Goal: Information Seeking & Learning: Compare options

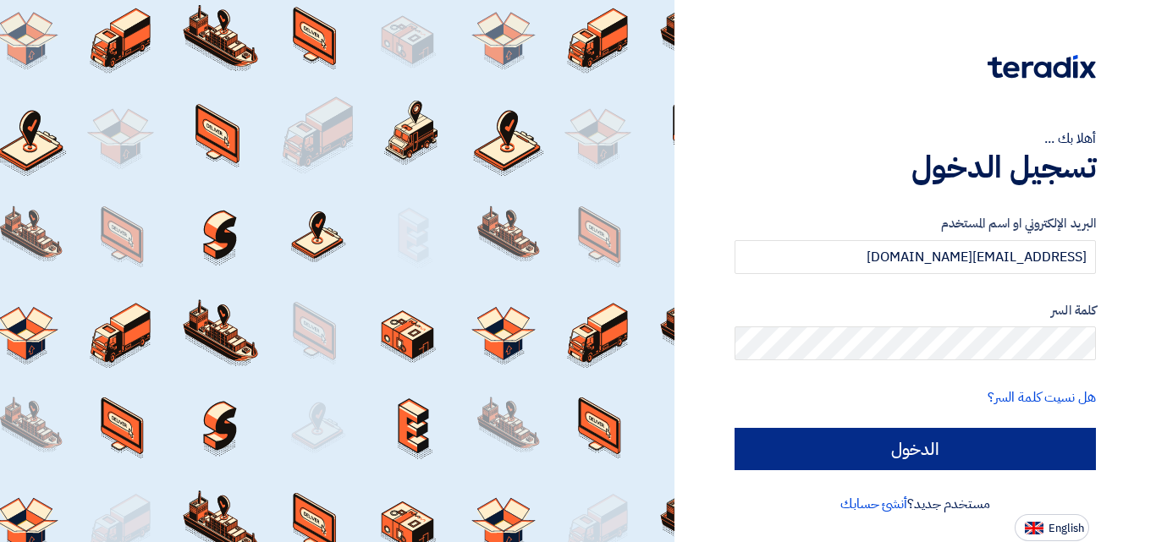
click at [827, 453] on input "الدخول" at bounding box center [914, 449] width 361 height 42
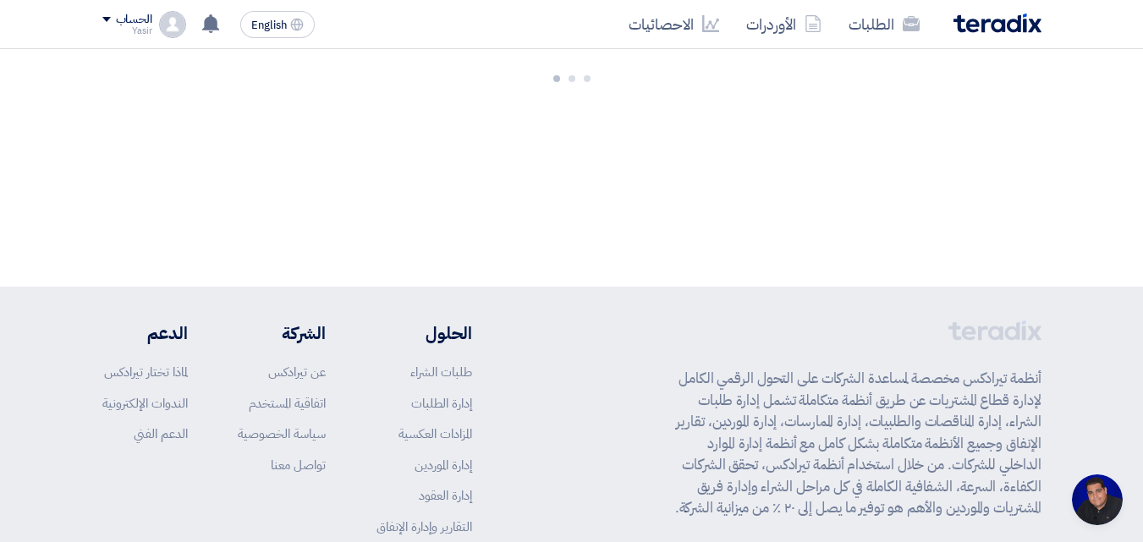
scroll to position [80, 0]
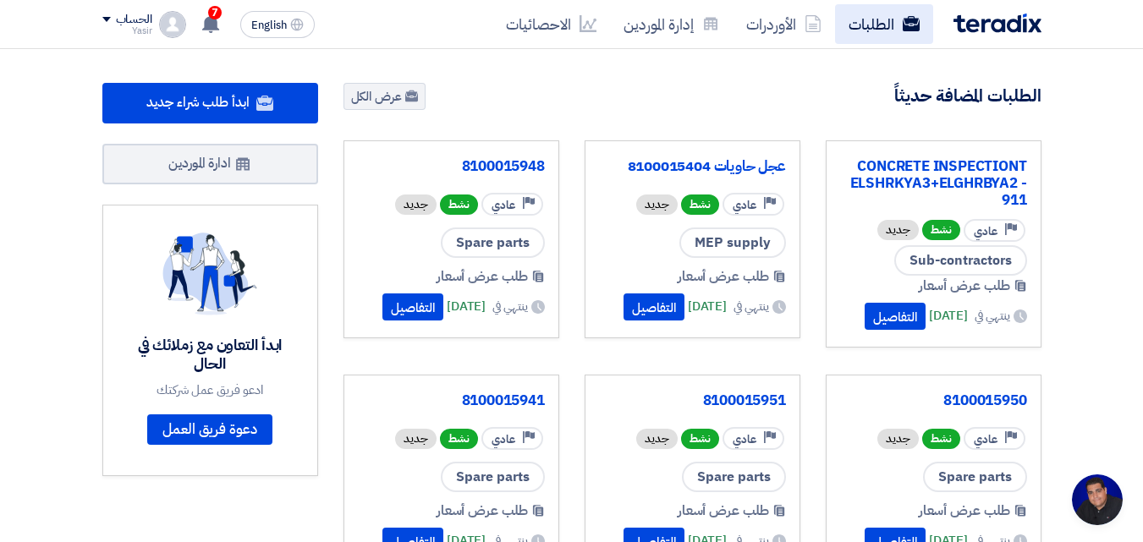
click at [885, 20] on link "الطلبات" at bounding box center [884, 24] width 98 height 40
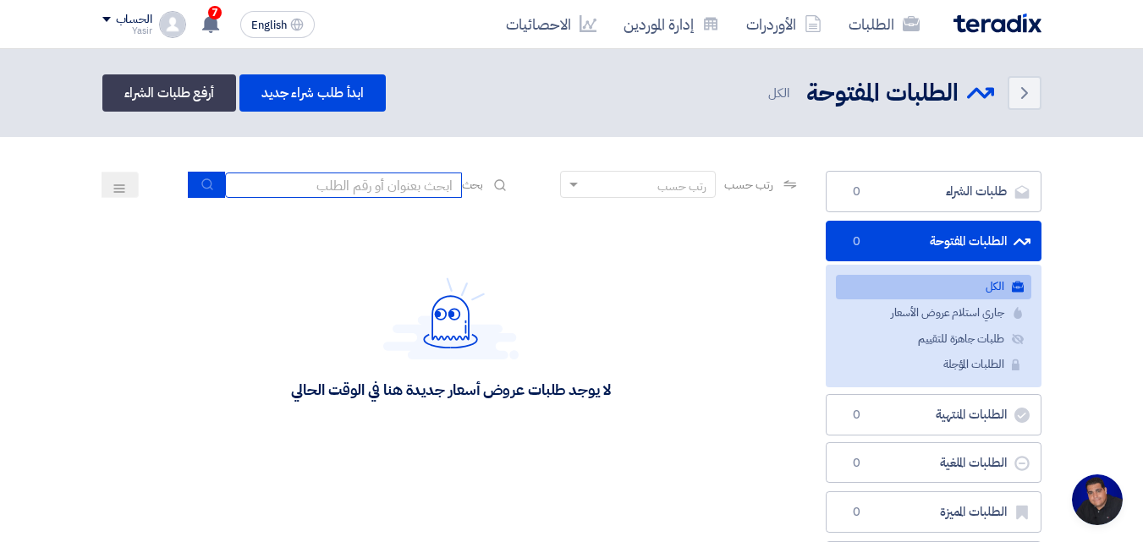
click at [367, 177] on input at bounding box center [343, 185] width 237 height 25
type input "8100015796"
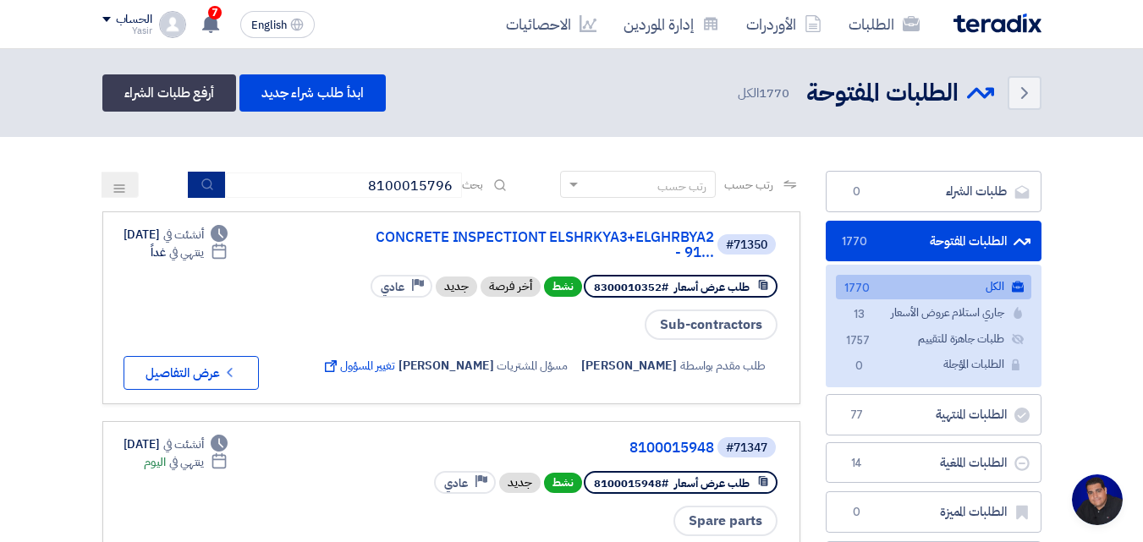
click at [200, 176] on button "submit" at bounding box center [206, 185] width 37 height 26
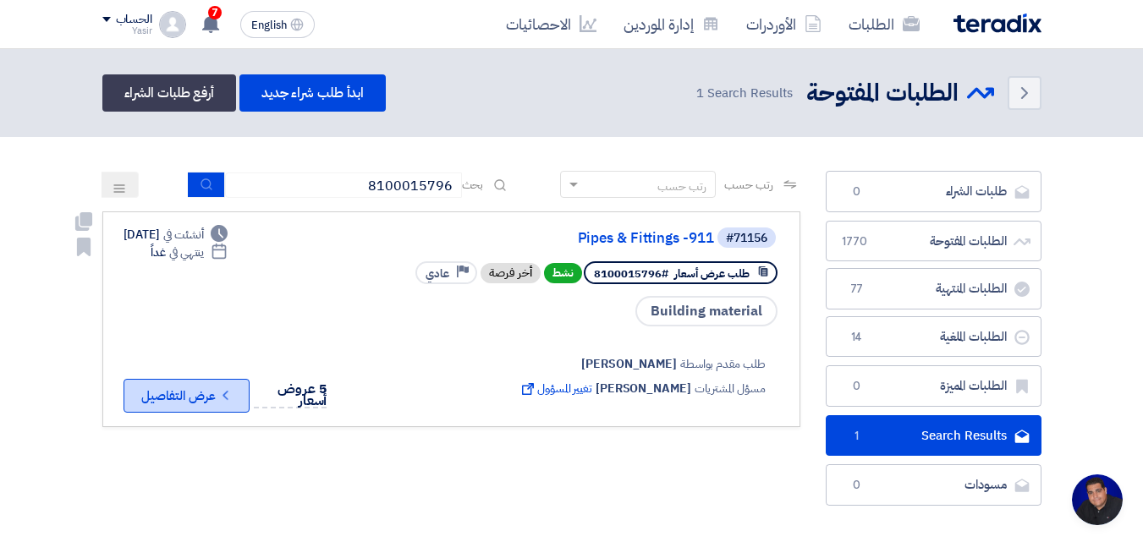
click at [223, 390] on icon "Check details" at bounding box center [225, 395] width 16 height 16
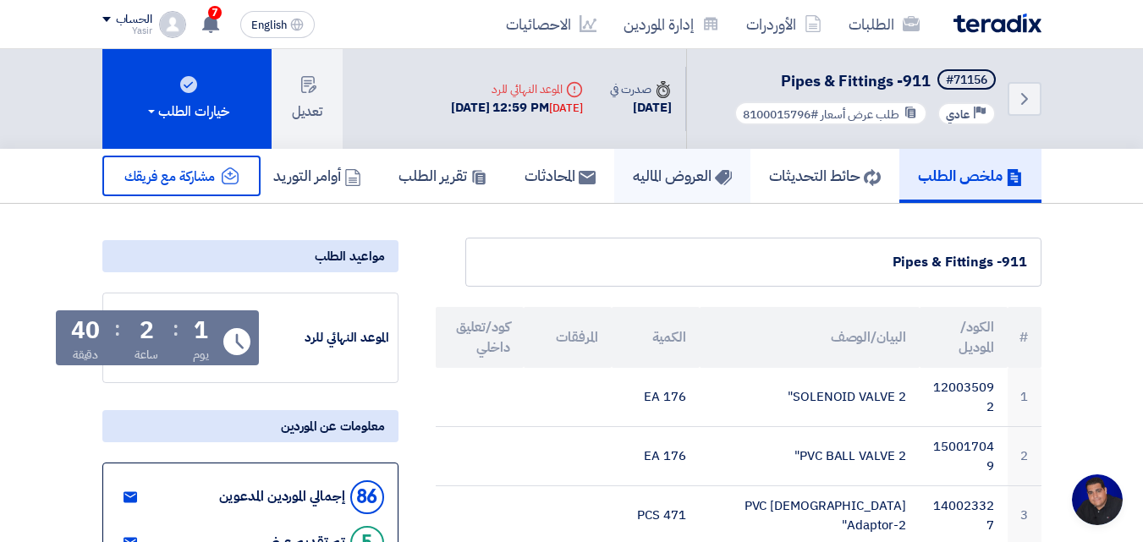
click at [697, 182] on h5 "العروض الماليه" at bounding box center [682, 175] width 99 height 19
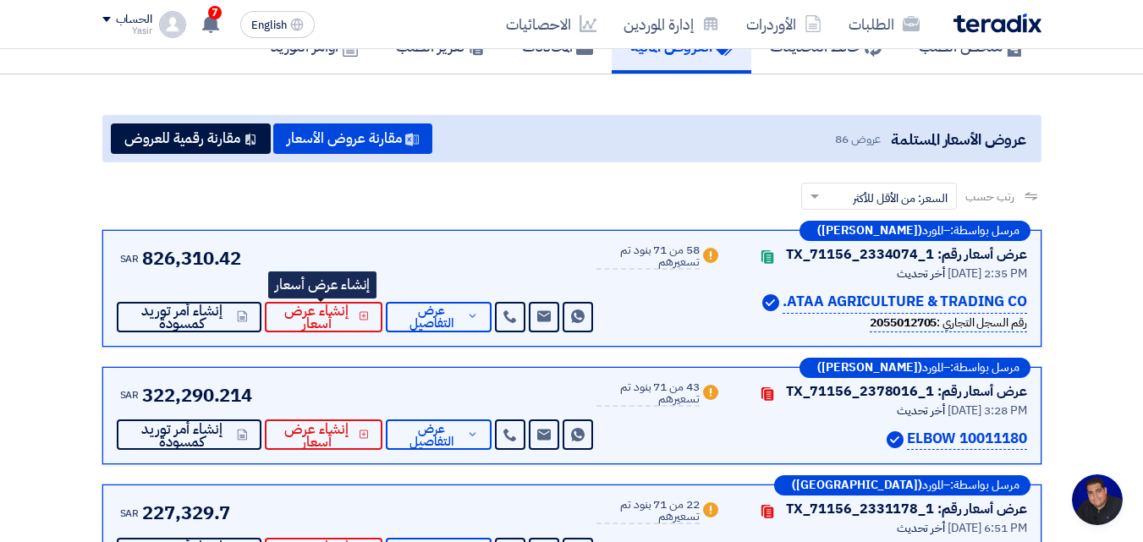
scroll to position [254, 0]
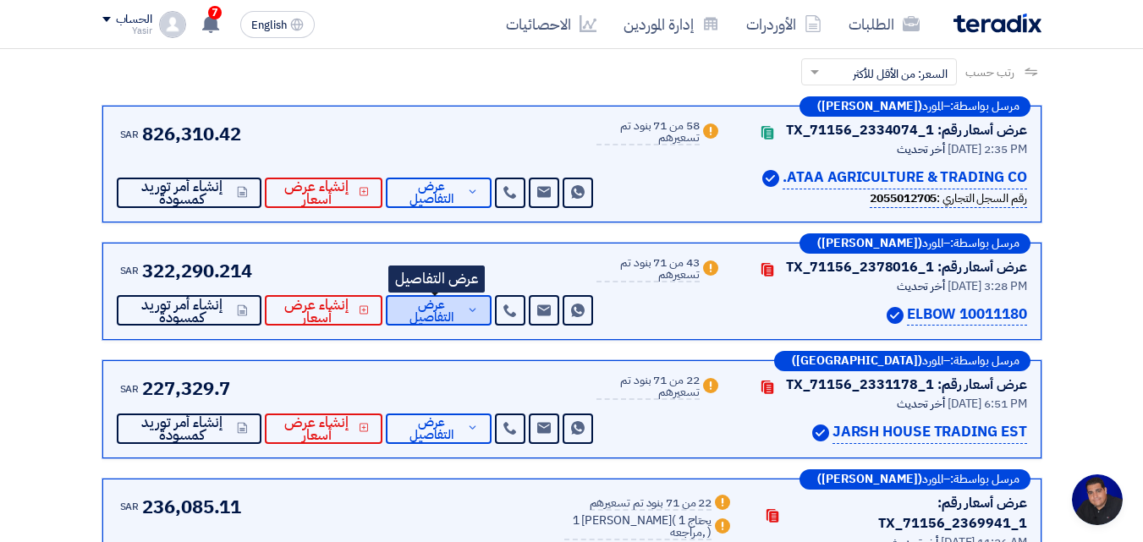
click at [430, 311] on span "عرض التفاصيل" at bounding box center [430, 311] width 63 height 25
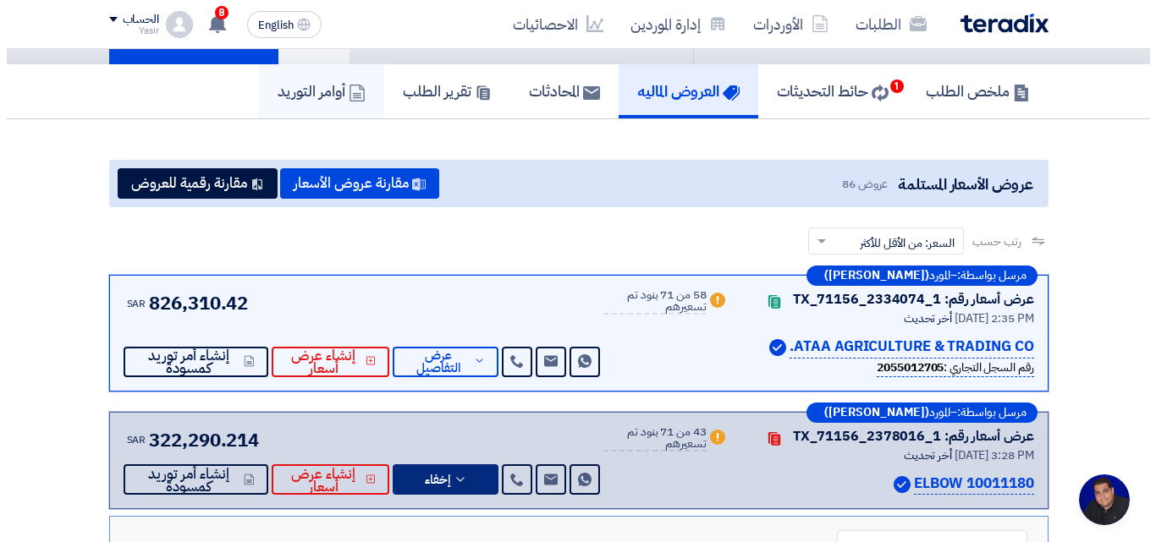
scroll to position [0, 0]
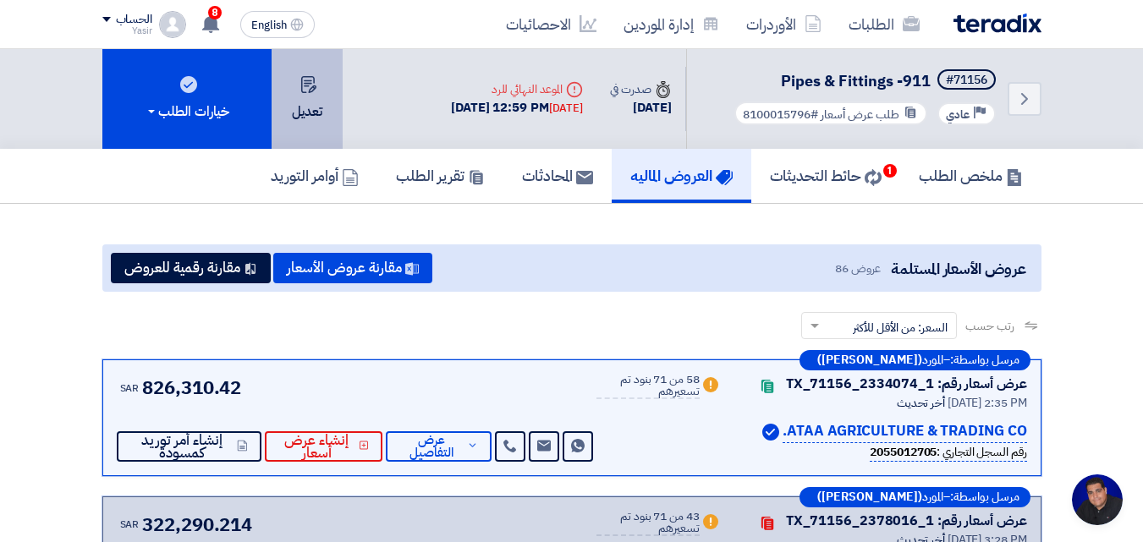
click at [303, 104] on button "تعديل" at bounding box center [307, 99] width 71 height 100
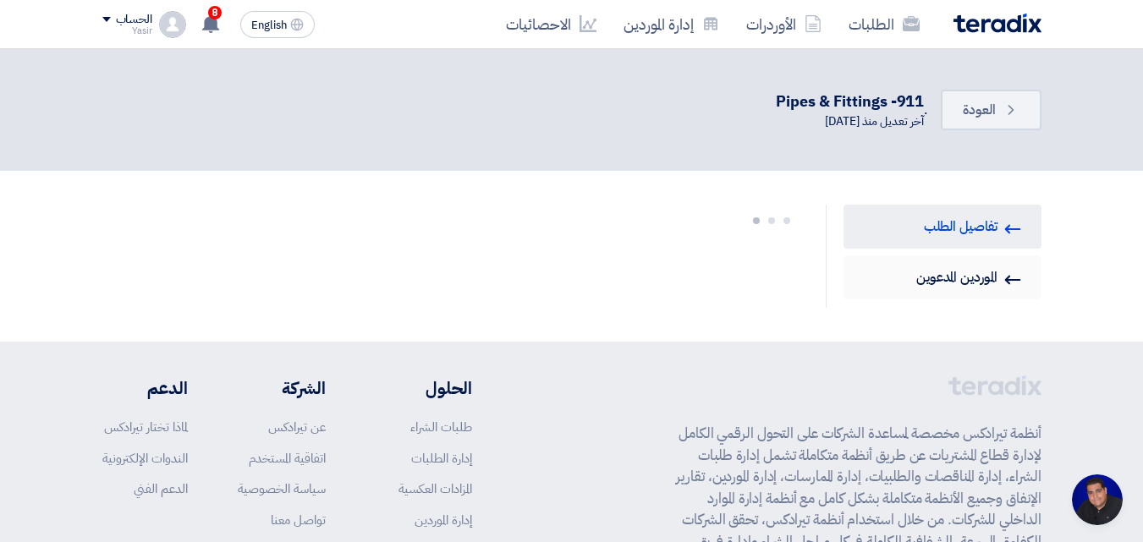
click at [987, 283] on link "Invited Suppliers الموردين المدعوين" at bounding box center [943, 278] width 198 height 44
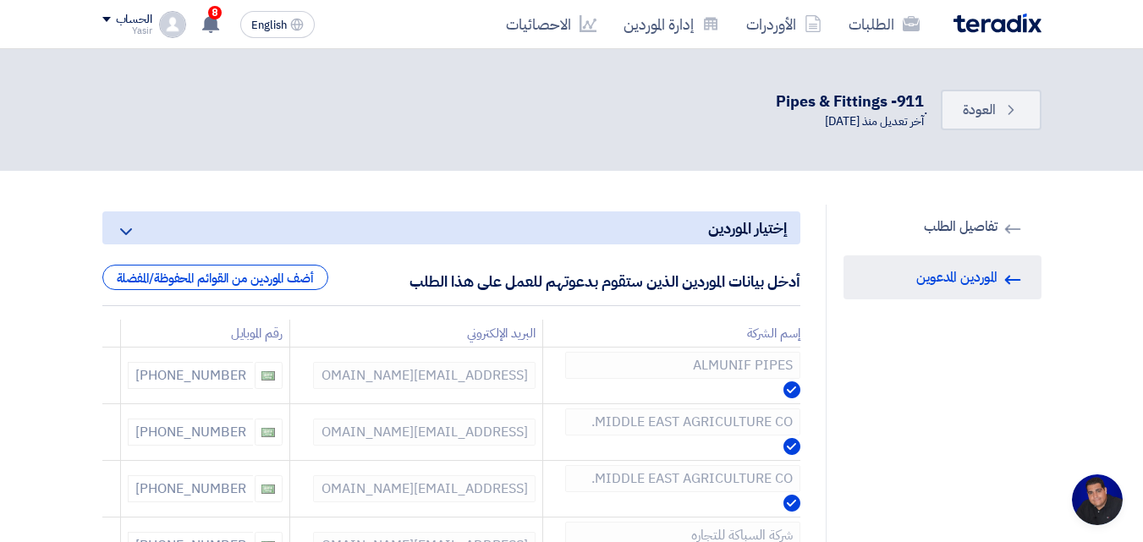
click at [239, 295] on div "أدخل بيانات الموردين الذين ستقوم بدعوتهم للعمل على هذا الطلب أضف الموردين من ال…" at bounding box center [451, 285] width 698 height 41
click at [237, 278] on div "أضف الموردين من القوائم المحفوظة/المفضلة" at bounding box center [215, 277] width 226 height 25
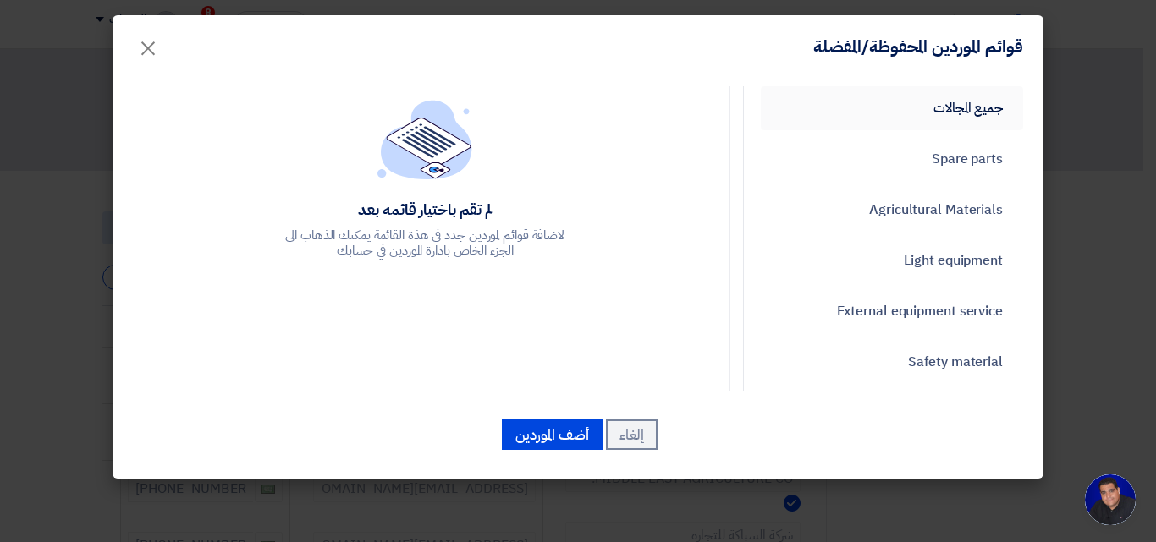
drag, startPoint x: 982, startPoint y: 113, endPoint x: 794, endPoint y: 125, distance: 189.1
click at [980, 113] on link "جميع المجالات" at bounding box center [892, 108] width 262 height 44
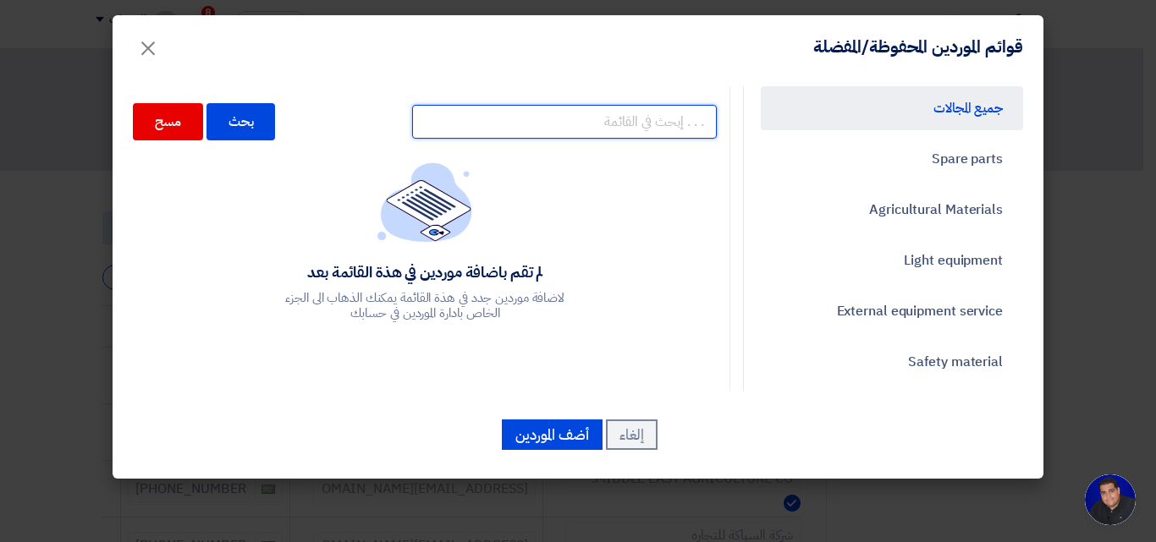
click at [620, 135] on input "text" at bounding box center [564, 122] width 305 height 34
type input "green"
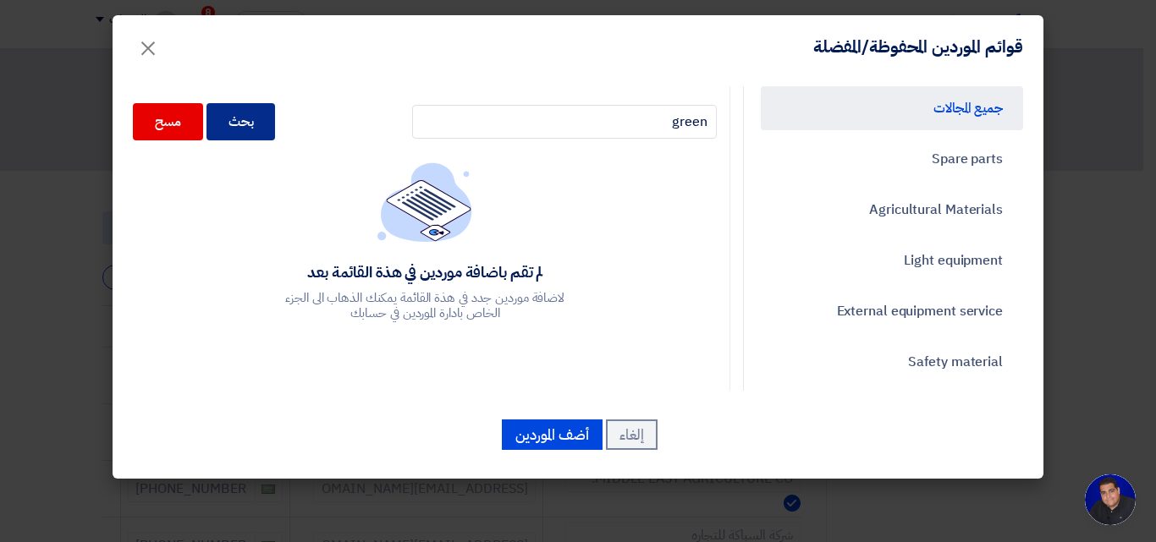
click at [271, 124] on div "بحث" at bounding box center [240, 121] width 69 height 37
click at [251, 130] on div "بحث" at bounding box center [240, 121] width 69 height 37
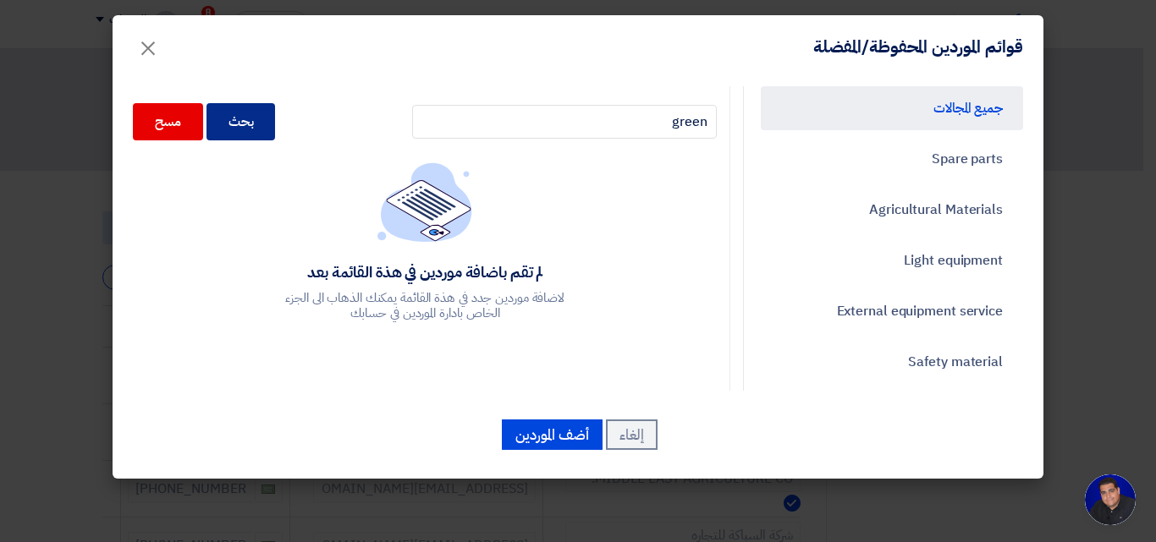
click at [251, 130] on div "بحث" at bounding box center [240, 121] width 69 height 37
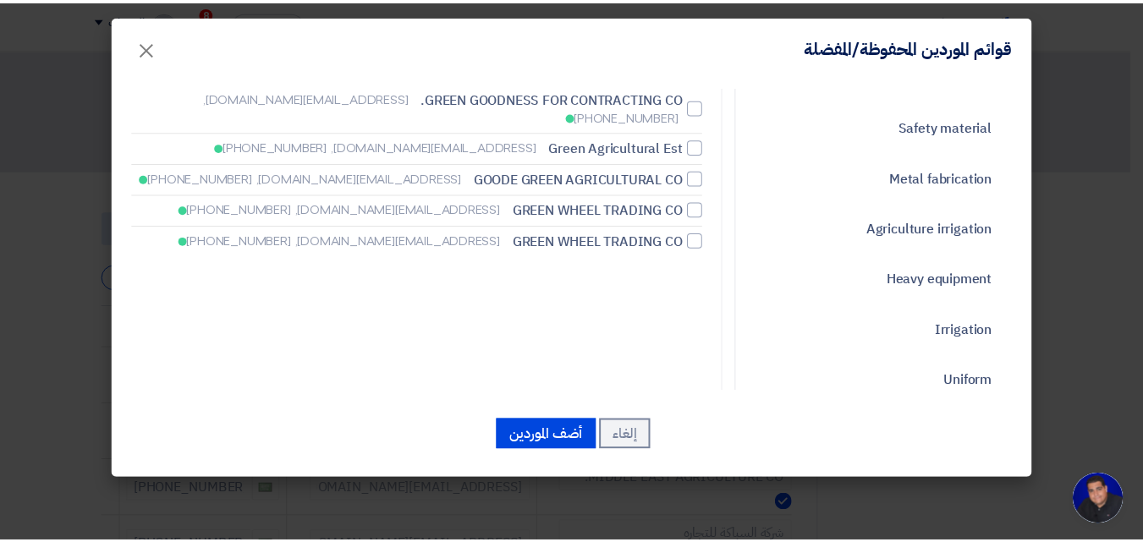
scroll to position [254, 0]
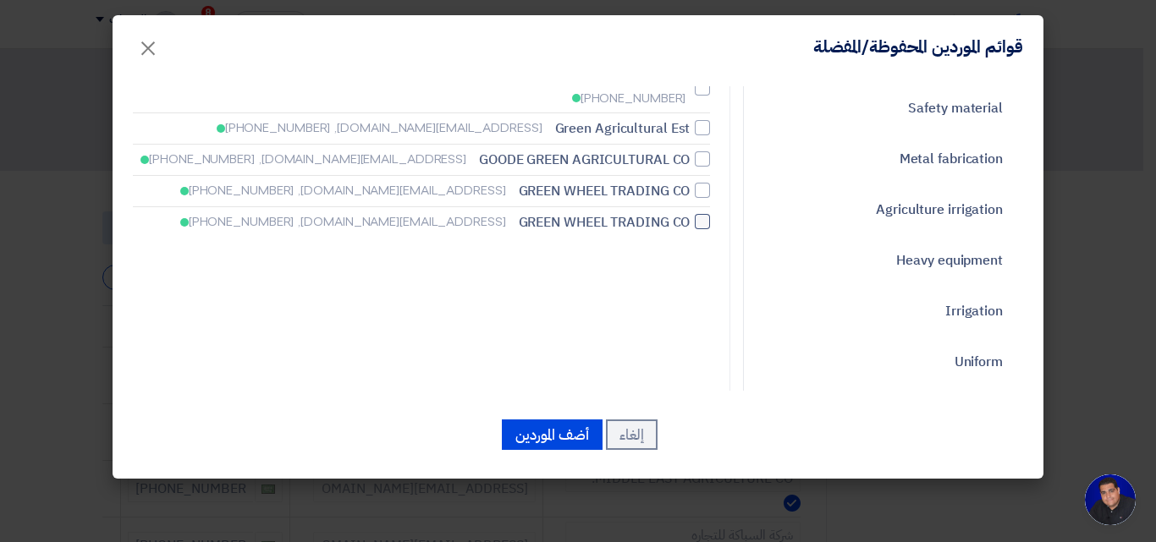
click at [700, 214] on div at bounding box center [702, 221] width 15 height 15
click at [690, 217] on input "GREEN WHEEL TRADING CO [EMAIL_ADDRESS][DOMAIN_NAME], [PHONE_NUMBER]" at bounding box center [684, 222] width 11 height 11
checkbox input "true"
click at [628, 181] on span "GREEN WHEEL TRADING CO" at bounding box center [605, 191] width 172 height 20
click at [679, 185] on input "GREEN WHEEL TRADING CO [EMAIL_ADDRESS][DOMAIN_NAME], [PHONE_NUMBER]" at bounding box center [684, 190] width 11 height 11
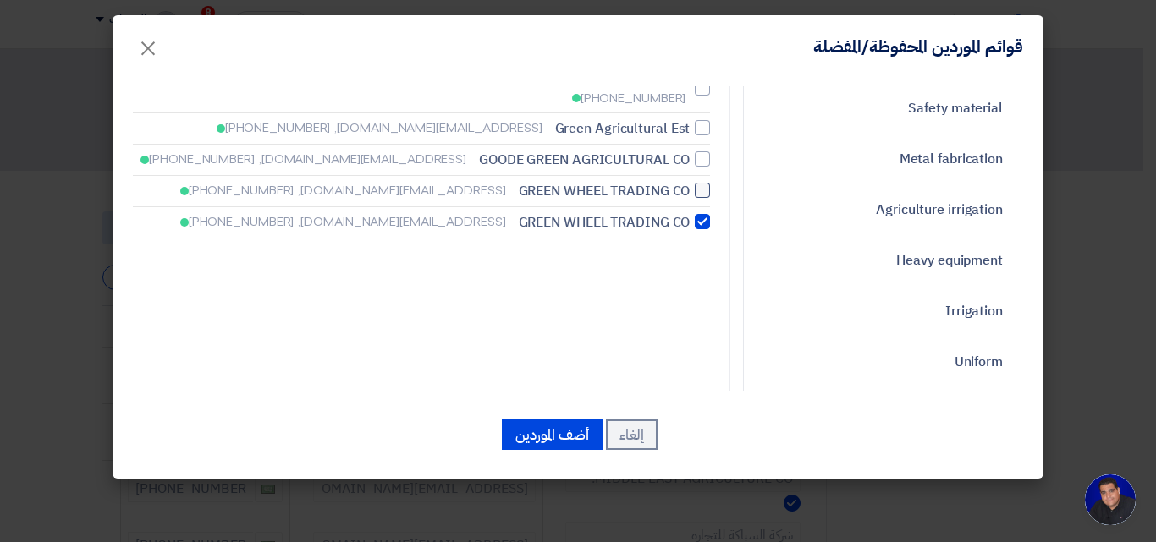
checkbox input "true"
click at [523, 436] on button "أضف الموردين" at bounding box center [552, 435] width 101 height 30
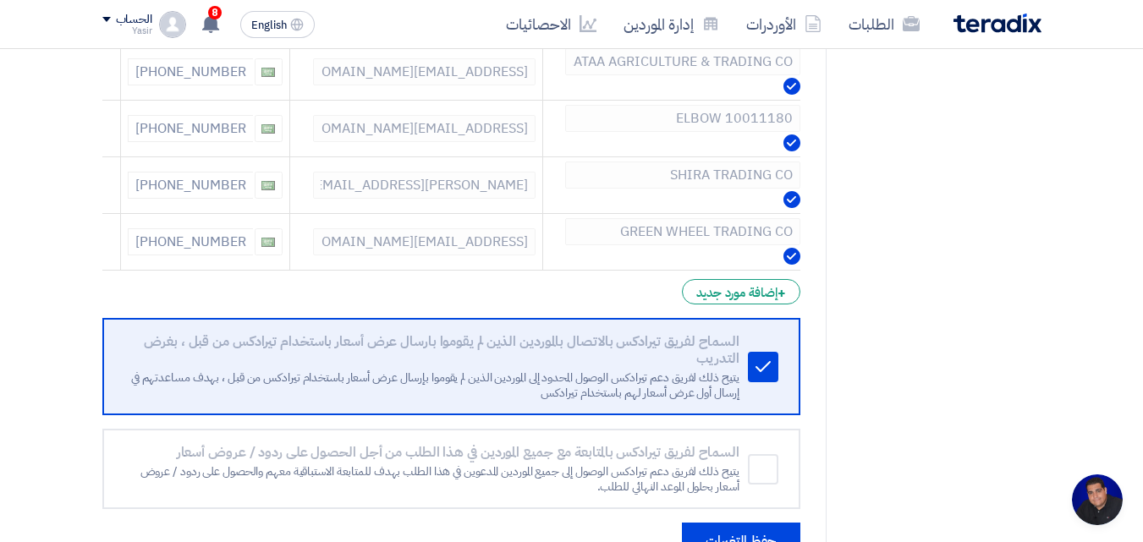
scroll to position [4839, 0]
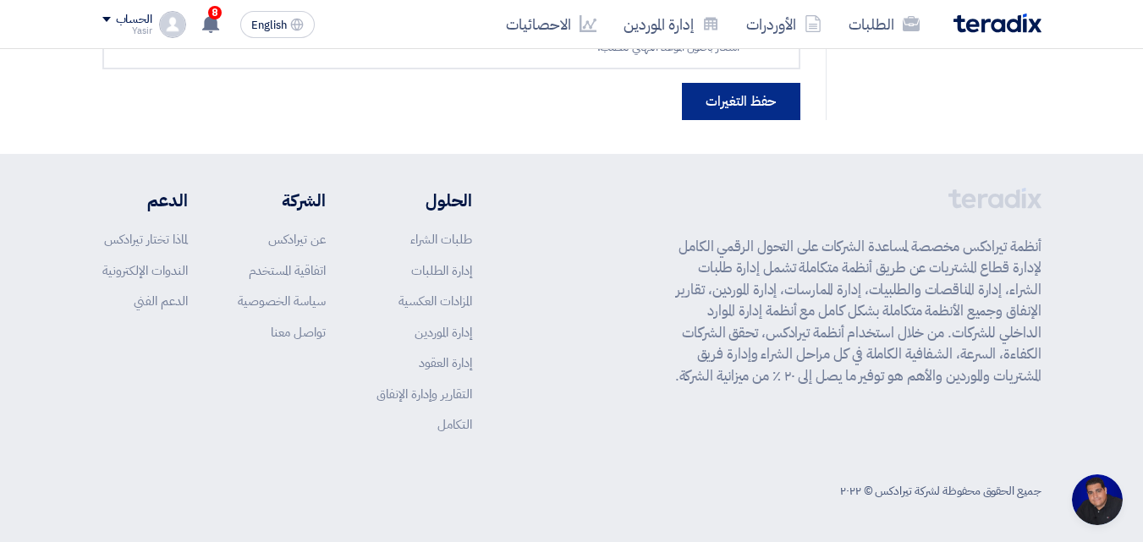
click at [721, 109] on button "حفظ التغيرات" at bounding box center [741, 101] width 118 height 37
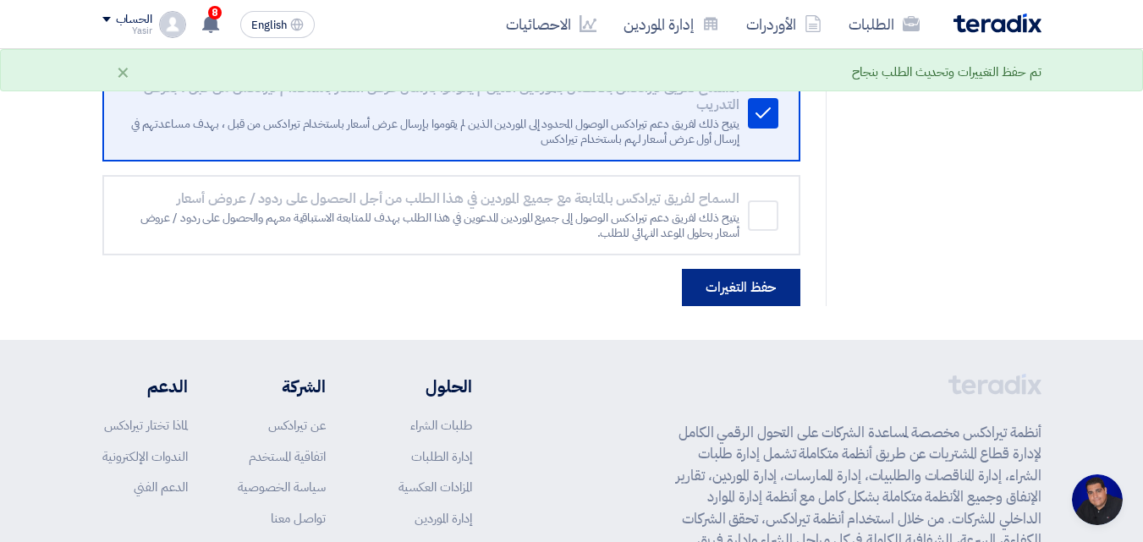
scroll to position [0, 0]
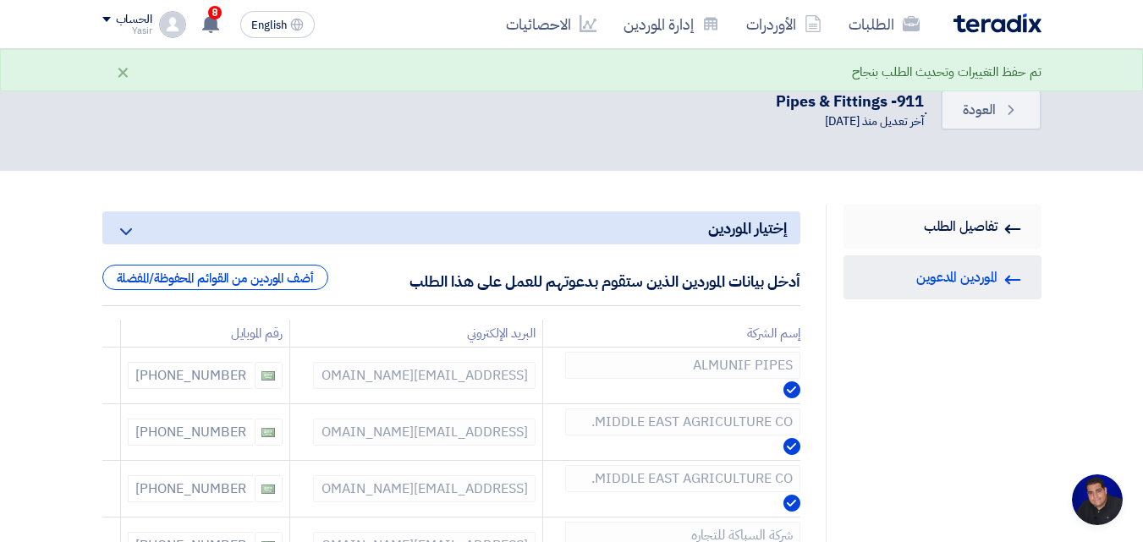
click at [938, 238] on link "RFQ Information تفاصيل الطلب" at bounding box center [943, 227] width 198 height 44
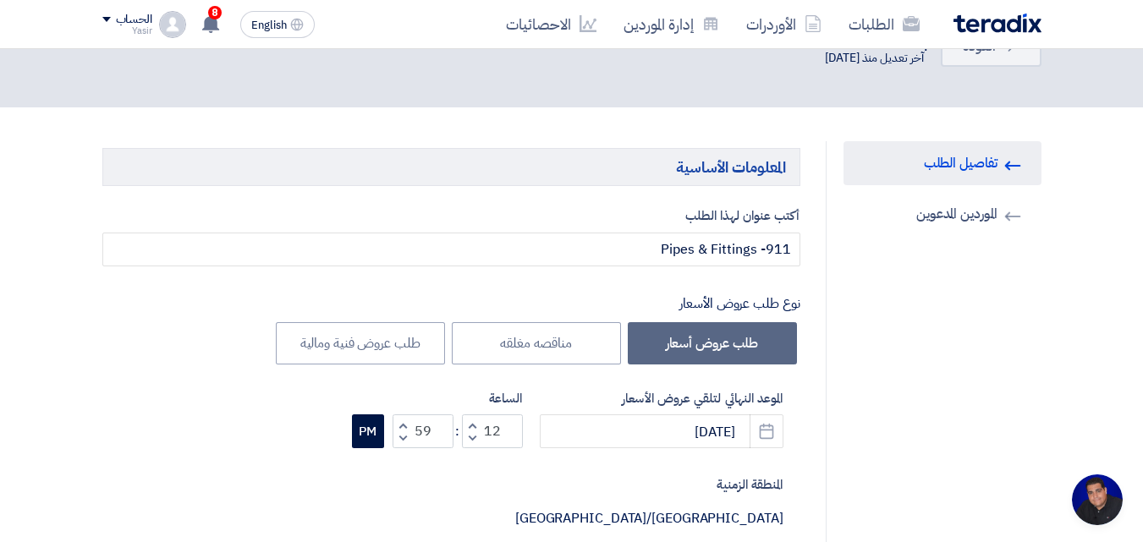
scroll to position [169, 0]
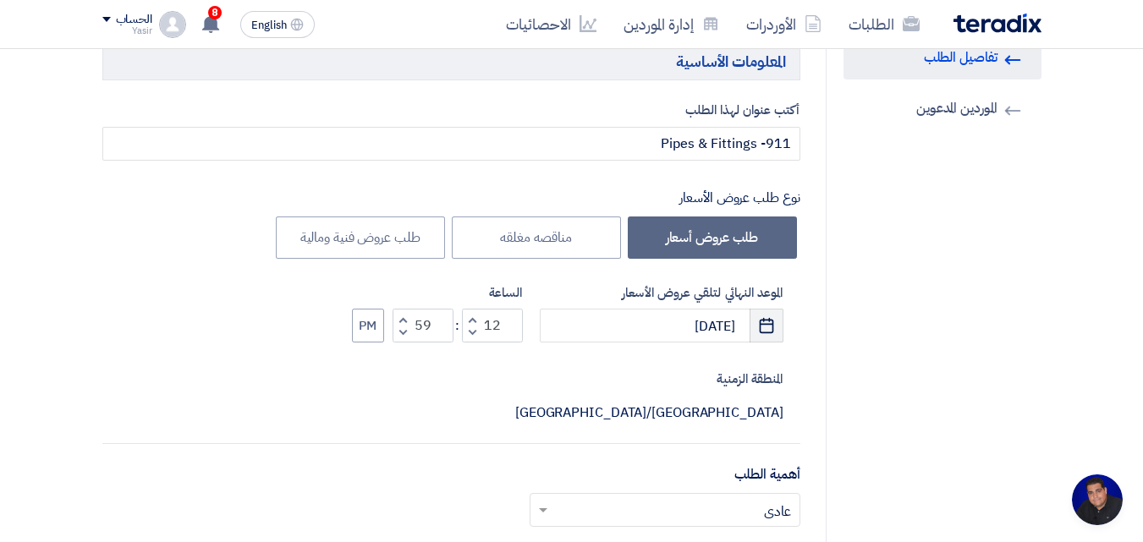
click at [772, 327] on icon "Pick a date" at bounding box center [766, 325] width 17 height 17
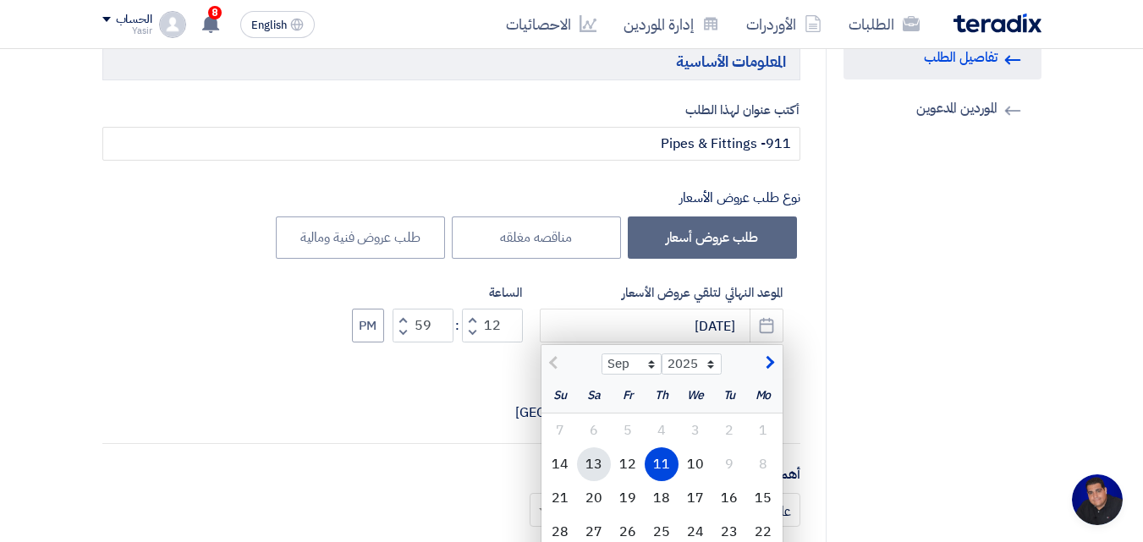
click at [585, 468] on div "13" at bounding box center [594, 465] width 34 height 34
type input "[DATE]"
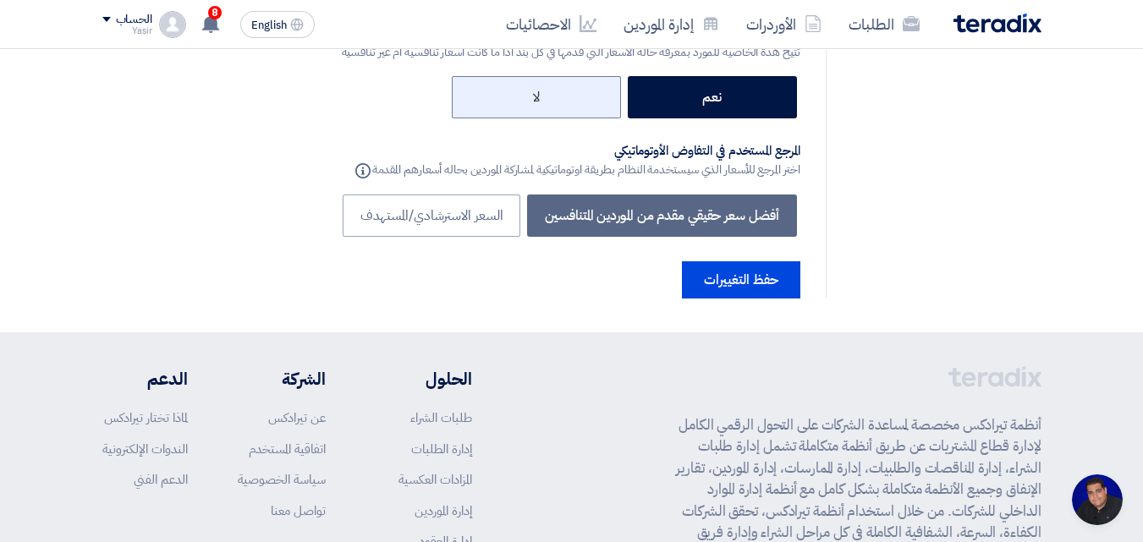
scroll to position [8963, 0]
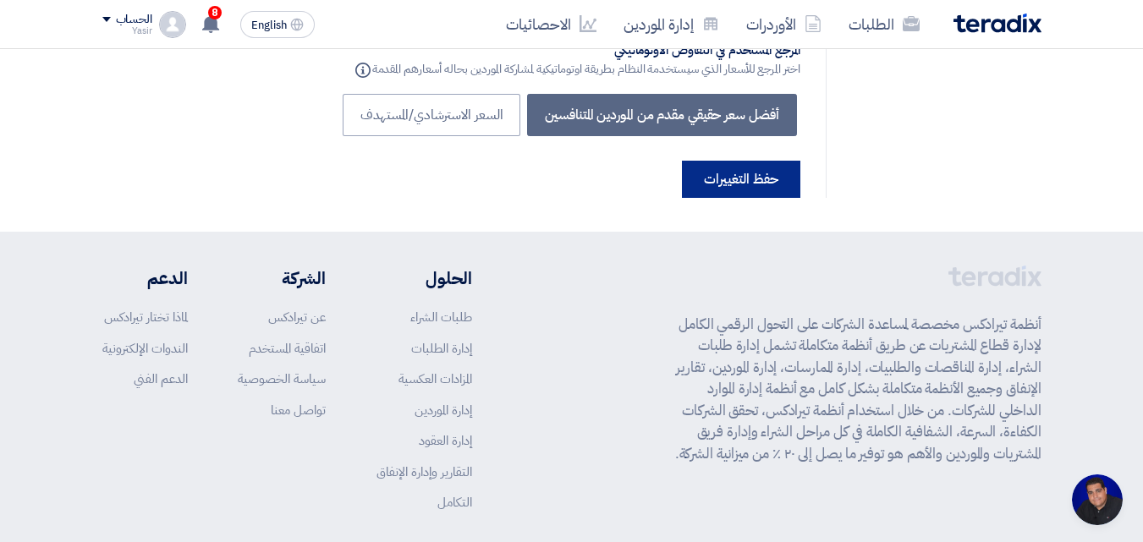
click at [714, 161] on button "حفظ التغييرات" at bounding box center [741, 179] width 118 height 37
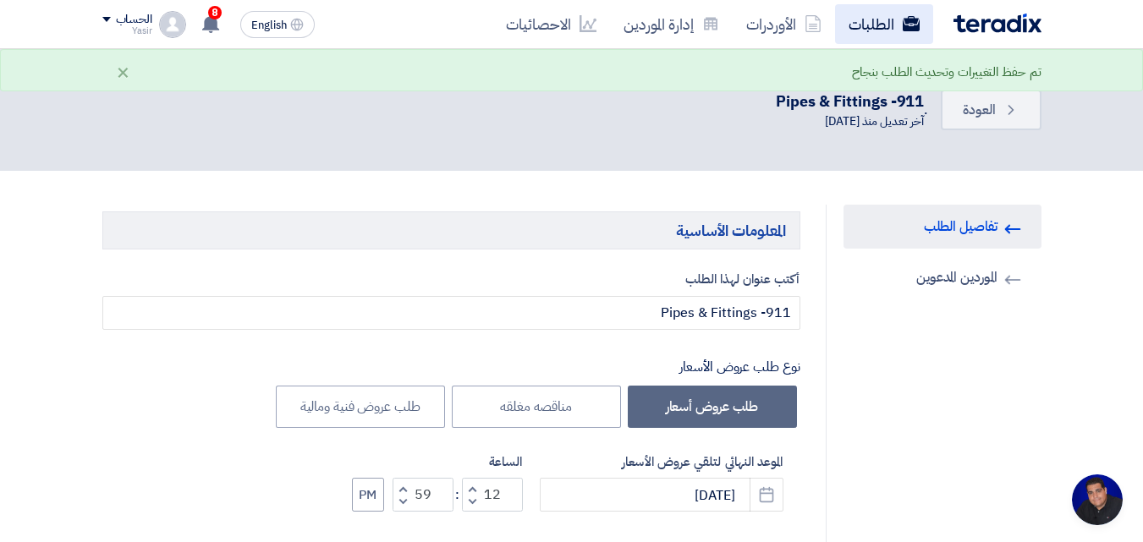
click at [910, 23] on icon at bounding box center [911, 23] width 17 height 17
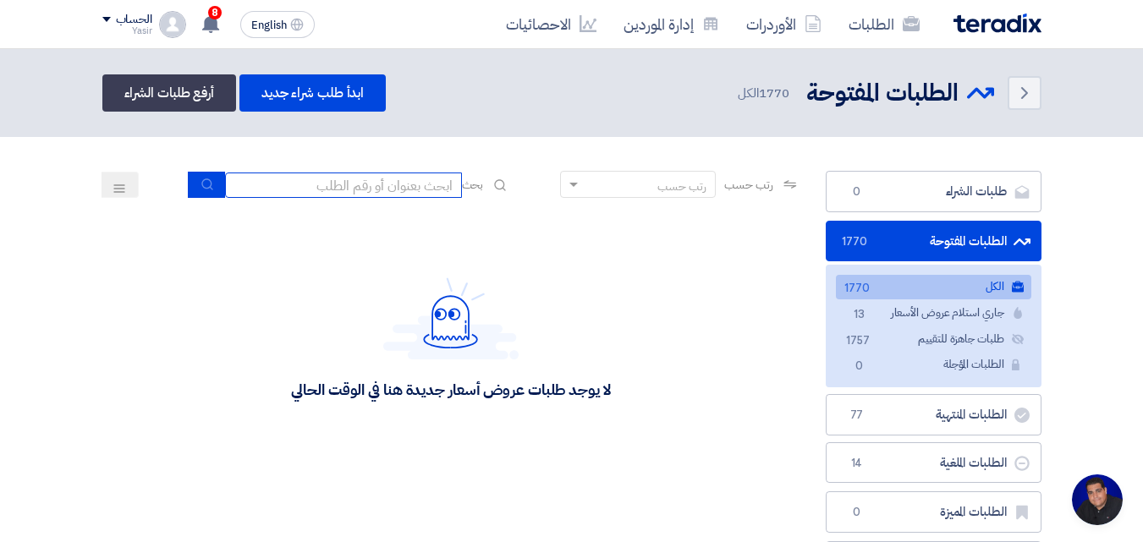
click at [384, 185] on input at bounding box center [343, 185] width 237 height 25
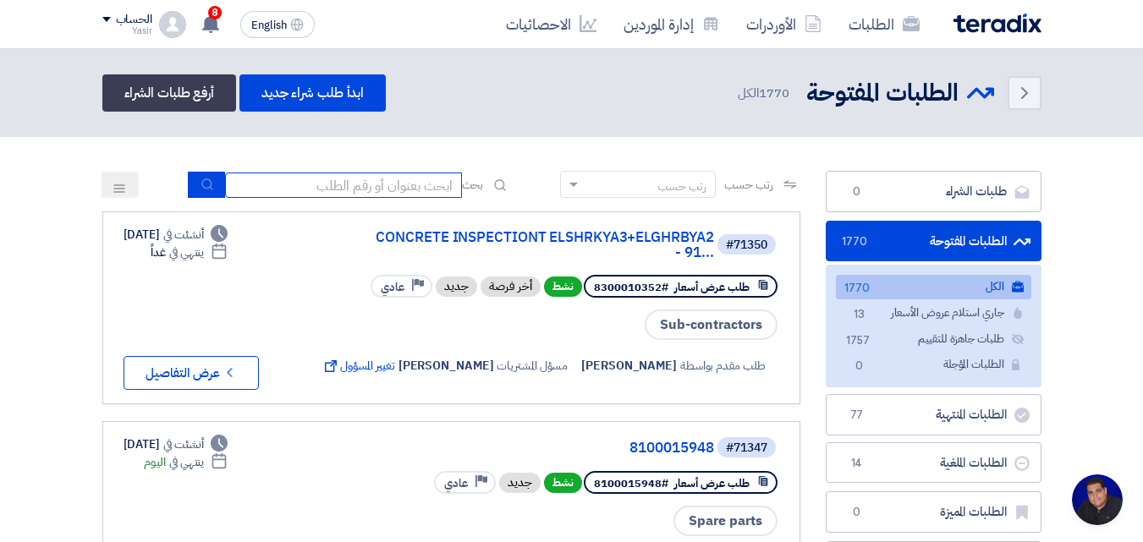
type input "8100015796"
click at [211, 196] on button "submit" at bounding box center [206, 185] width 37 height 26
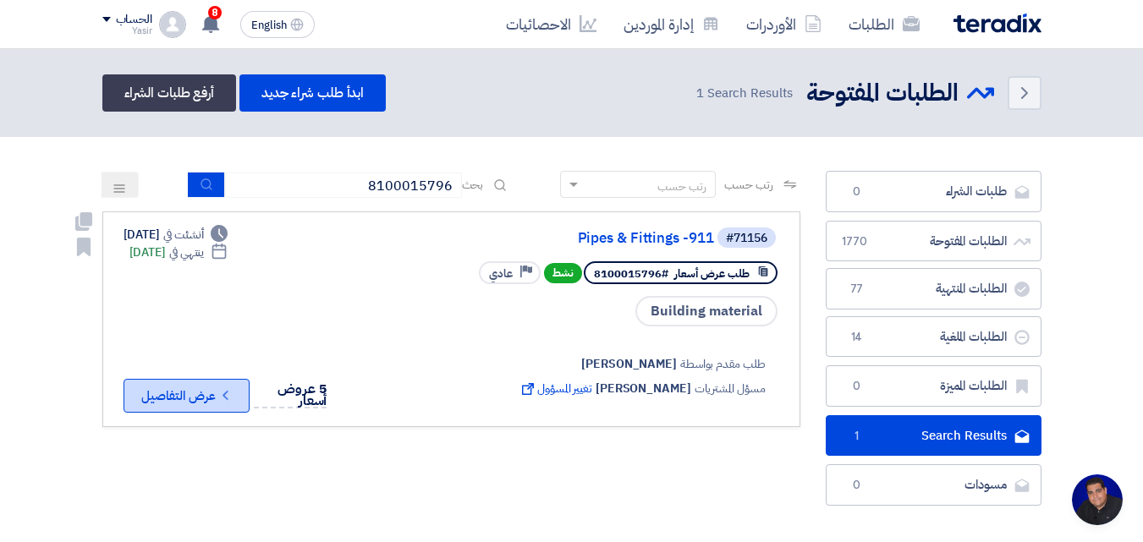
click at [229, 395] on icon "Check details" at bounding box center [225, 395] width 16 height 16
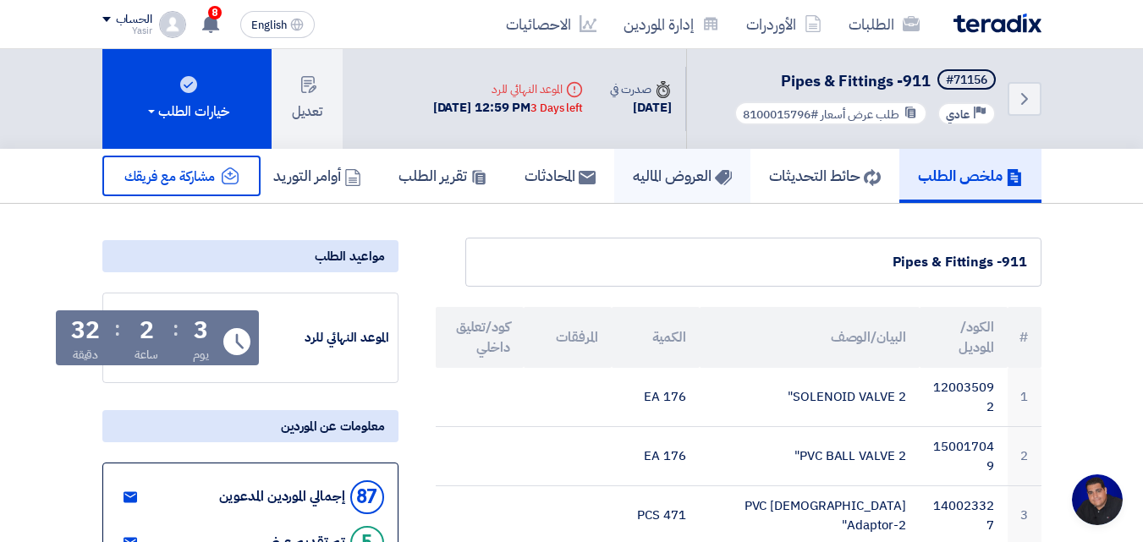
click at [660, 191] on link "العروض الماليه" at bounding box center [682, 176] width 136 height 54
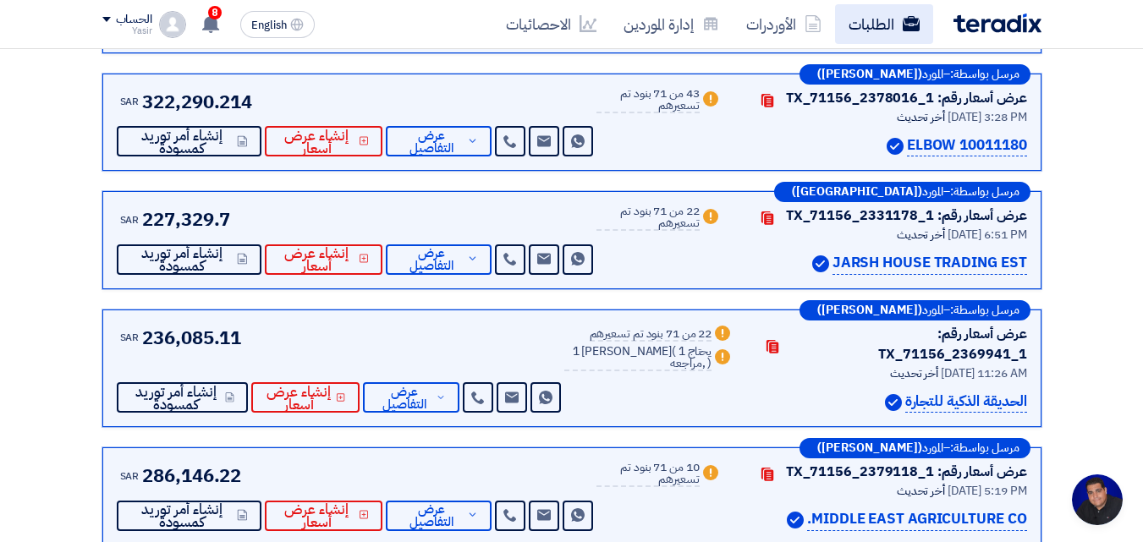
scroll to position [677, 0]
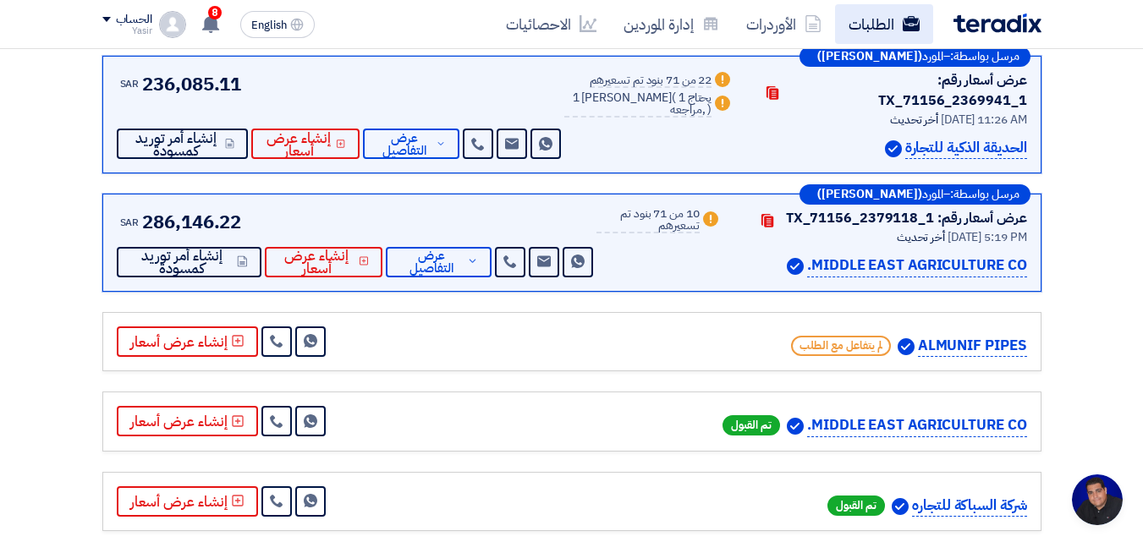
click at [866, 42] on link "الطلبات" at bounding box center [884, 24] width 98 height 40
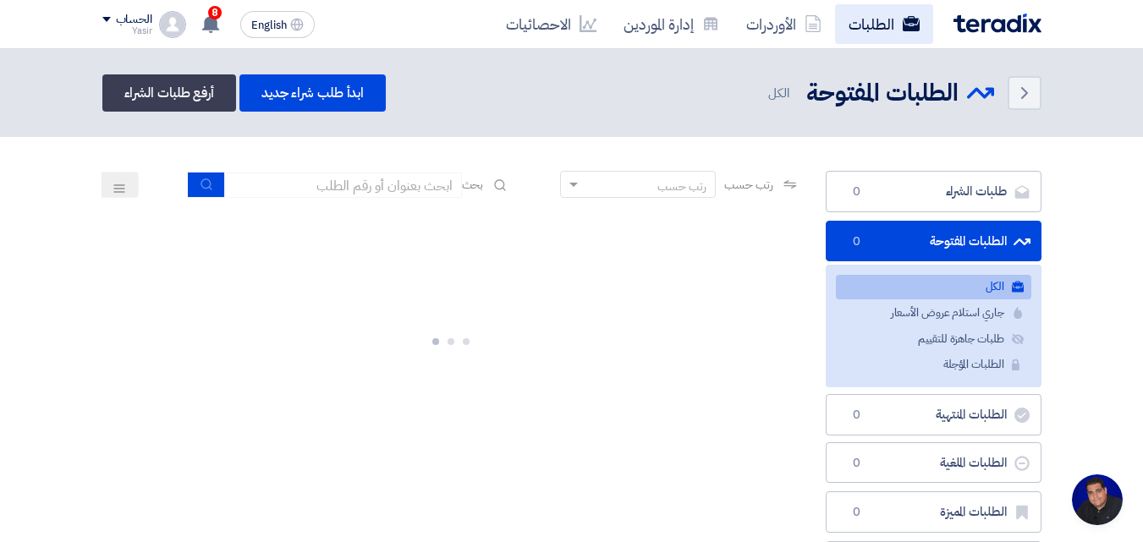
click at [866, 36] on link "الطلبات" at bounding box center [884, 24] width 98 height 40
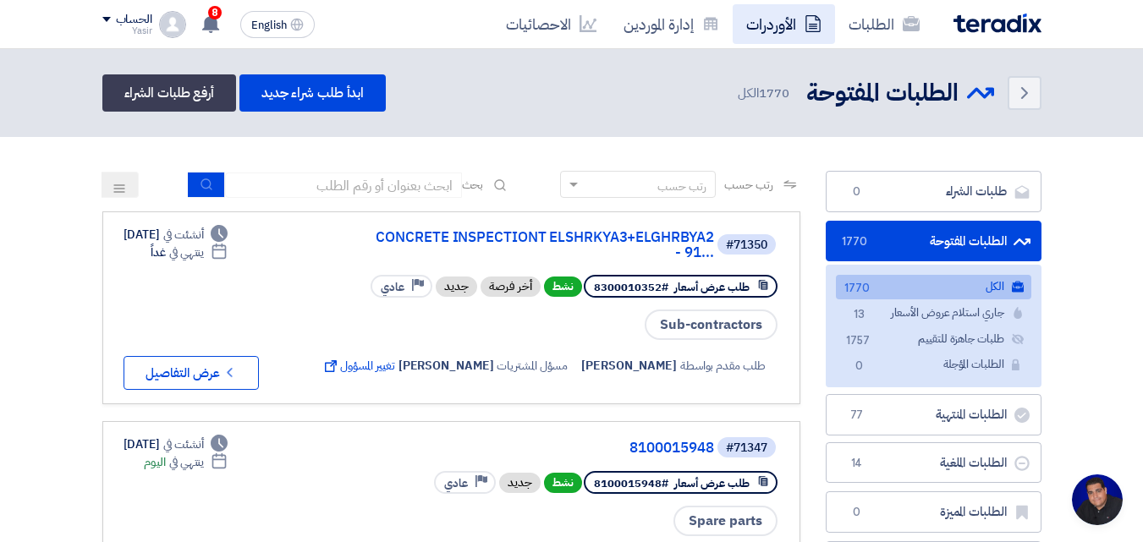
click at [814, 19] on icon at bounding box center [813, 23] width 17 height 17
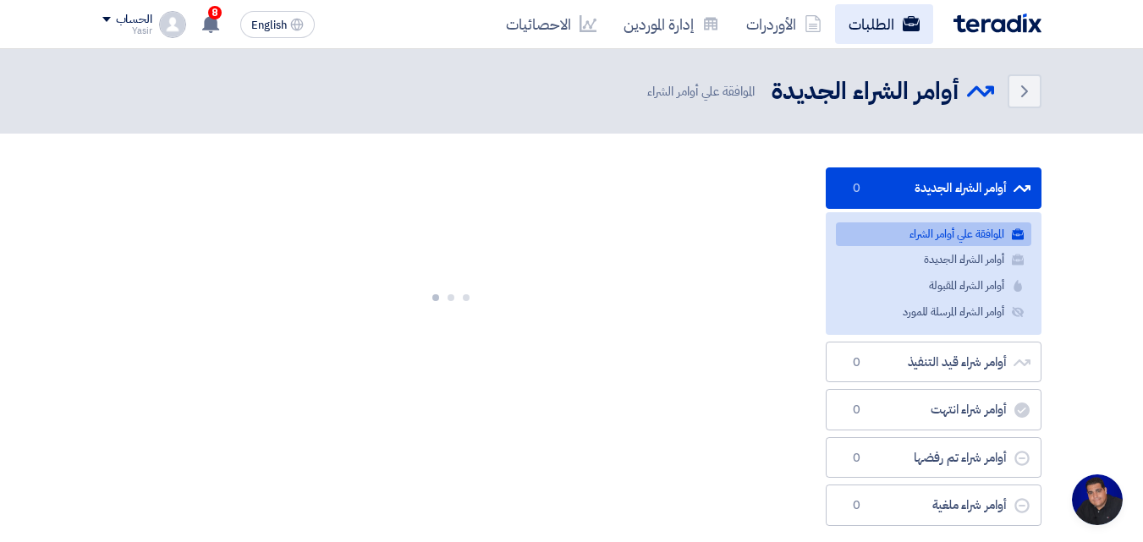
click at [855, 28] on link "الطلبات" at bounding box center [884, 24] width 98 height 40
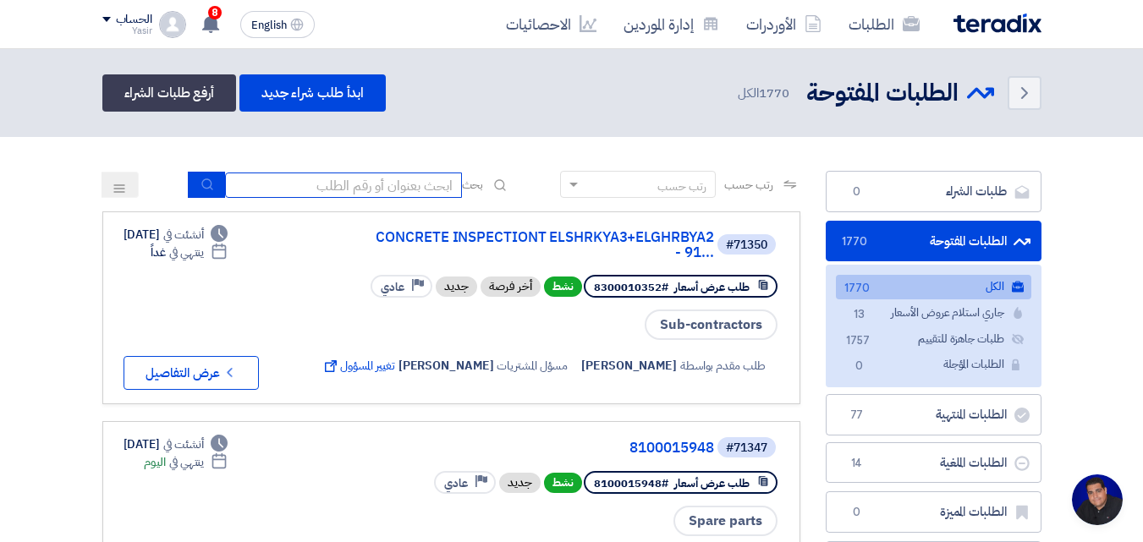
drag, startPoint x: 416, startPoint y: 196, endPoint x: 408, endPoint y: 200, distance: 9.1
click at [416, 196] on input at bounding box center [343, 185] width 237 height 25
type input "8100015796"
click at [201, 184] on icon "submit" at bounding box center [208, 185] width 14 height 14
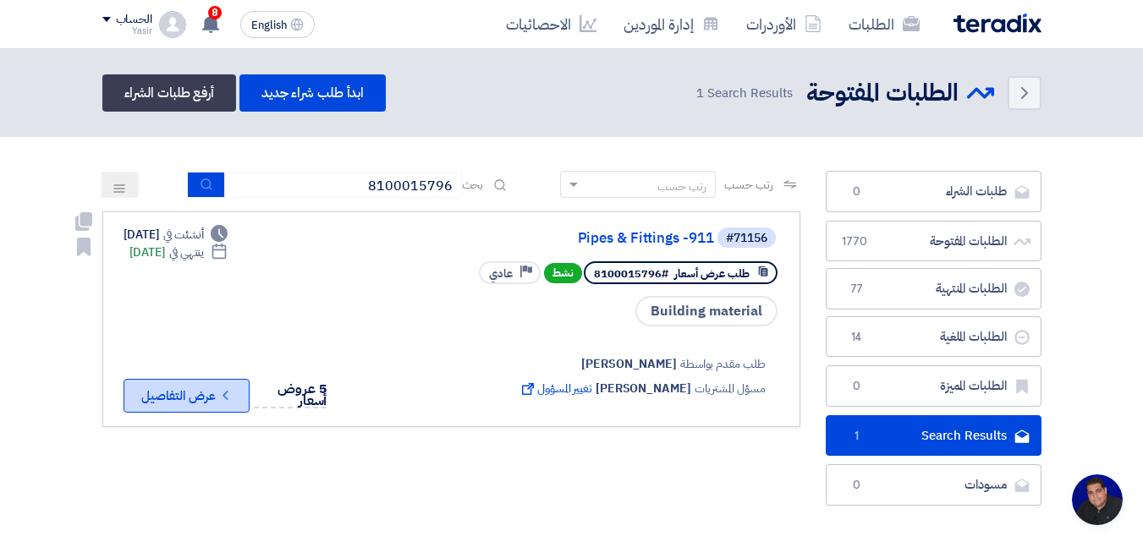
click at [228, 404] on button "Check details عرض التفاصيل" at bounding box center [187, 396] width 126 height 34
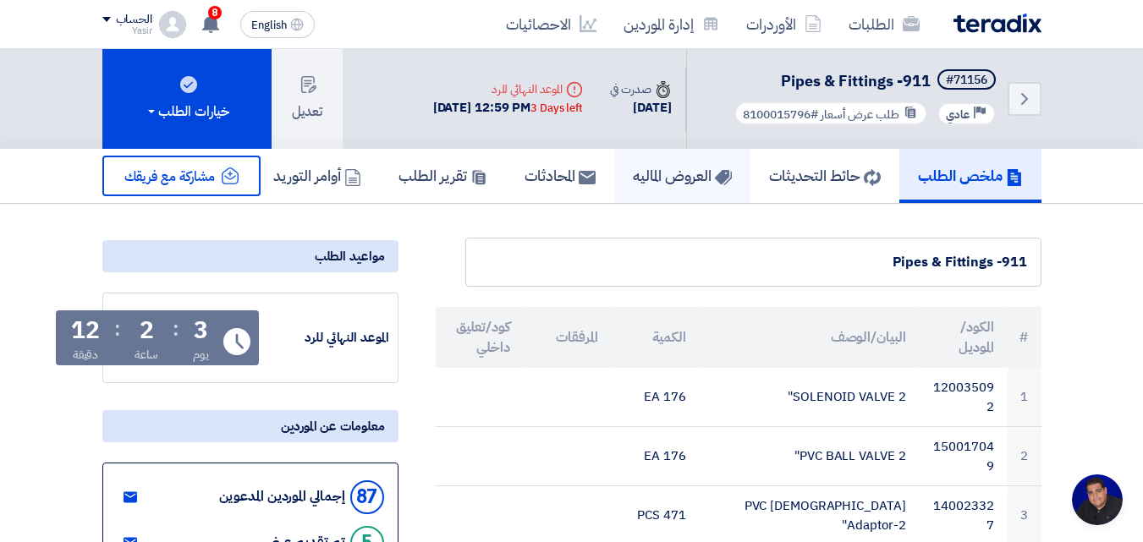
click at [663, 156] on link "العروض الماليه" at bounding box center [682, 176] width 136 height 54
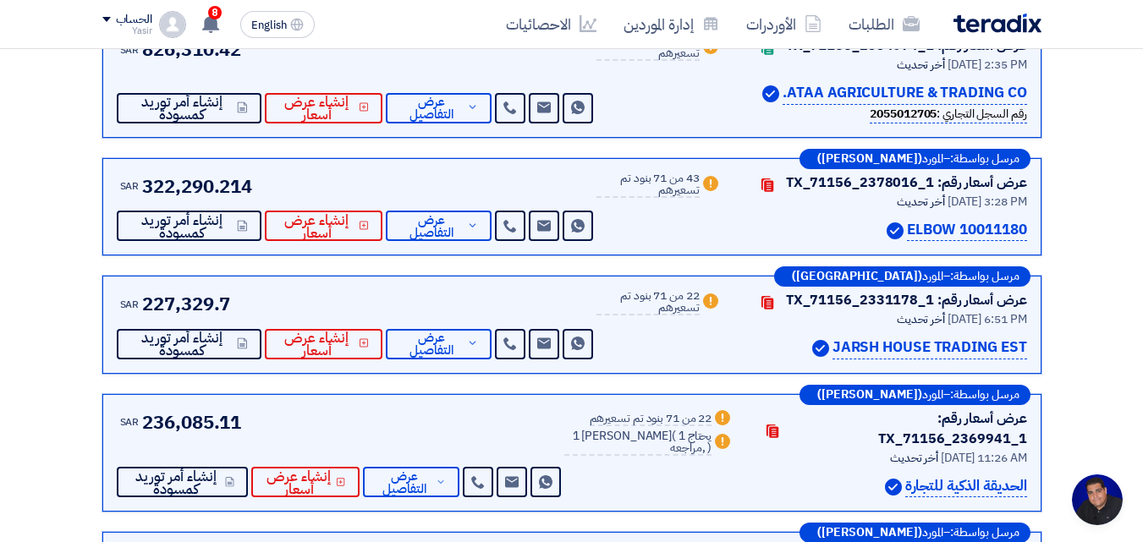
scroll to position [169, 0]
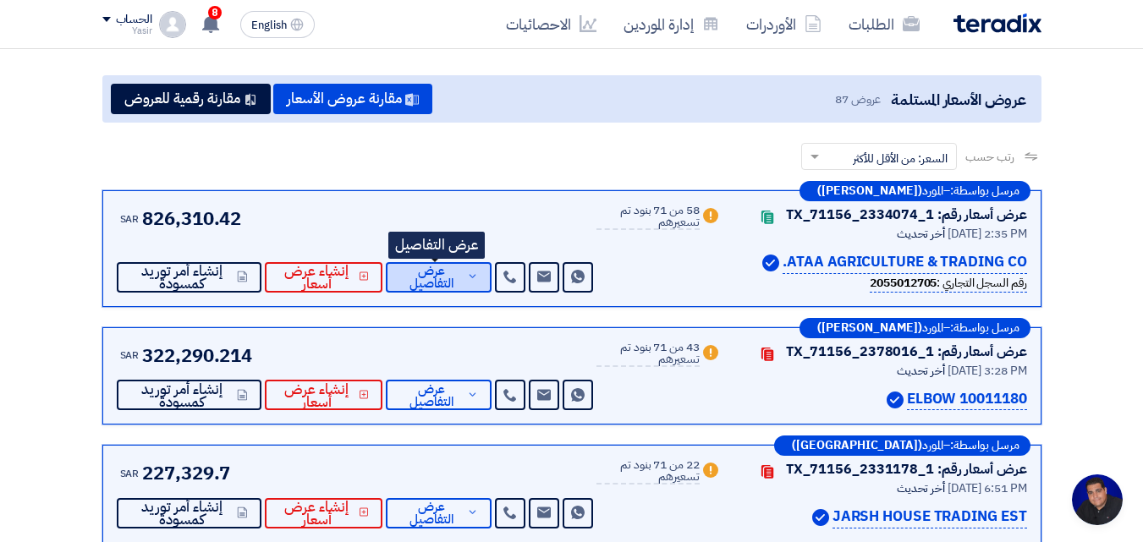
click at [440, 271] on span "عرض التفاصيل" at bounding box center [430, 277] width 63 height 25
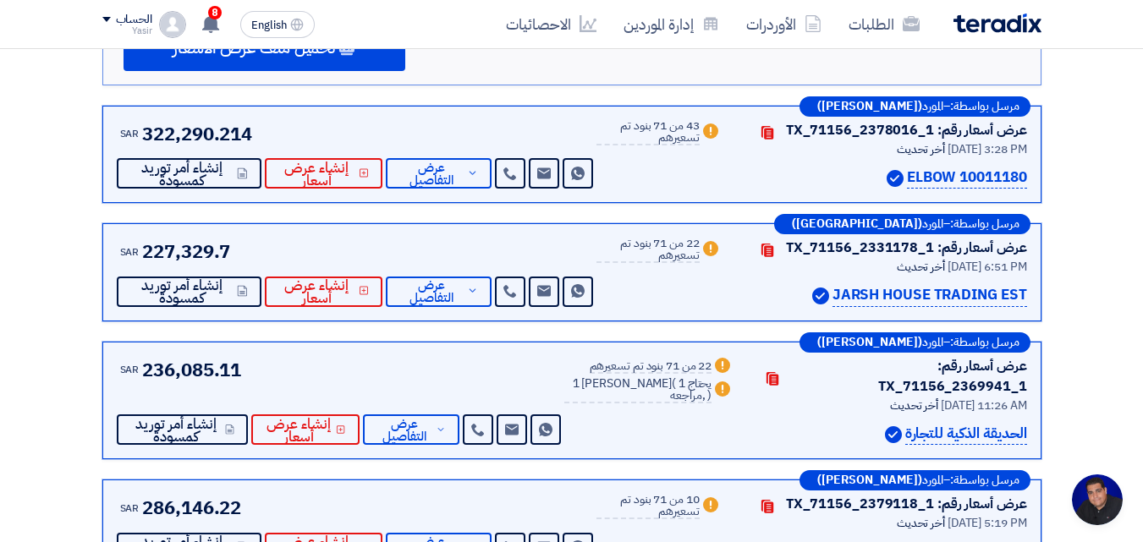
scroll to position [5499, 0]
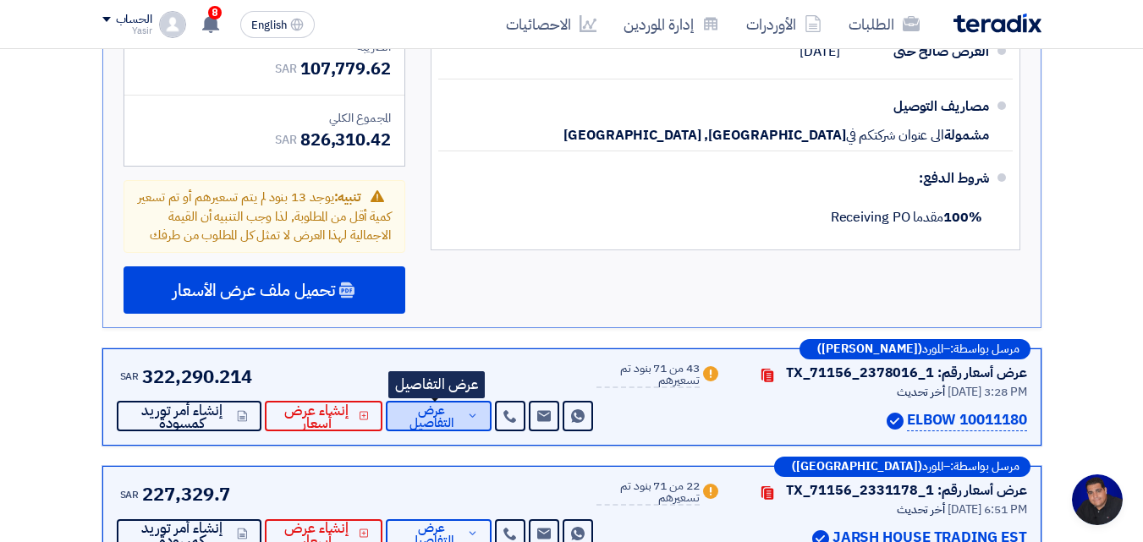
click at [436, 404] on span "عرض التفاصيل" at bounding box center [430, 416] width 63 height 25
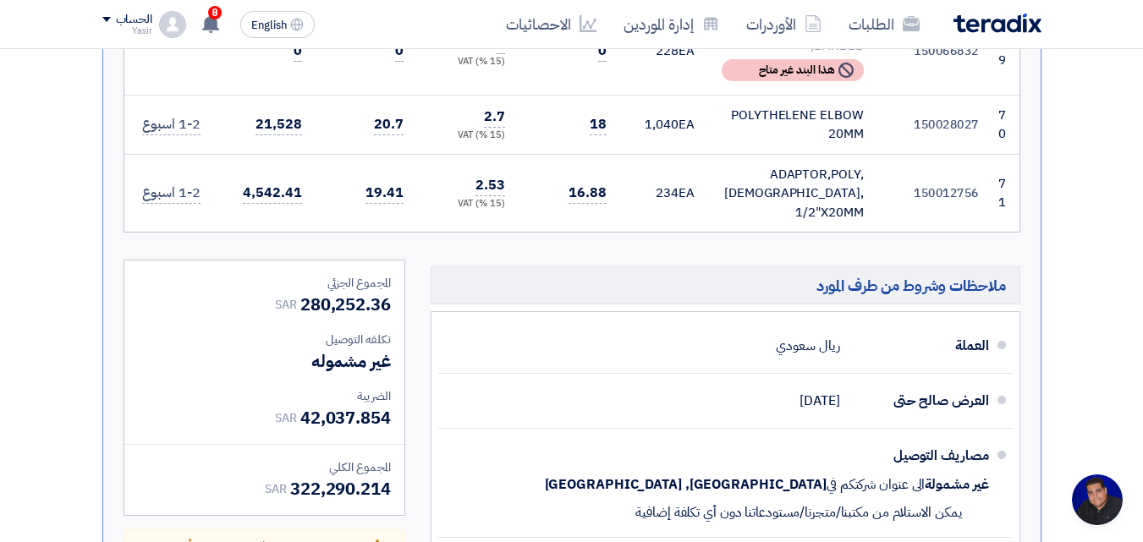
scroll to position [6007, 0]
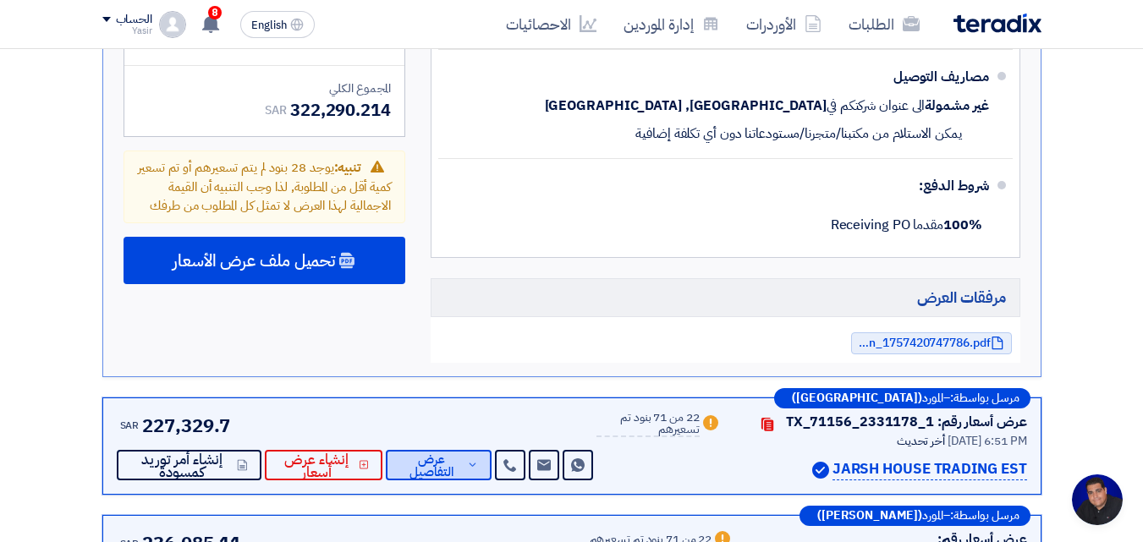
click at [424, 453] on span "عرض التفاصيل" at bounding box center [430, 465] width 63 height 25
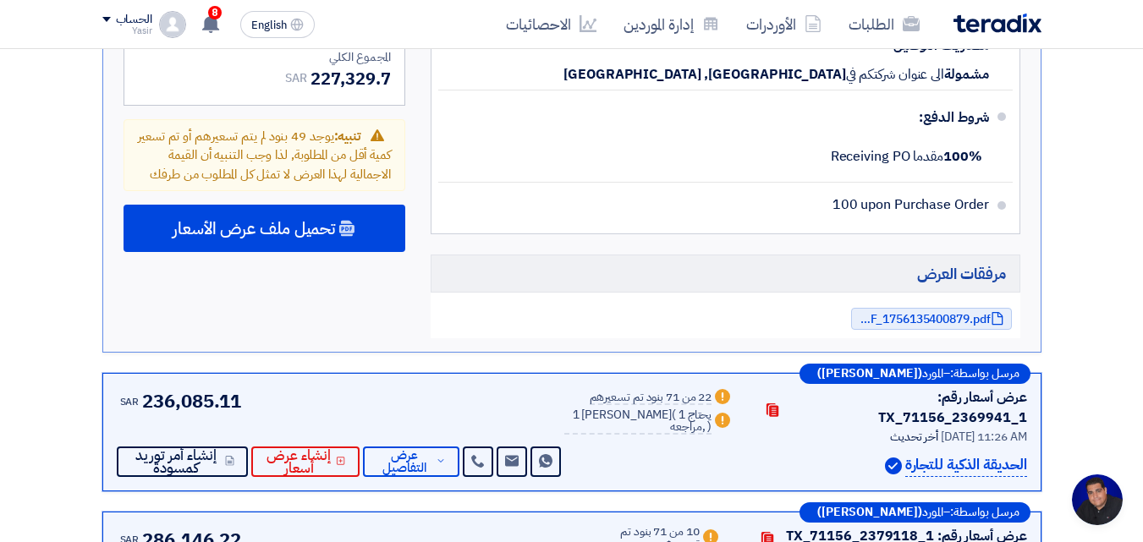
scroll to position [6599, 0]
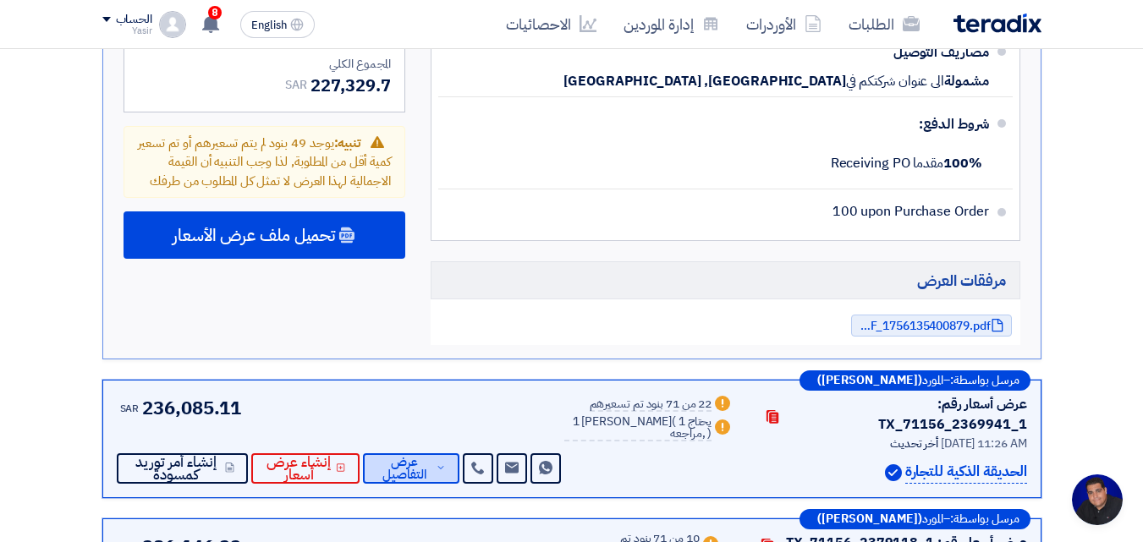
click at [392, 456] on span "عرض التفاصيل" at bounding box center [404, 468] width 56 height 25
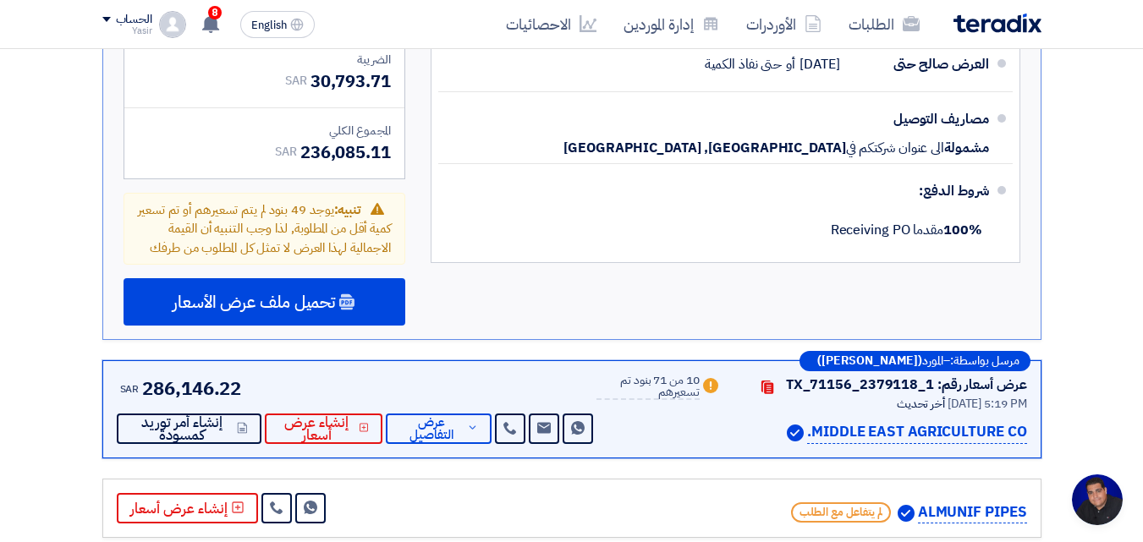
scroll to position [6684, 0]
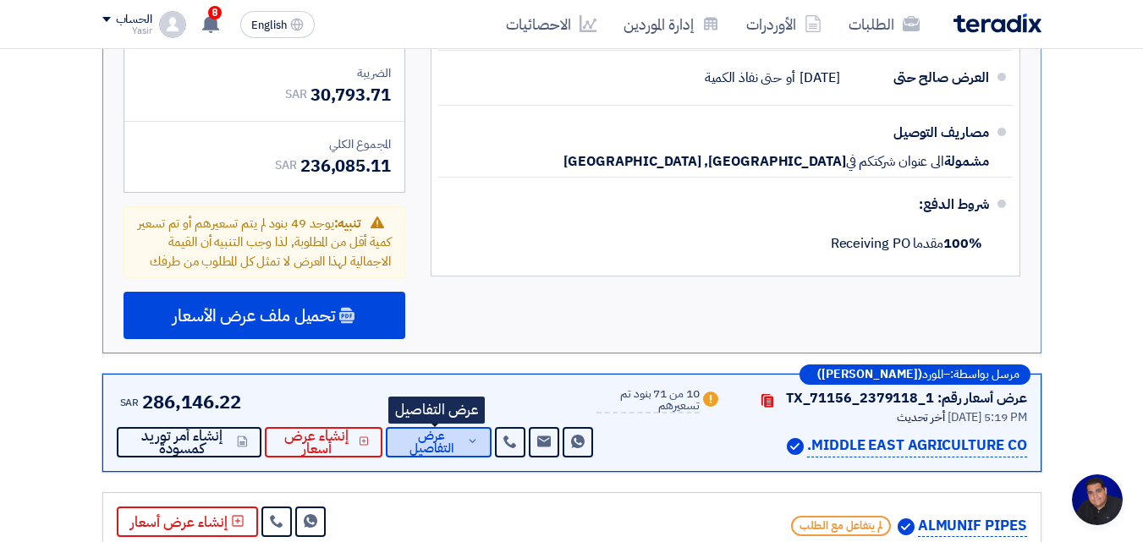
click at [437, 430] on span "عرض التفاصيل" at bounding box center [430, 442] width 63 height 25
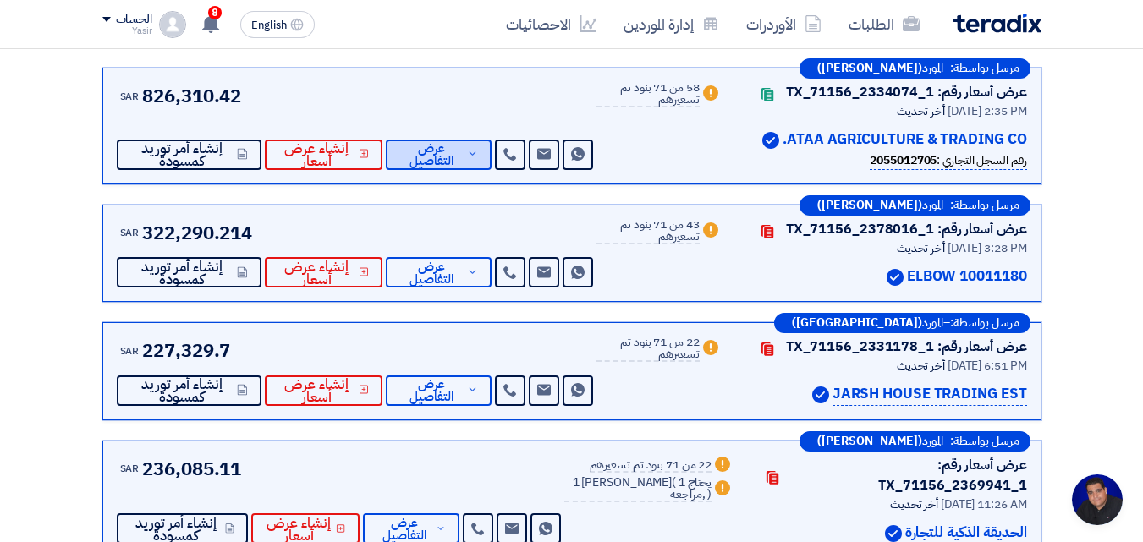
scroll to position [254, 0]
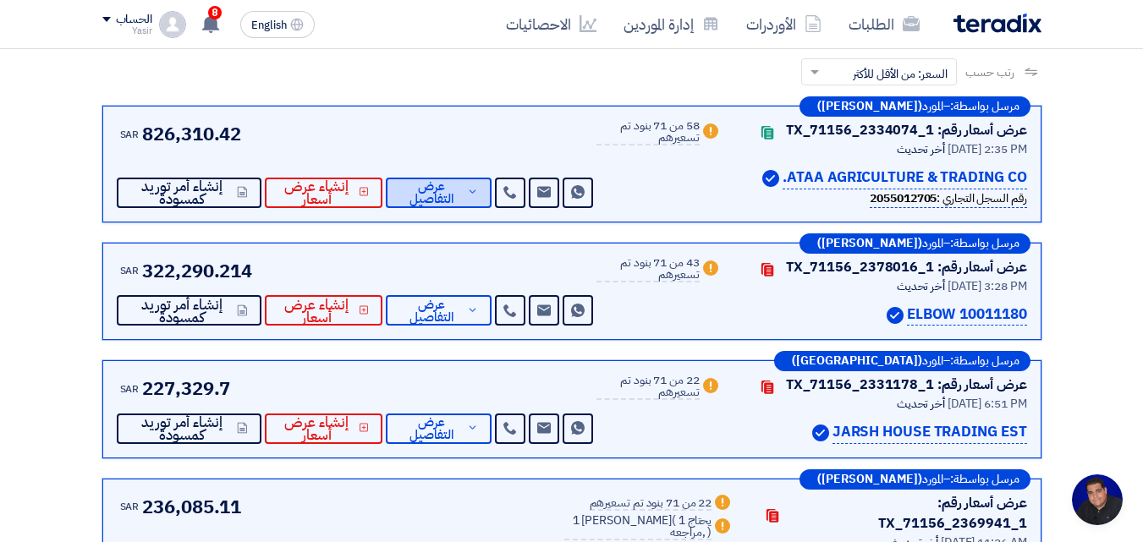
click at [439, 191] on span "عرض التفاصيل" at bounding box center [430, 192] width 63 height 25
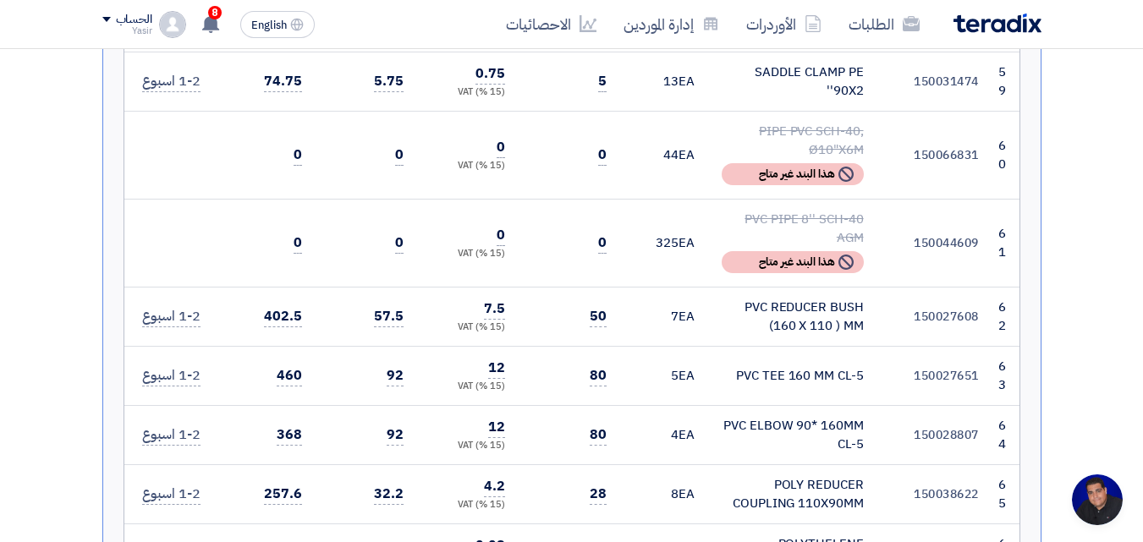
scroll to position [5669, 0]
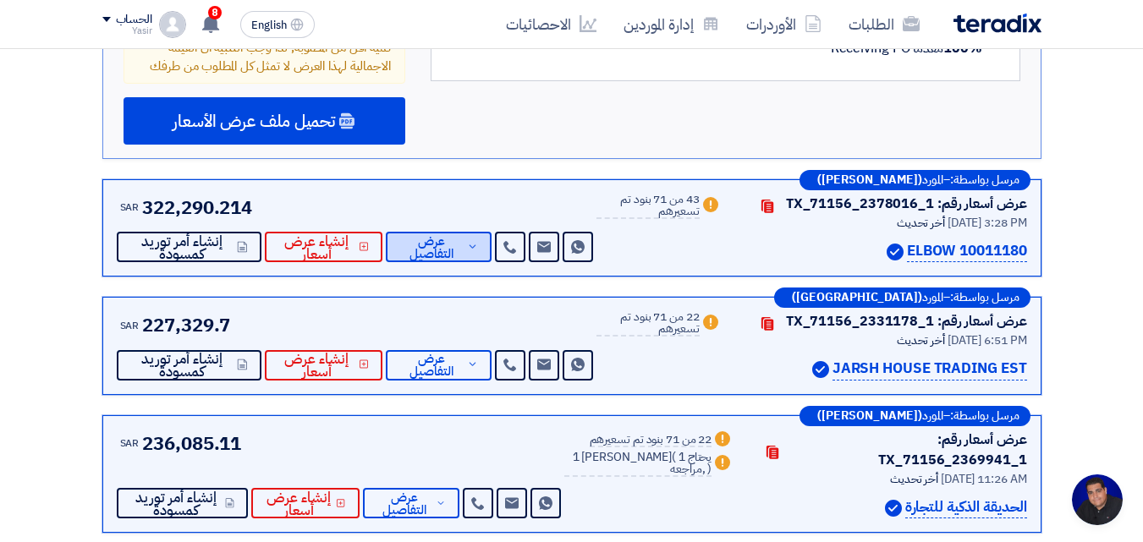
click at [420, 261] on span "عرض التفاصيل" at bounding box center [430, 247] width 63 height 25
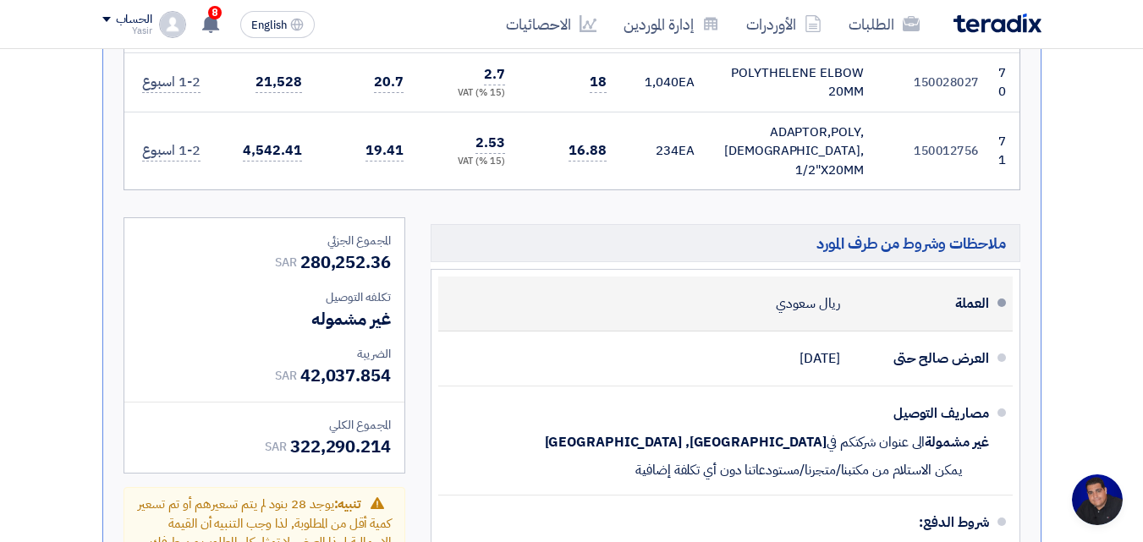
scroll to position [6261, 0]
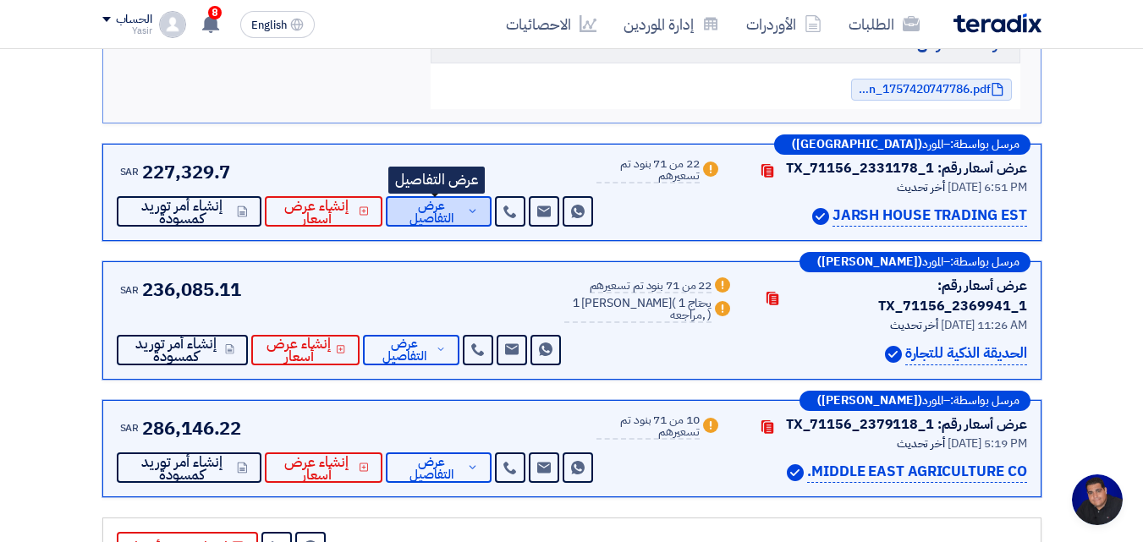
click at [453, 200] on span "عرض التفاصيل" at bounding box center [430, 212] width 63 height 25
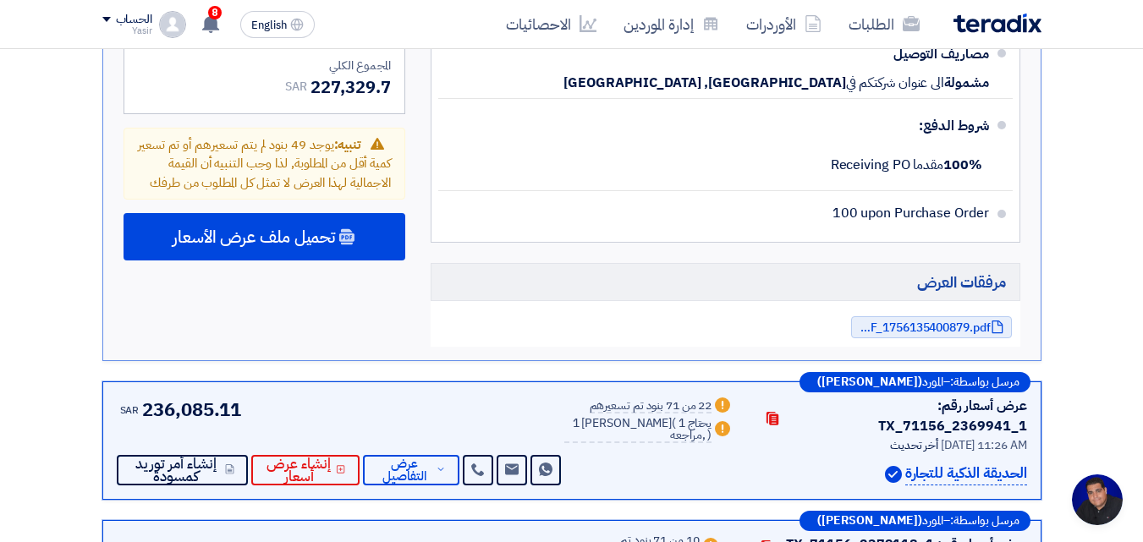
scroll to position [6599, 0]
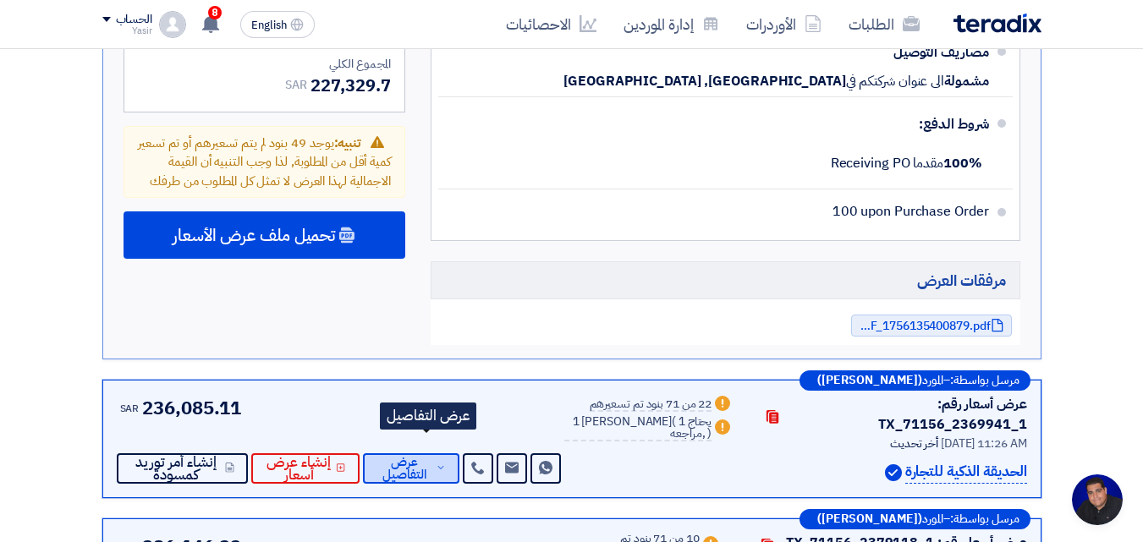
click at [432, 456] on span "عرض التفاصيل" at bounding box center [404, 468] width 56 height 25
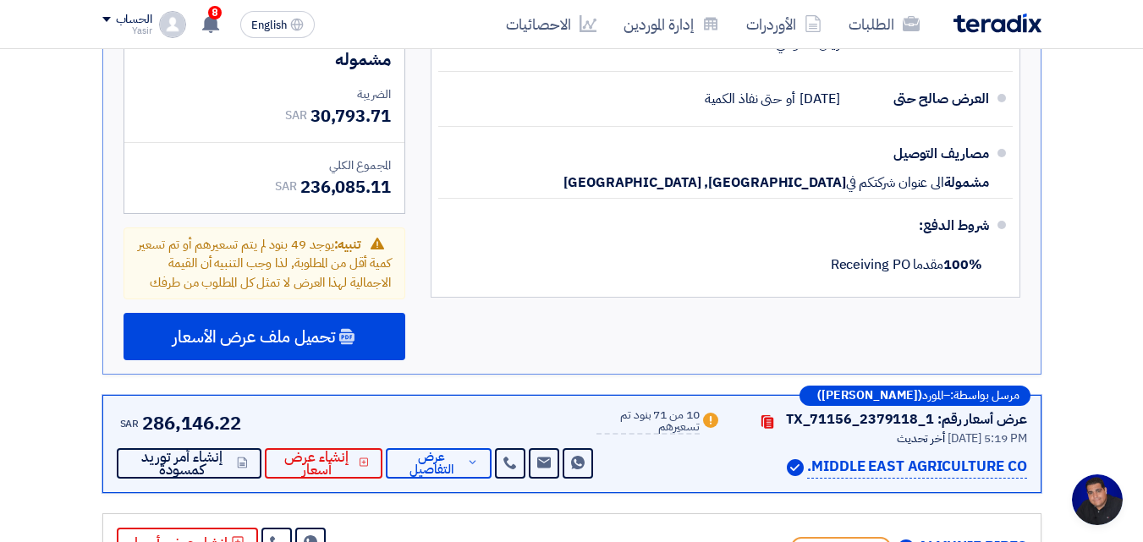
scroll to position [6853, 0]
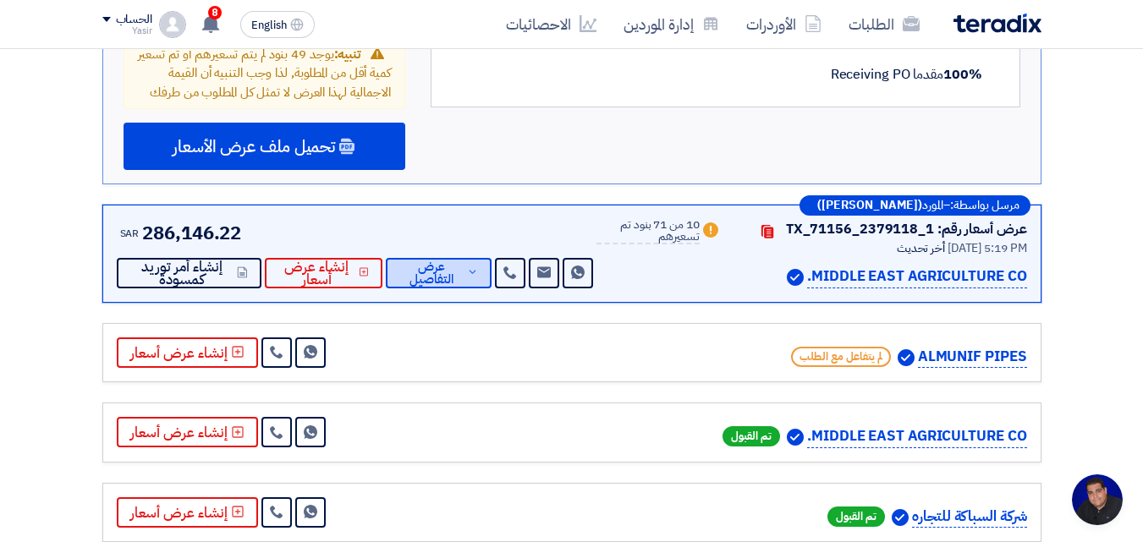
click at [416, 261] on span "عرض التفاصيل" at bounding box center [430, 273] width 63 height 25
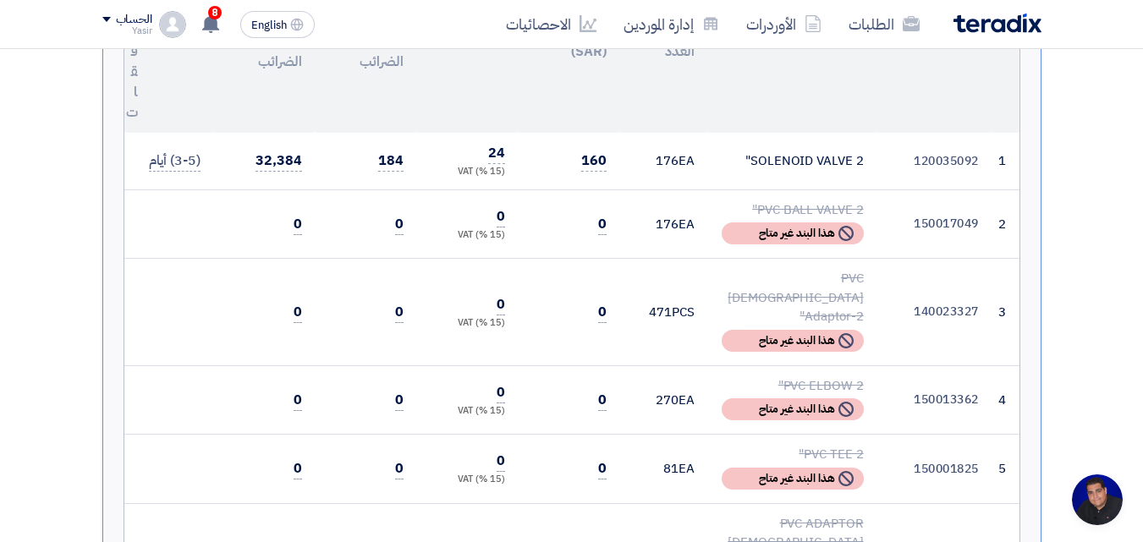
scroll to position [423, 0]
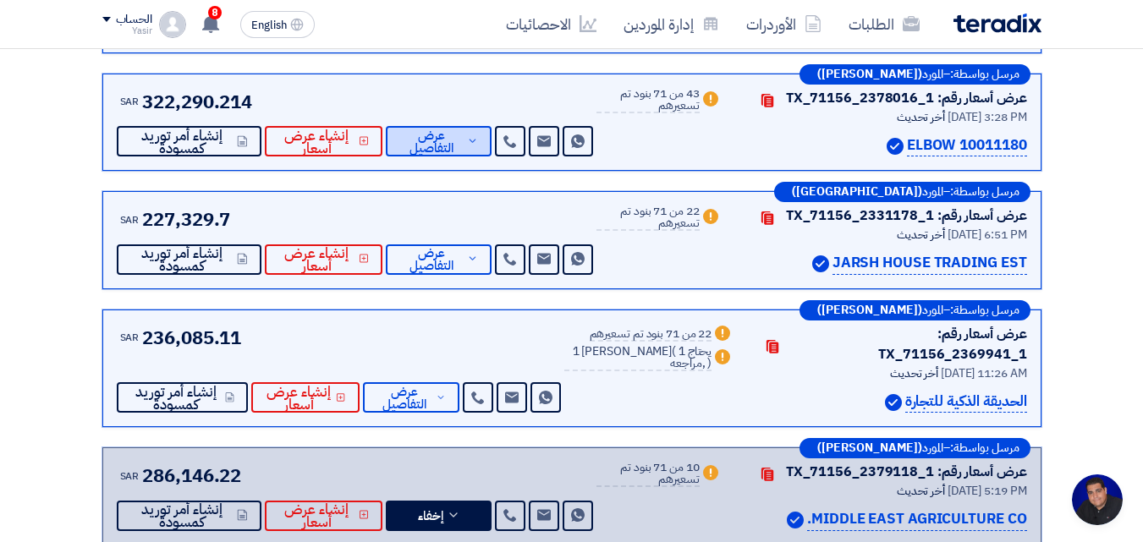
click at [426, 140] on span "عرض التفاصيل" at bounding box center [430, 141] width 63 height 25
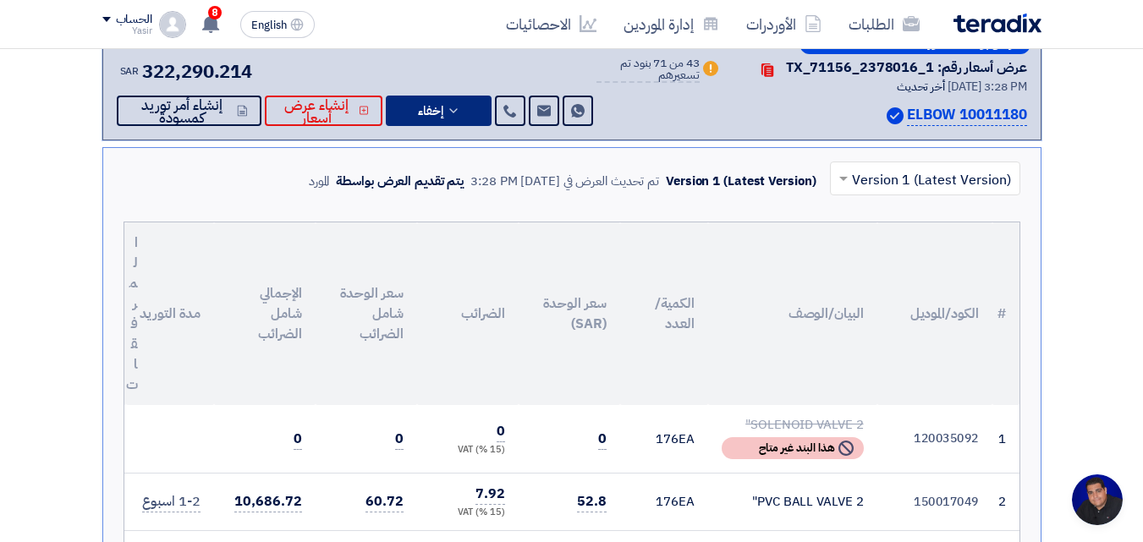
scroll to position [338, 0]
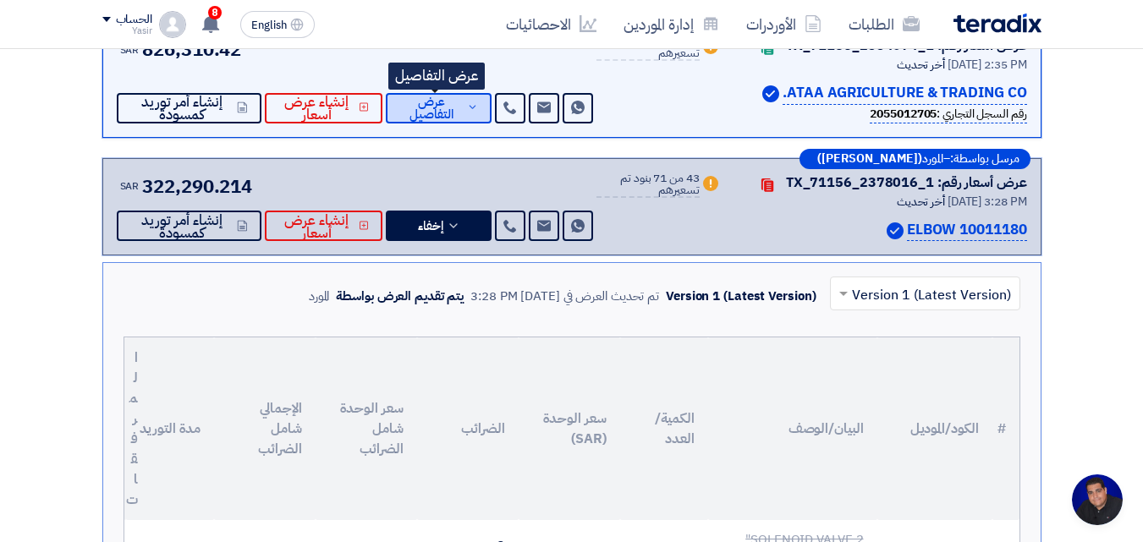
click at [438, 102] on span "عرض التفاصيل" at bounding box center [430, 108] width 63 height 25
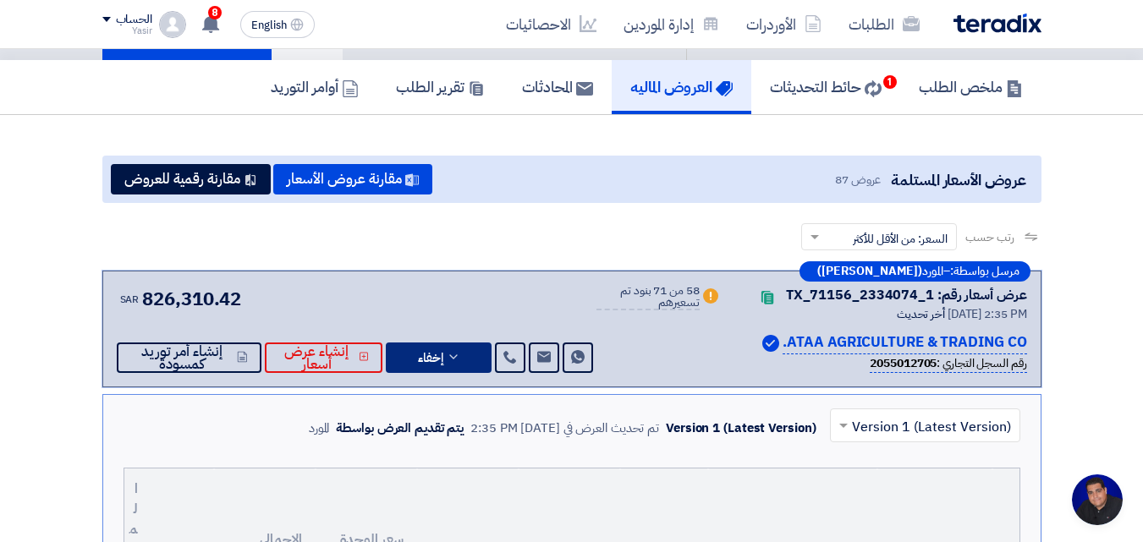
scroll to position [85, 0]
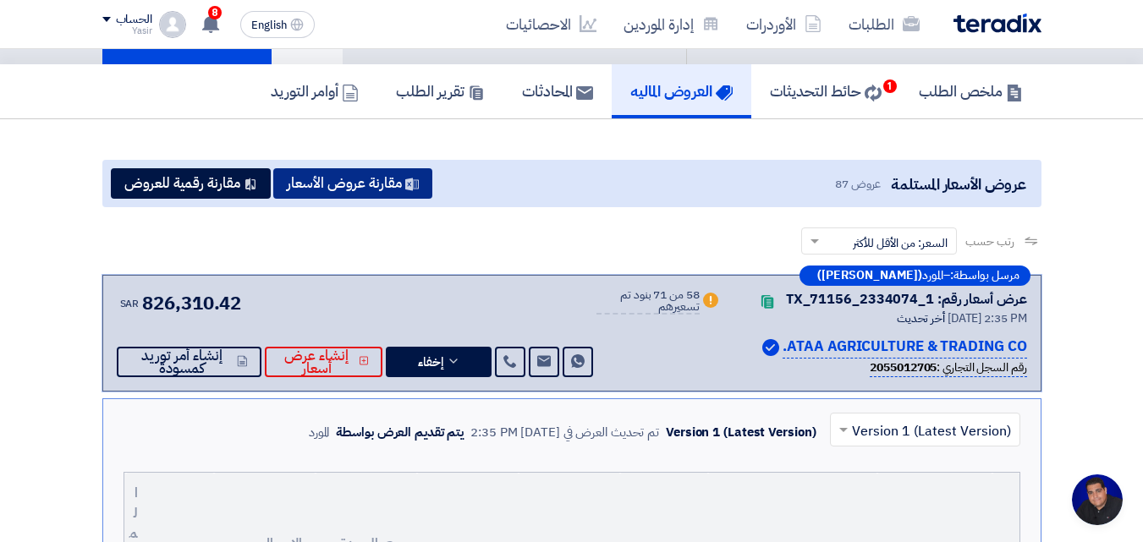
click at [356, 188] on button "مقارنة عروض الأسعار" at bounding box center [352, 183] width 159 height 30
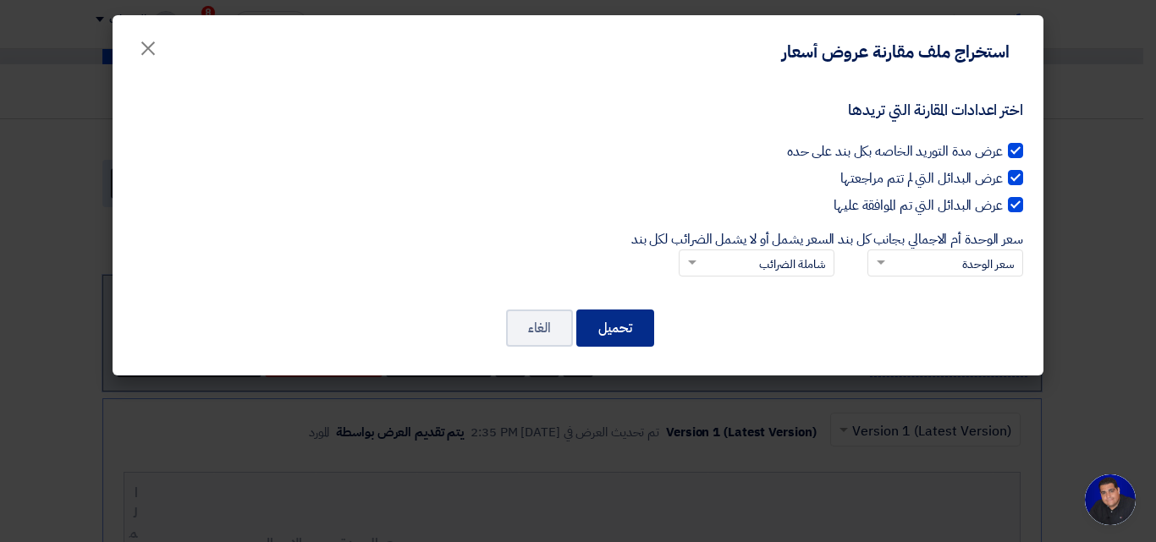
click at [610, 322] on button "تحميل" at bounding box center [615, 328] width 78 height 37
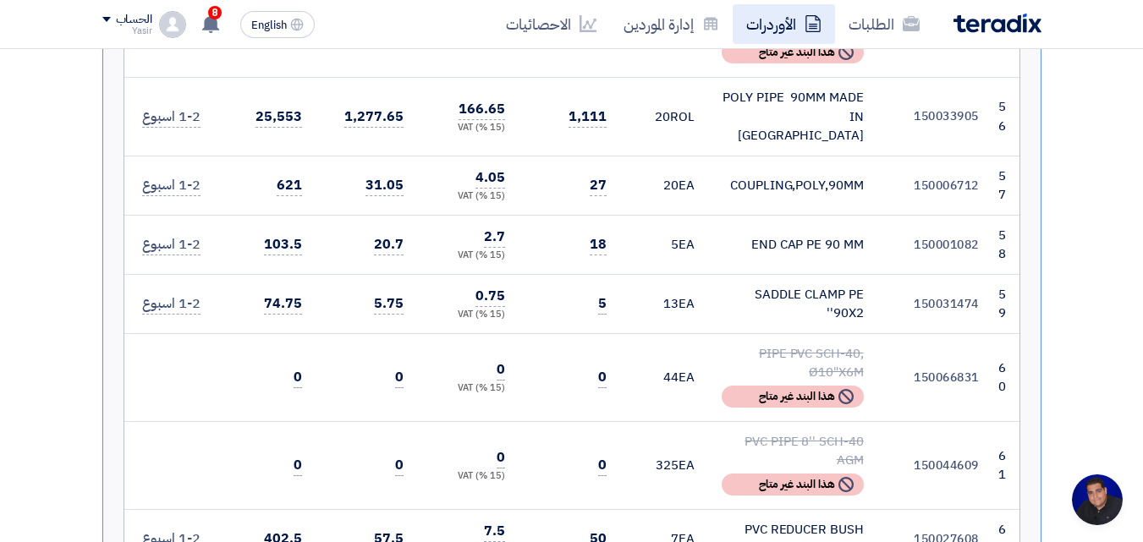
scroll to position [4315, 0]
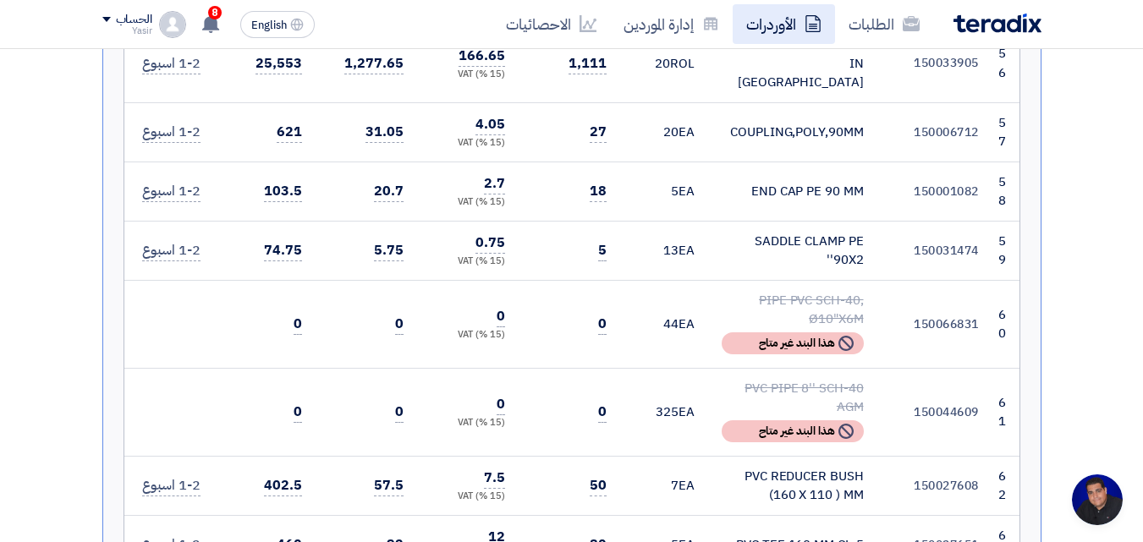
click at [798, 16] on link "الأوردرات" at bounding box center [784, 24] width 102 height 40
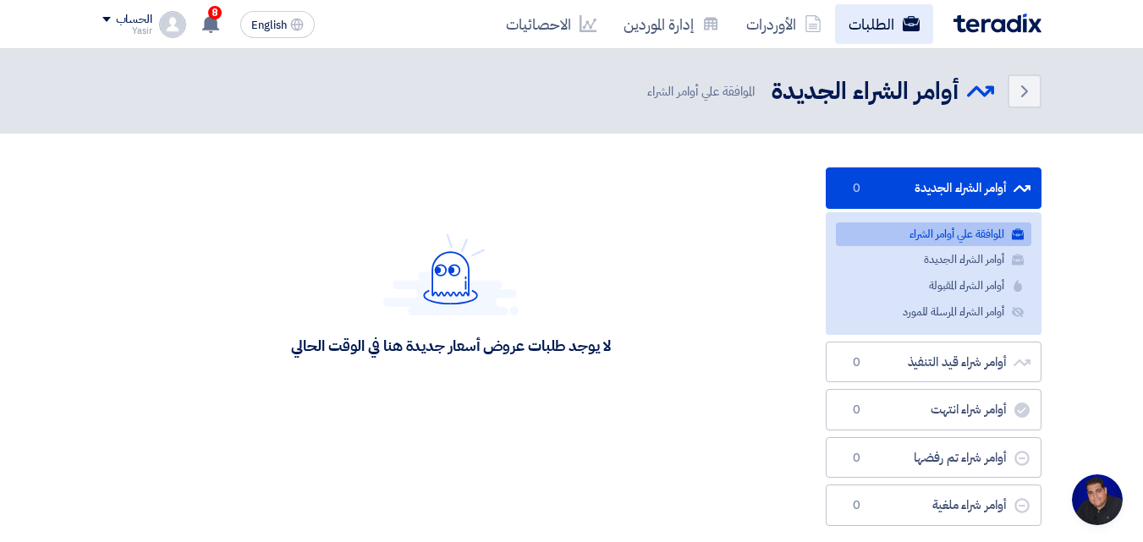
click at [849, 32] on link "الطلبات" at bounding box center [884, 24] width 98 height 40
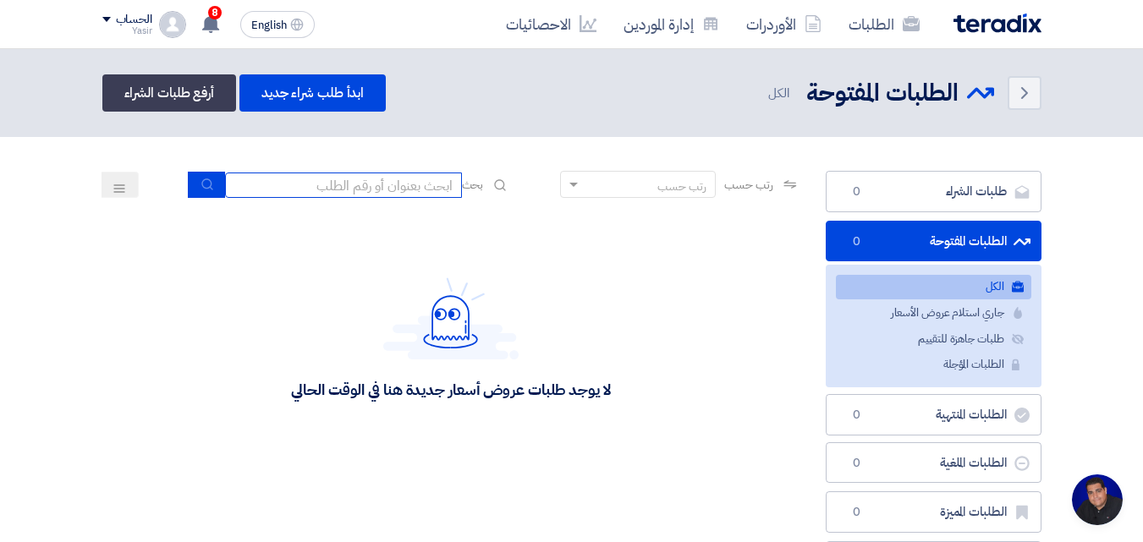
click at [421, 187] on input at bounding box center [343, 185] width 237 height 25
type input "8100015796"
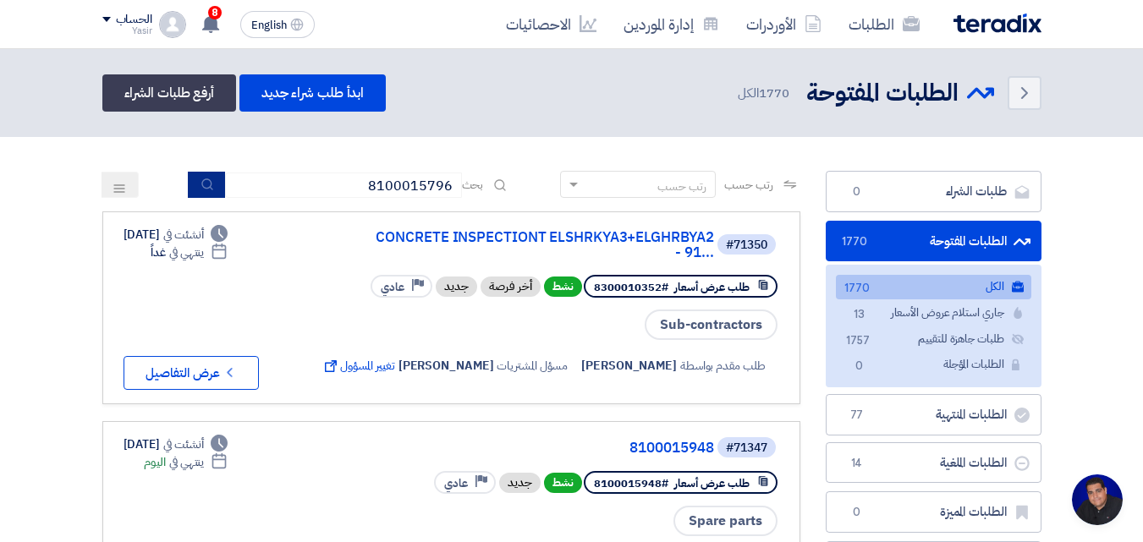
click at [211, 183] on button "submit" at bounding box center [206, 185] width 37 height 26
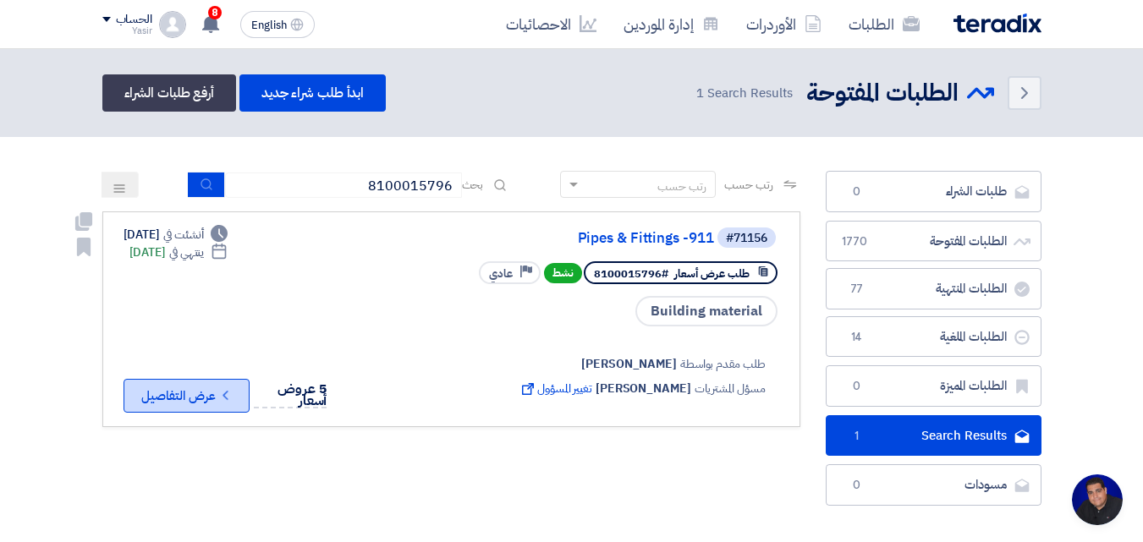
click at [214, 393] on button "Check details عرض التفاصيل" at bounding box center [187, 396] width 126 height 34
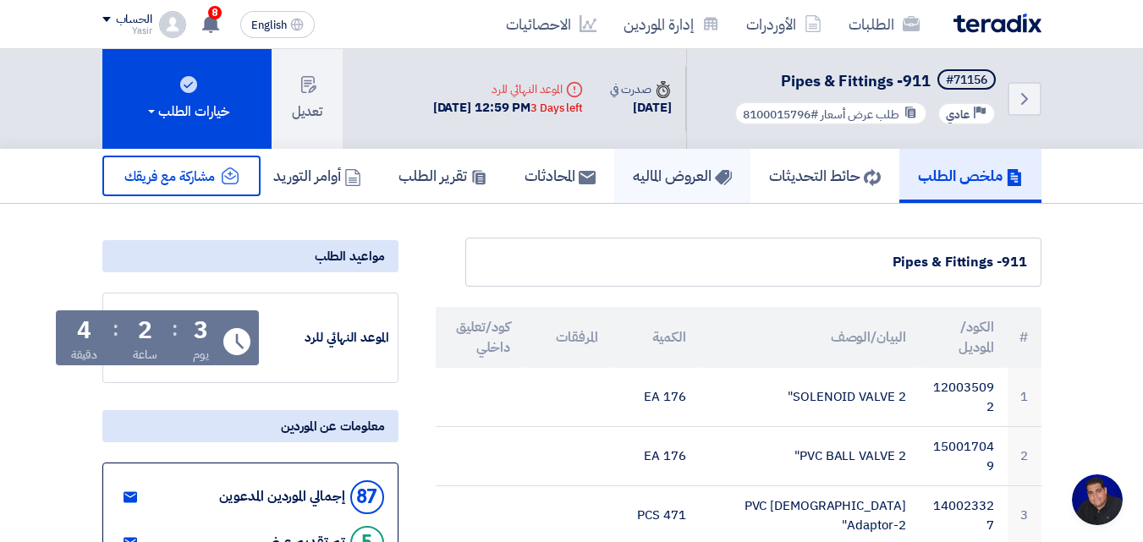
click at [669, 177] on h5 "العروض الماليه" at bounding box center [682, 175] width 99 height 19
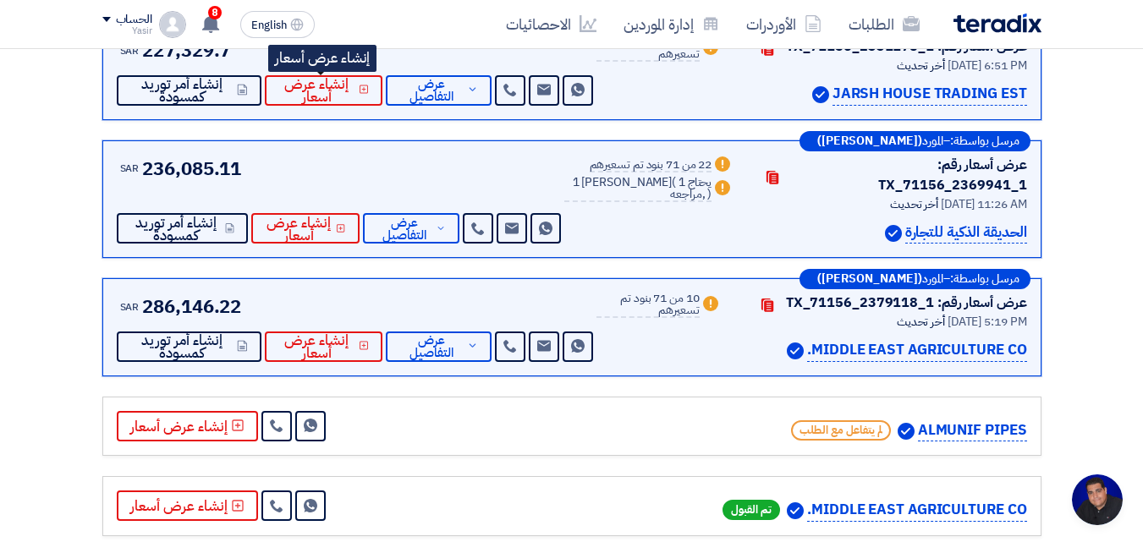
scroll to position [338, 0]
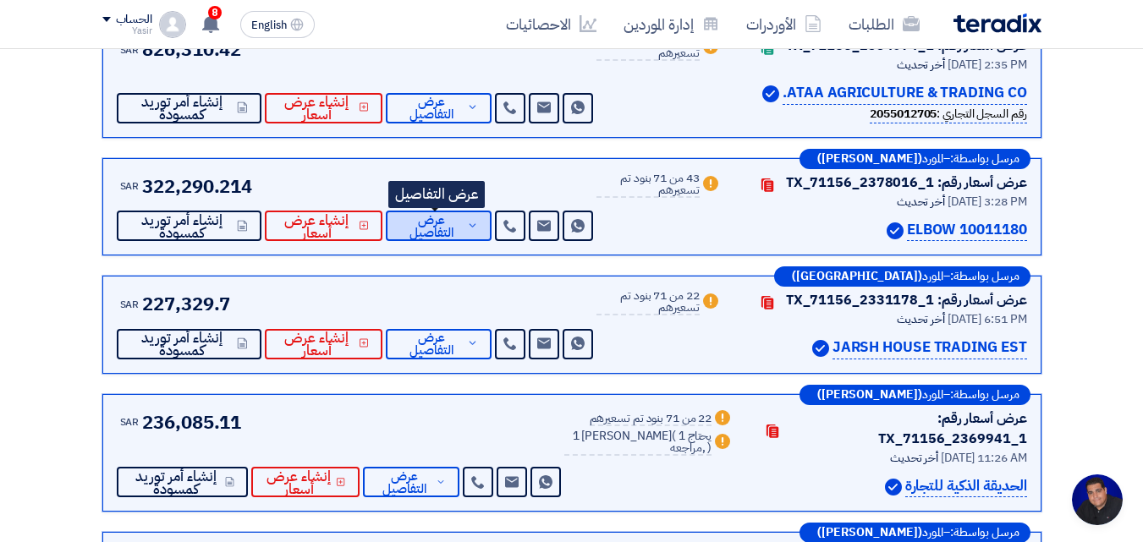
click at [434, 219] on span "عرض التفاصيل" at bounding box center [430, 226] width 63 height 25
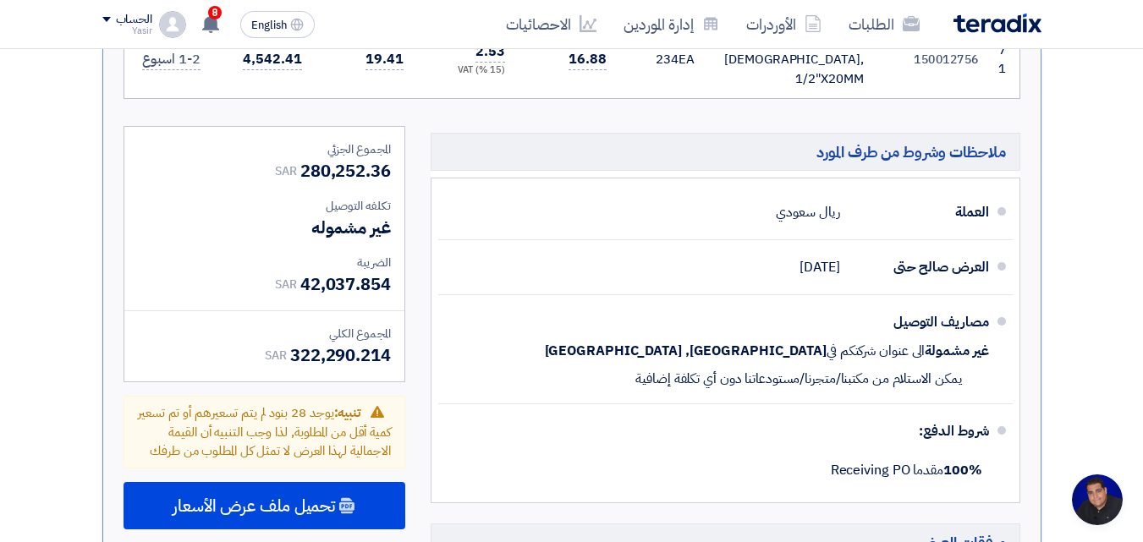
scroll to position [5838, 0]
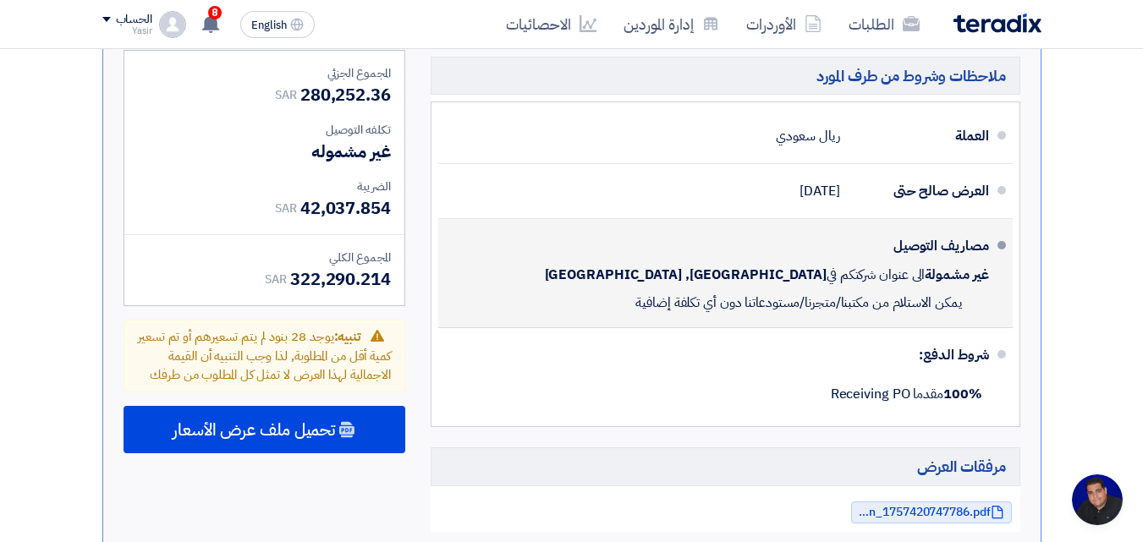
click at [675, 267] on span "[GEOGRAPHIC_DATA], [GEOGRAPHIC_DATA]" at bounding box center [686, 275] width 282 height 17
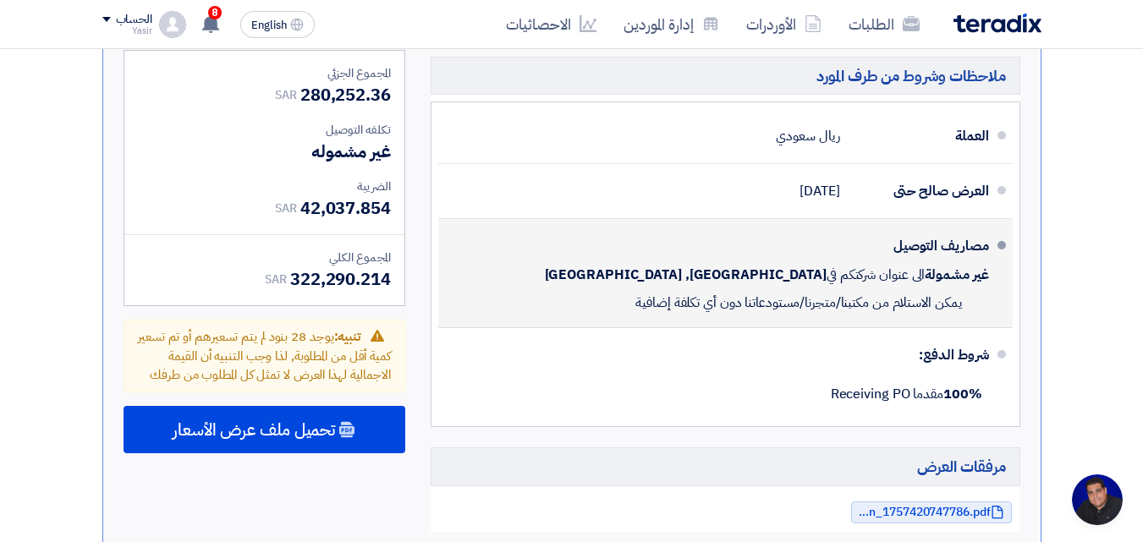
click at [675, 267] on span "[GEOGRAPHIC_DATA], [GEOGRAPHIC_DATA]" at bounding box center [686, 275] width 282 height 17
click at [752, 226] on div "مصاريف التوصيل غير مشمولة الى عنوان شركتكم في [GEOGRAPHIC_DATA], [GEOGRAPHIC_DA…" at bounding box center [720, 273] width 537 height 95
drag, startPoint x: 694, startPoint y: 101, endPoint x: 639, endPoint y: 257, distance: 165.9
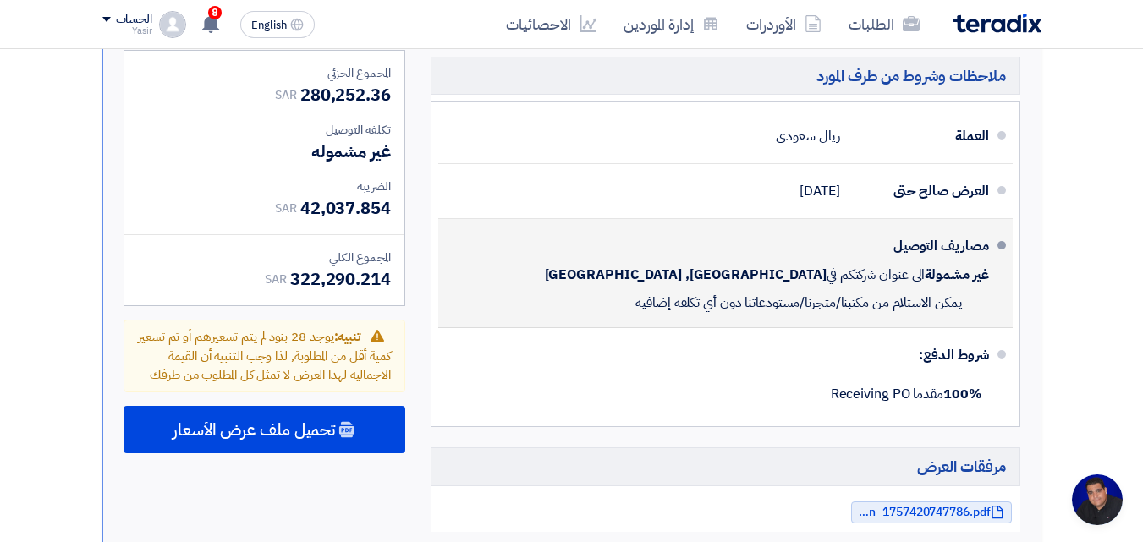
click at [599, 335] on div "شروط الدفع:" at bounding box center [727, 355] width 524 height 41
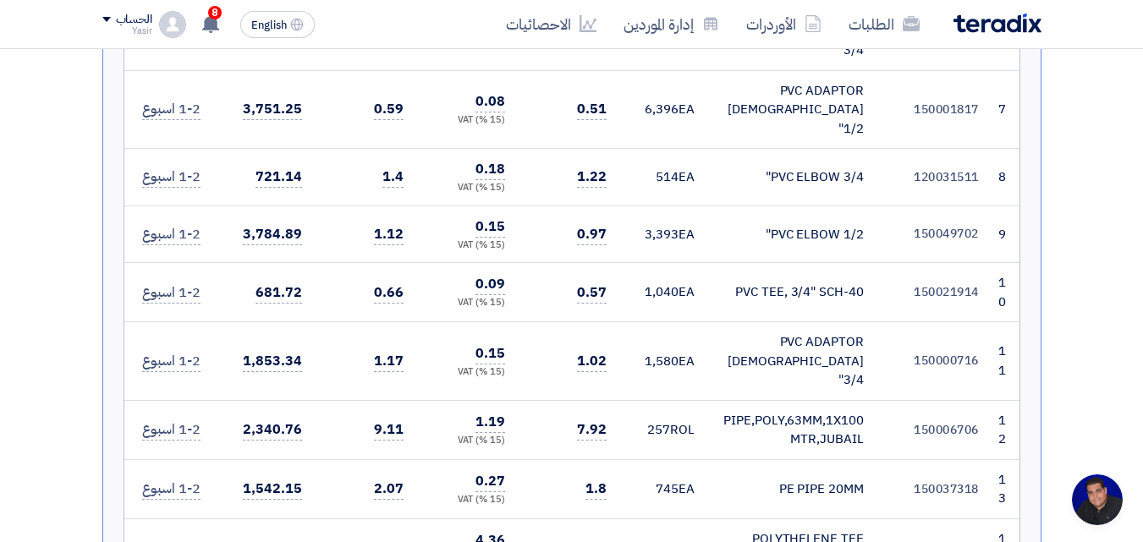
scroll to position [0, 0]
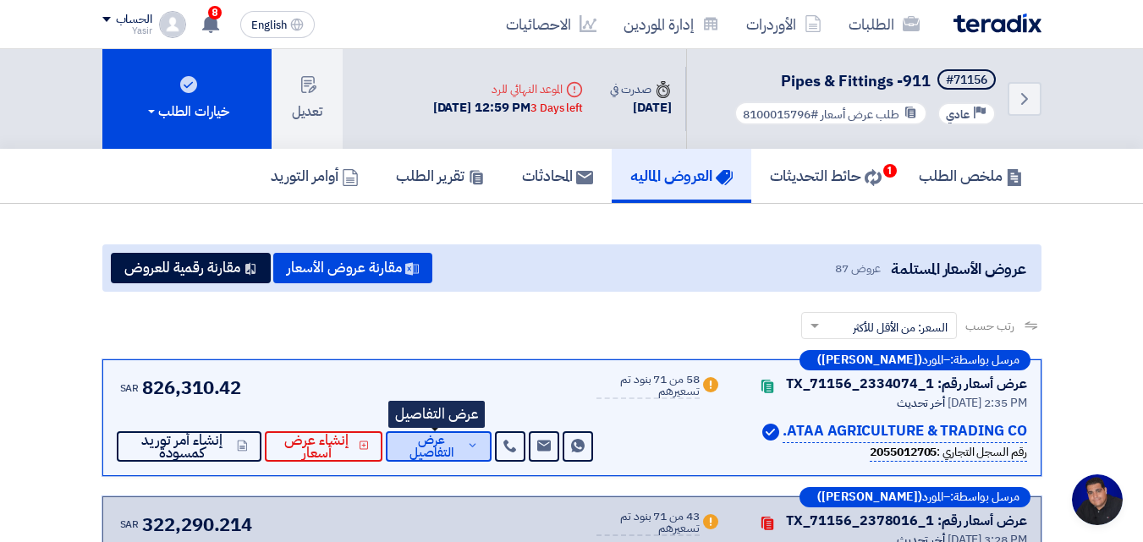
click at [431, 449] on span "عرض التفاصيل" at bounding box center [430, 446] width 63 height 25
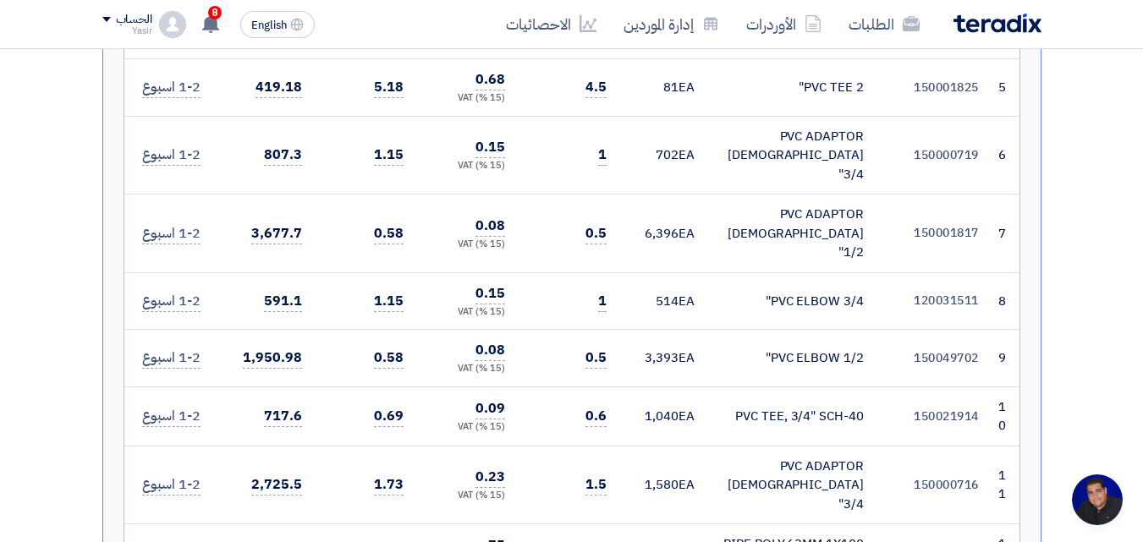
scroll to position [1015, 0]
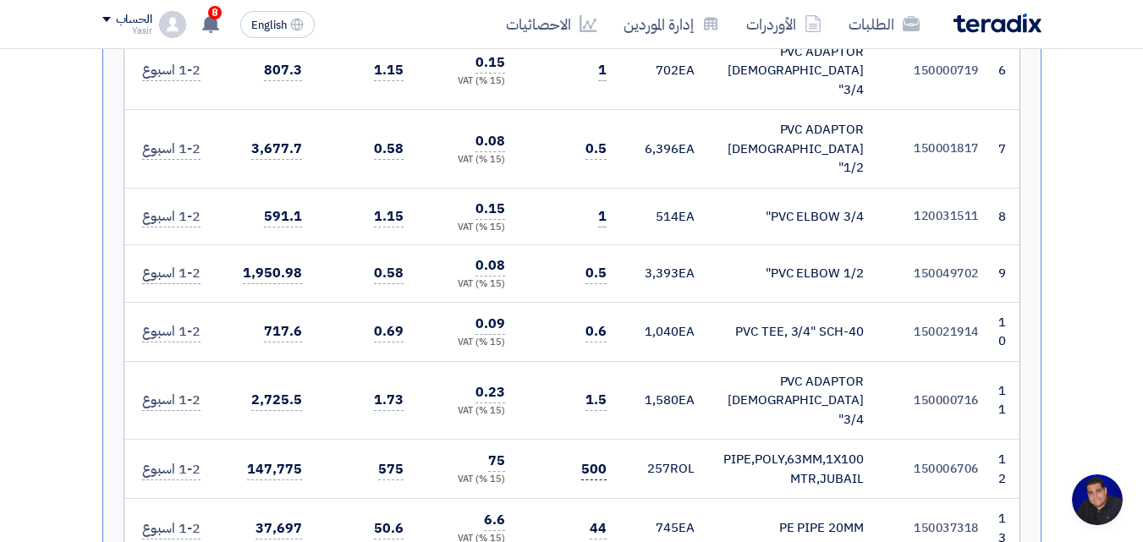
click at [587, 459] on span "500" at bounding box center [593, 469] width 25 height 21
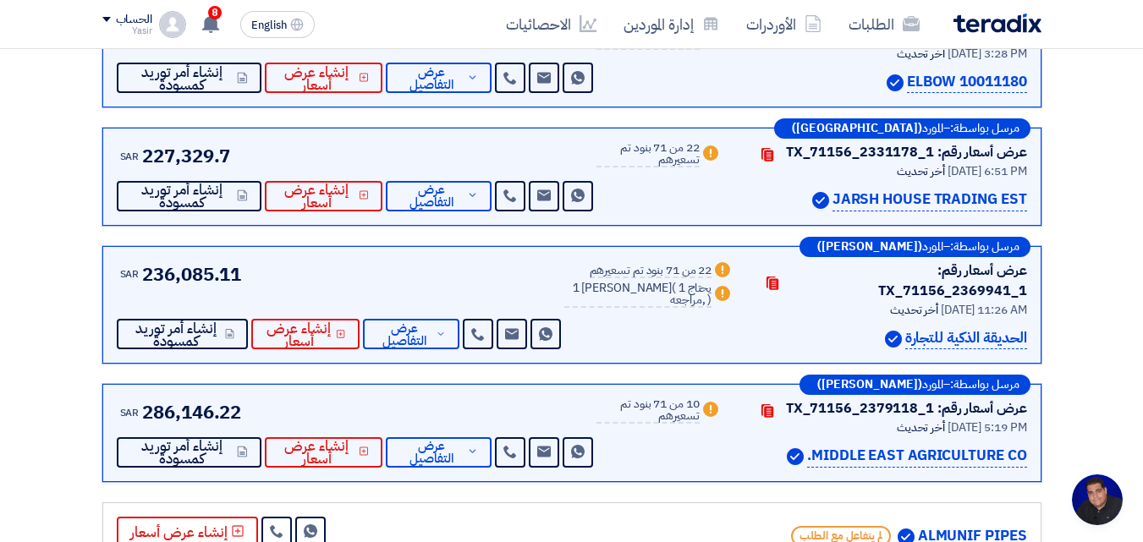
scroll to position [5330, 0]
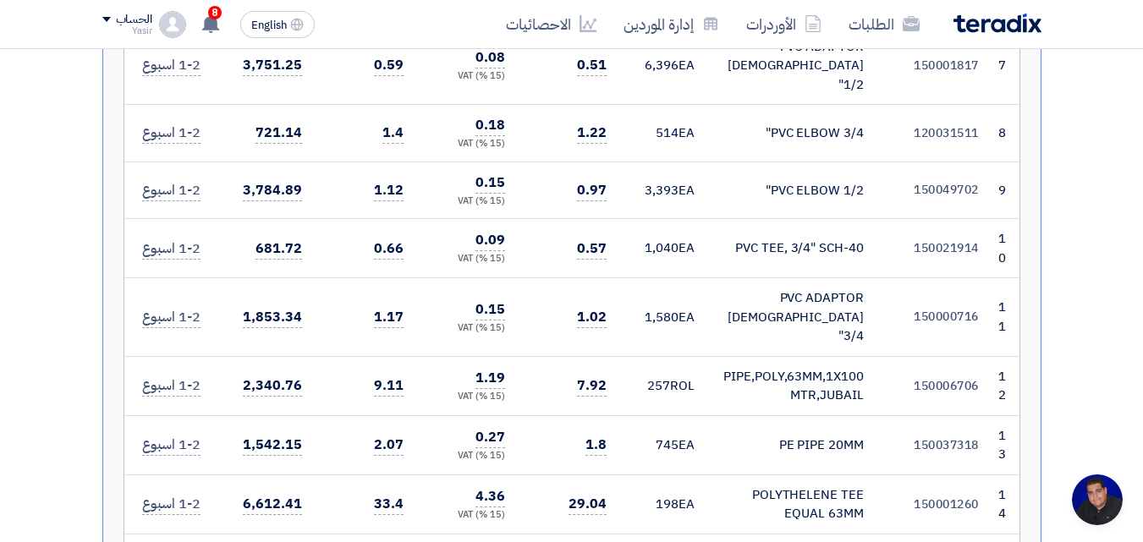
scroll to position [1269, 0]
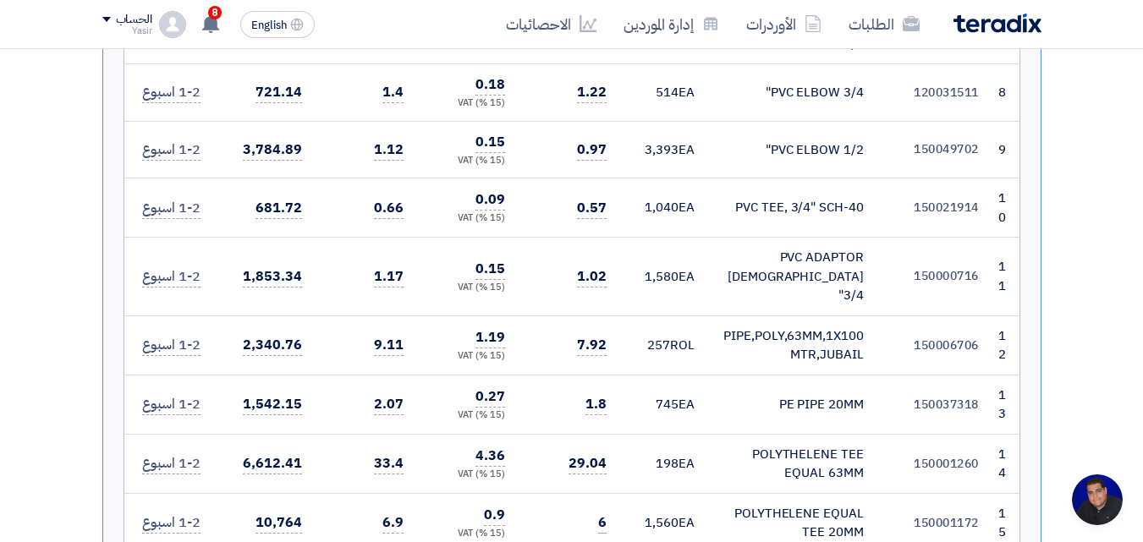
drag, startPoint x: 761, startPoint y: 258, endPoint x: 860, endPoint y: 287, distance: 103.1
click at [713, 316] on td "PIPE,POLY,63MM,1X100MTR,JUBAIL" at bounding box center [792, 345] width 169 height 59
drag, startPoint x: 861, startPoint y: 283, endPoint x: 708, endPoint y: 252, distance: 156.1
click at [708, 316] on td "PIPE,POLY,63MM,1X100MTR,JUBAIL" at bounding box center [792, 345] width 169 height 59
click at [739, 327] on div "PIPE,POLY,63MM,1X100MTR,JUBAIL" at bounding box center [793, 346] width 142 height 38
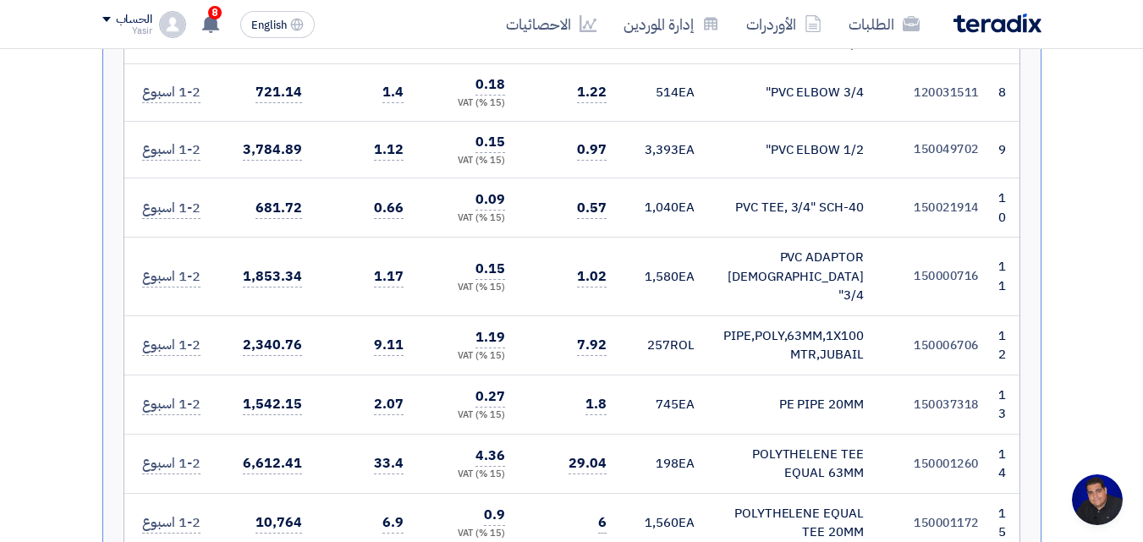
scroll to position [1354, 0]
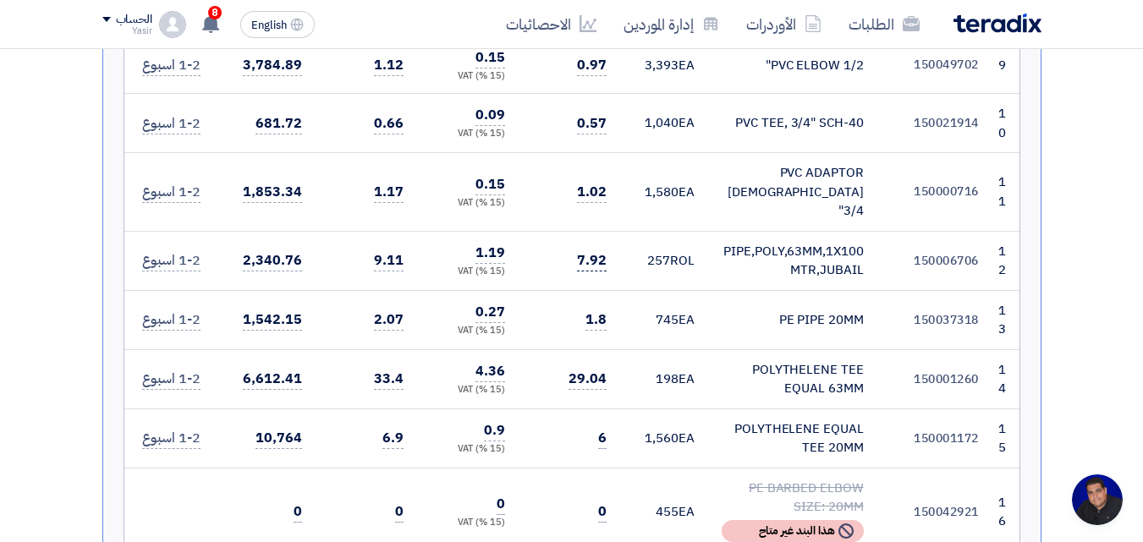
click at [587, 250] on span "7.92" at bounding box center [592, 260] width 30 height 21
click at [646, 231] on td "257 ROL" at bounding box center [664, 260] width 88 height 59
drag, startPoint x: 865, startPoint y: 194, endPoint x: 721, endPoint y: 173, distance: 145.4
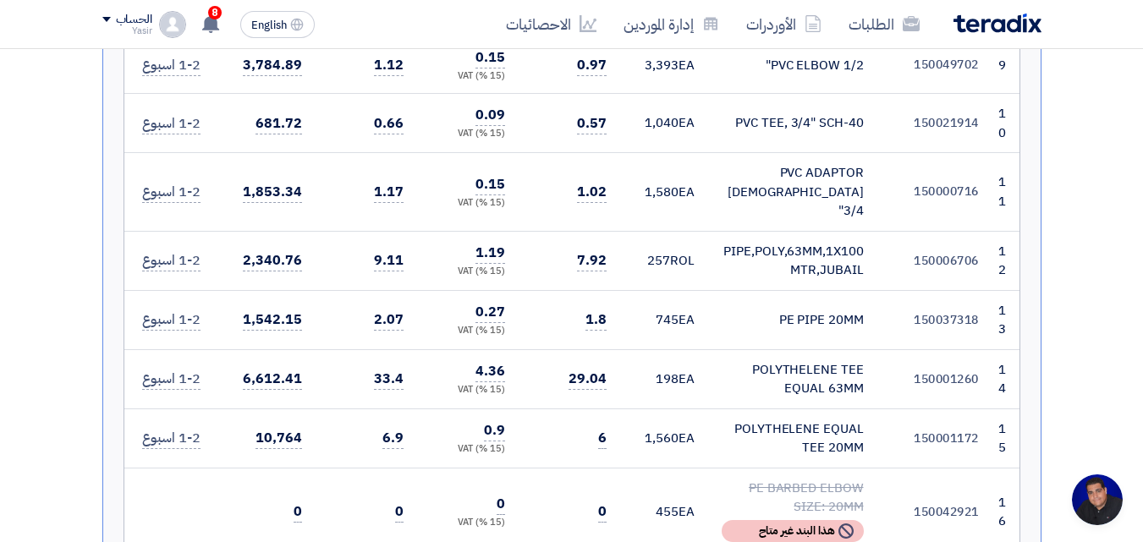
click at [721, 231] on td "PIPE,POLY,63MM,1X100MTR,JUBAIL" at bounding box center [792, 260] width 169 height 59
drag, startPoint x: 724, startPoint y: 175, endPoint x: 735, endPoint y: 168, distance: 12.9
click at [735, 242] on div "PIPE,POLY,63MM,1X100MTR,JUBAIL" at bounding box center [793, 261] width 142 height 38
click at [722, 242] on div "PIPE,POLY,63MM,1X100MTR,JUBAIL" at bounding box center [793, 261] width 142 height 38
drag, startPoint x: 862, startPoint y: 173, endPoint x: 712, endPoint y: 180, distance: 150.8
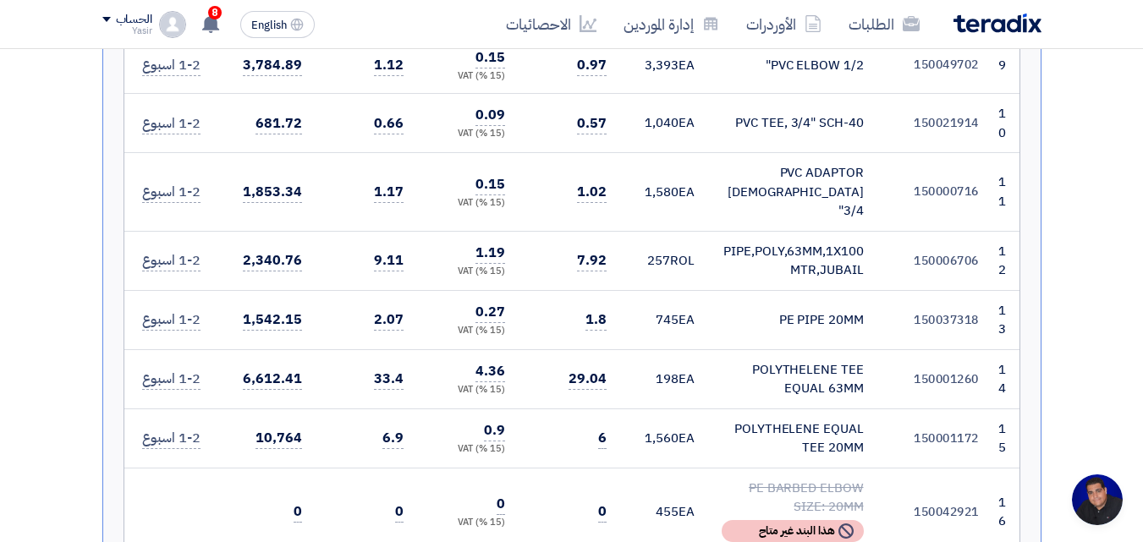
click at [716, 231] on td "PIPE,POLY,63MM,1X100MTR,JUBAIL" at bounding box center [792, 260] width 169 height 59
copy div "PIPE,POLY,63MM,1X100"
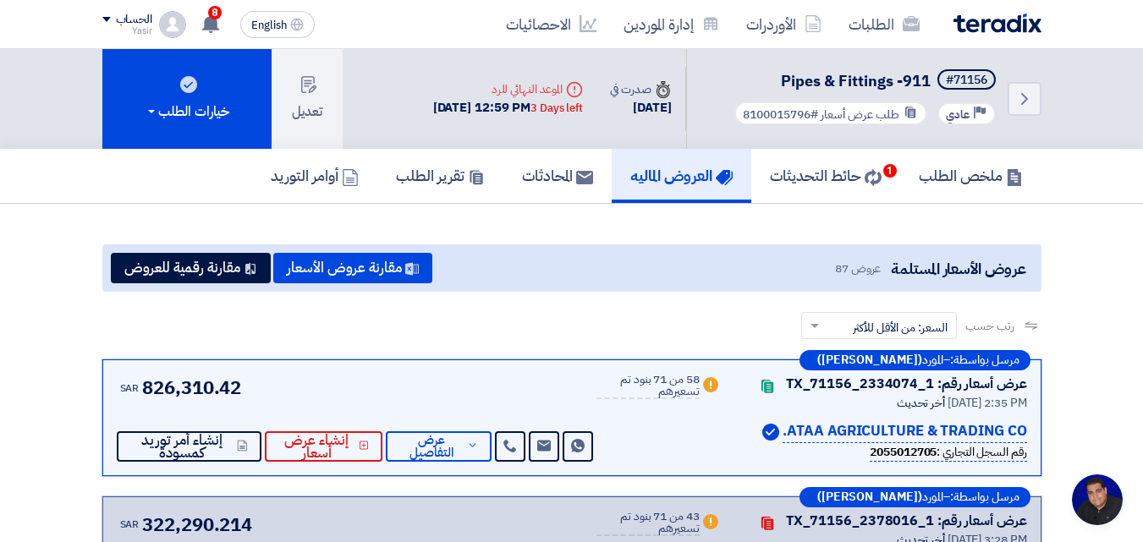
scroll to position [254, 0]
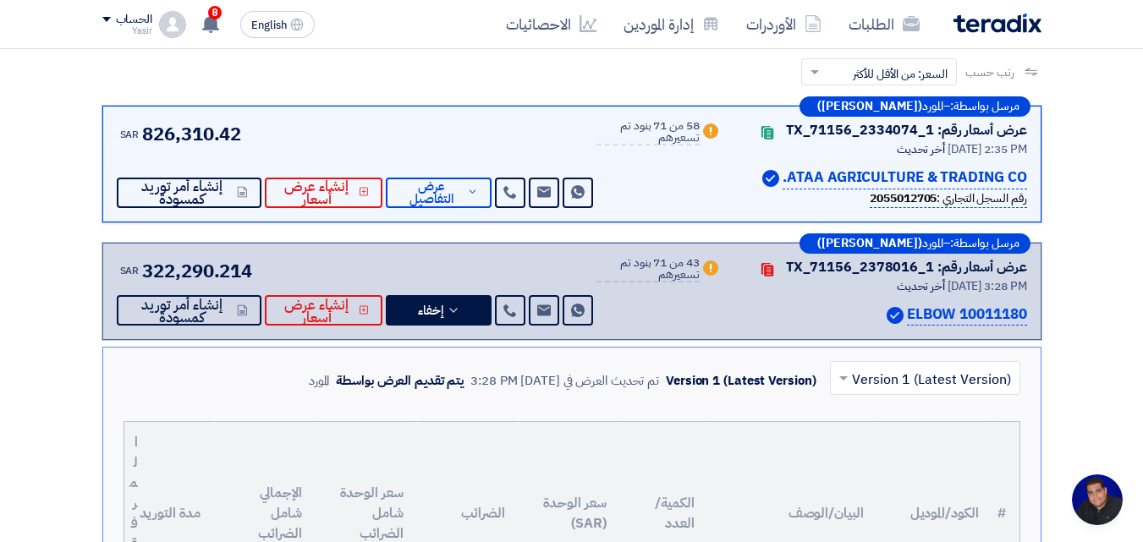
click at [1028, 316] on div "مرسل بواسطة: – المورد ([PERSON_NAME]) عرض أسعار رقم: TX_71156_2378016_1 Contact…" at bounding box center [571, 292] width 939 height 98
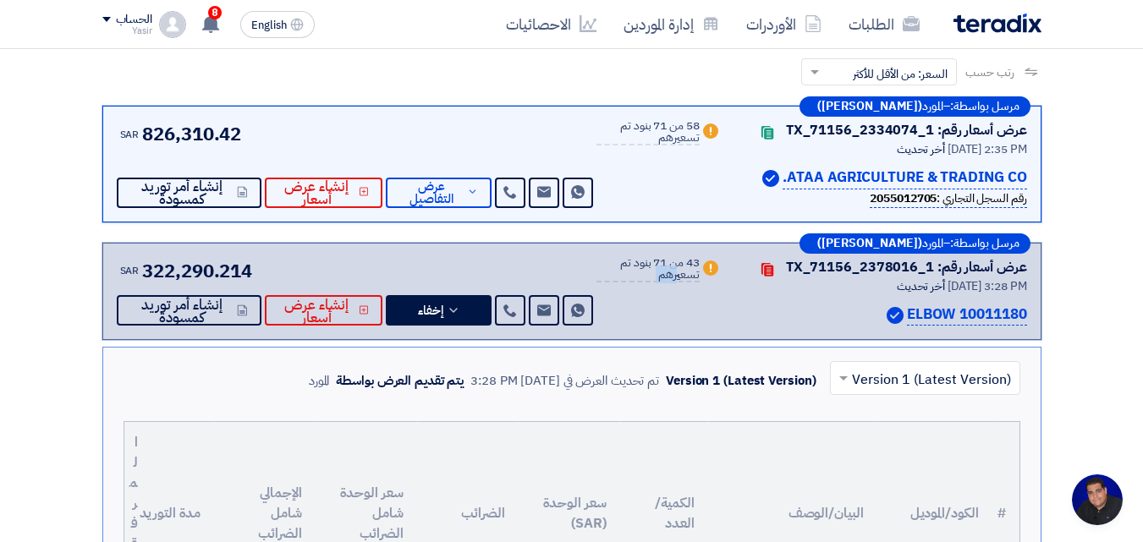
click at [1028, 316] on div "مرسل بواسطة: – المورد ([PERSON_NAME]) عرض أسعار رقم: TX_71156_2378016_1 Contact…" at bounding box center [571, 292] width 939 height 98
click at [805, 304] on div "ELBOW 10011180" at bounding box center [884, 315] width 285 height 23
click at [462, 44] on div "الطلبات الأوردرات إدارة الموردين الاحصائيات English EN 8 لقد استلمت عرض سعر بقي…" at bounding box center [572, 24] width 965 height 48
click at [417, 102] on div "رتب حسب رتب حسب × السعر: من الأقل للأكثر ×" at bounding box center [571, 81] width 939 height 47
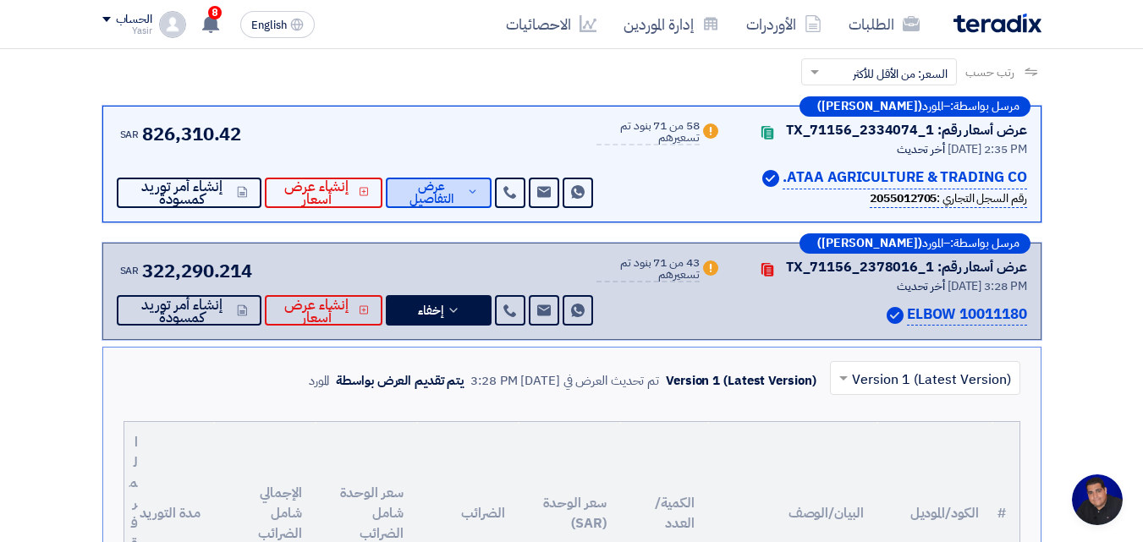
click at [425, 201] on span "عرض التفاصيل" at bounding box center [430, 192] width 63 height 25
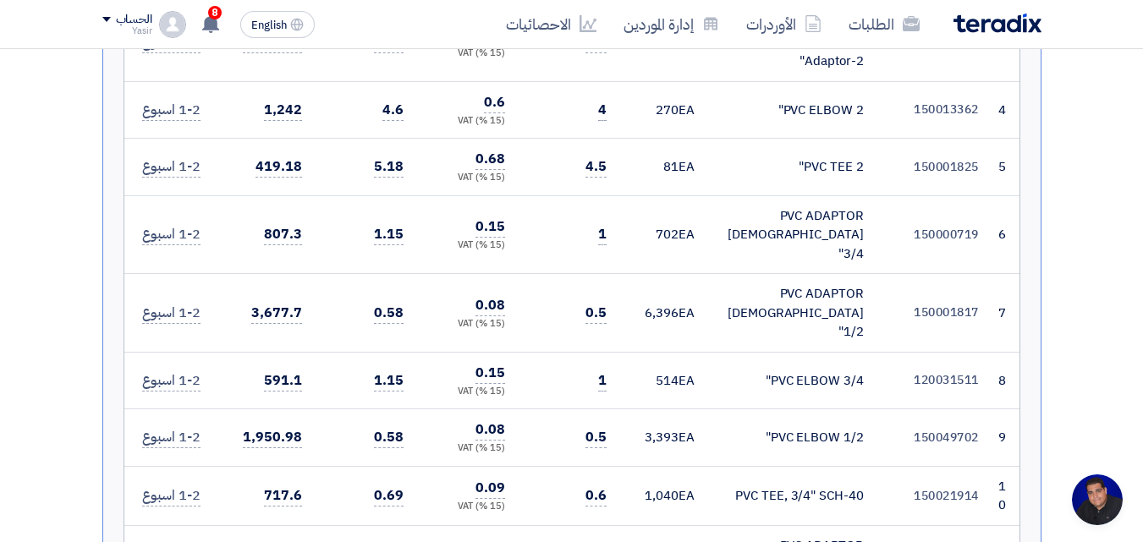
scroll to position [931, 0]
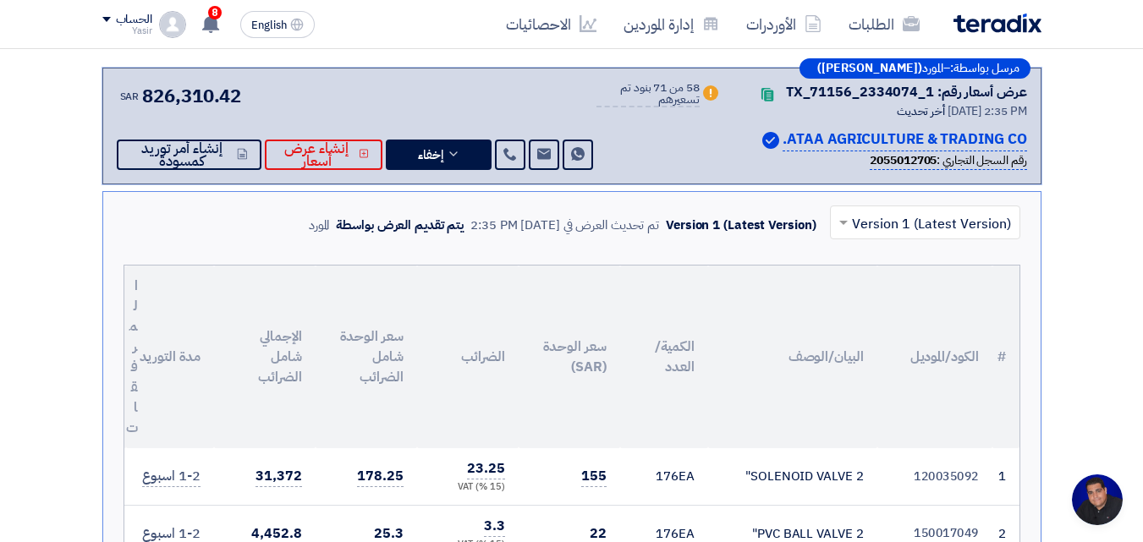
scroll to position [254, 0]
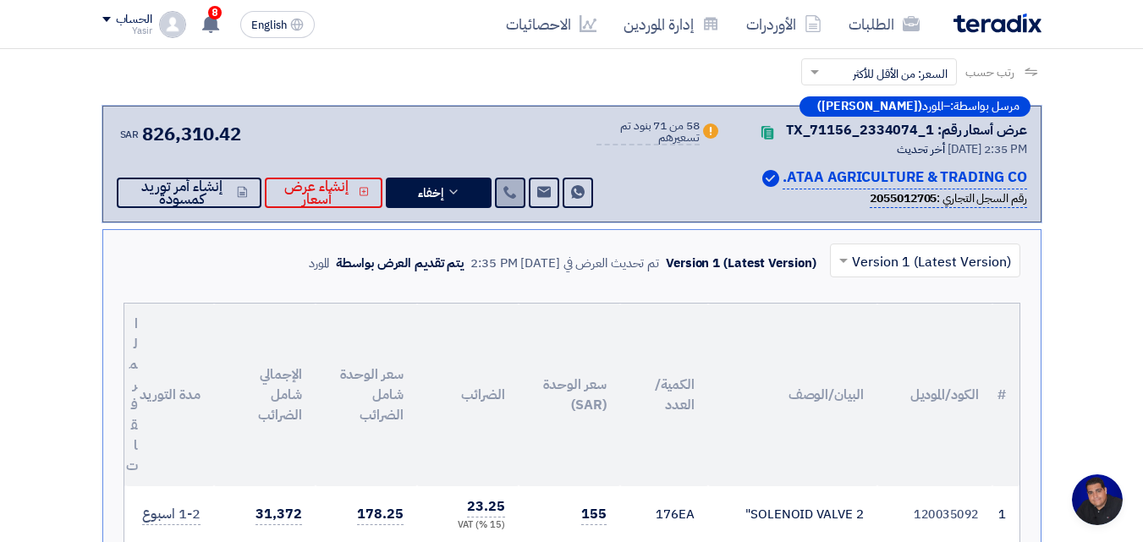
click at [505, 200] on link at bounding box center [510, 193] width 30 height 30
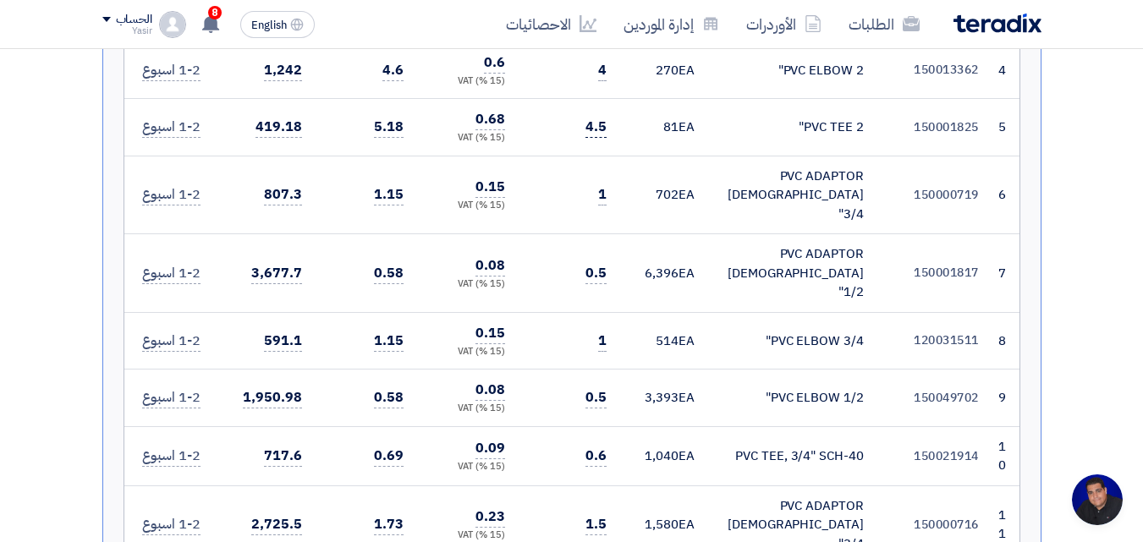
scroll to position [931, 0]
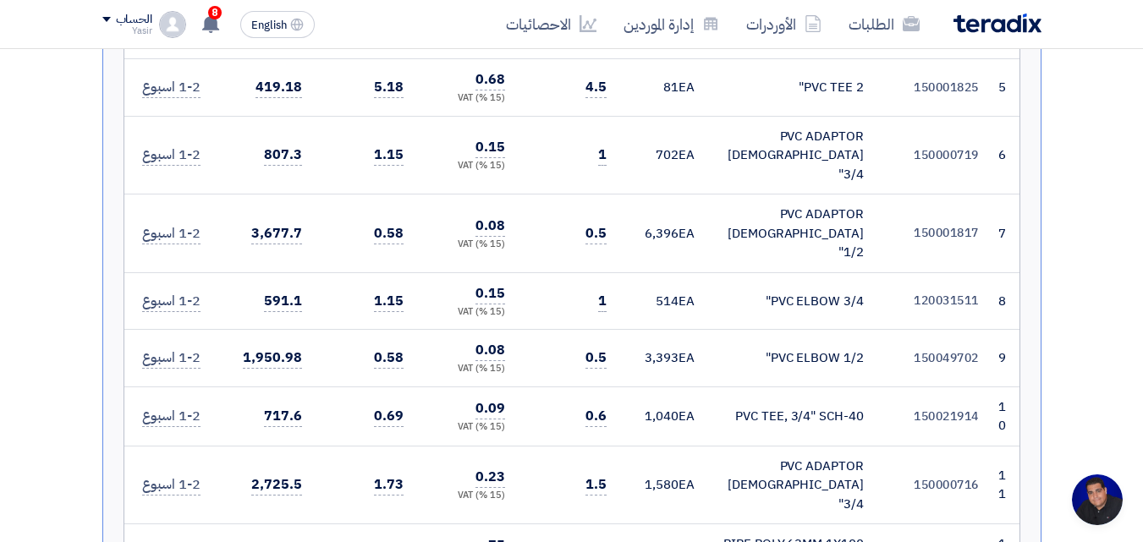
drag, startPoint x: 723, startPoint y: 464, endPoint x: 899, endPoint y: 476, distance: 176.4
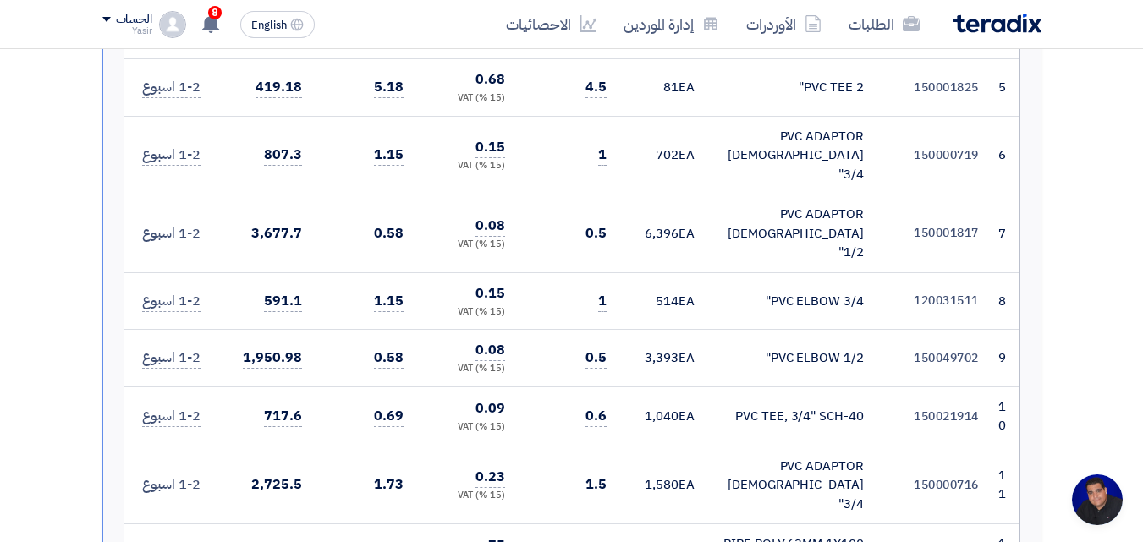
click at [565, 446] on td "1.5" at bounding box center [570, 485] width 102 height 79
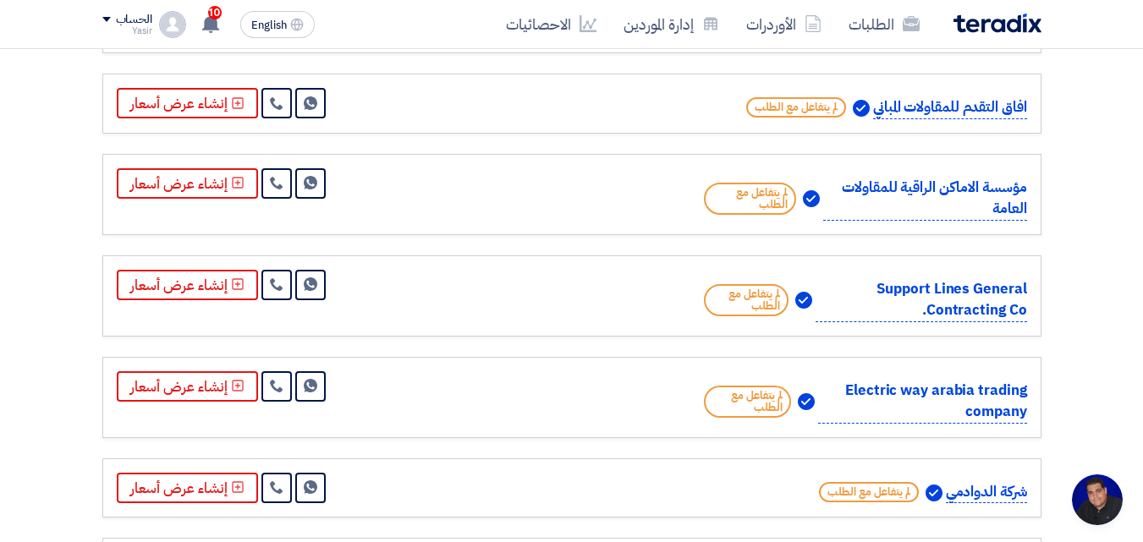
scroll to position [12662, 0]
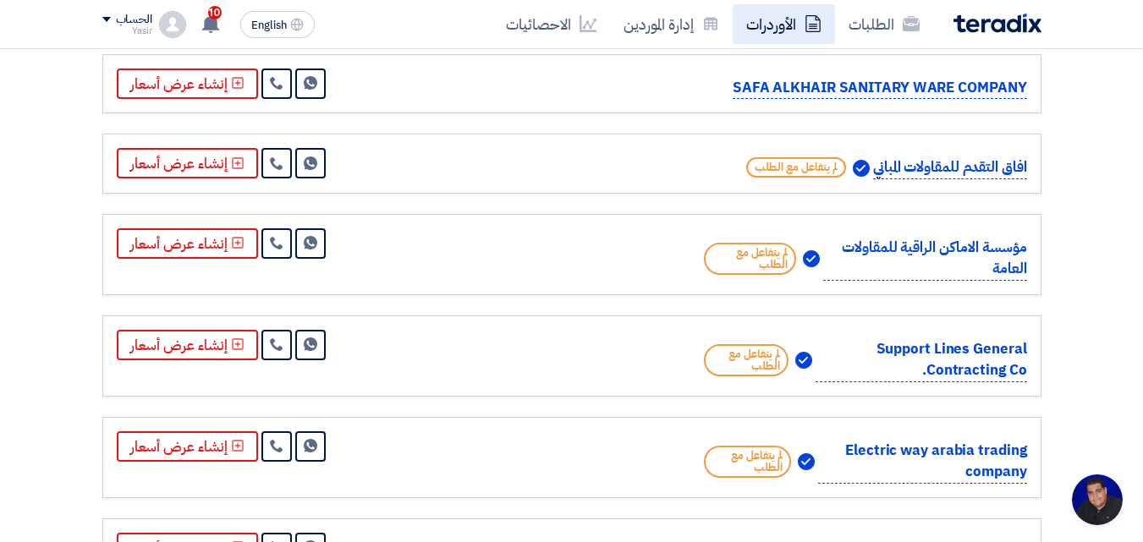
click at [801, 32] on link "الأوردرات" at bounding box center [784, 24] width 102 height 40
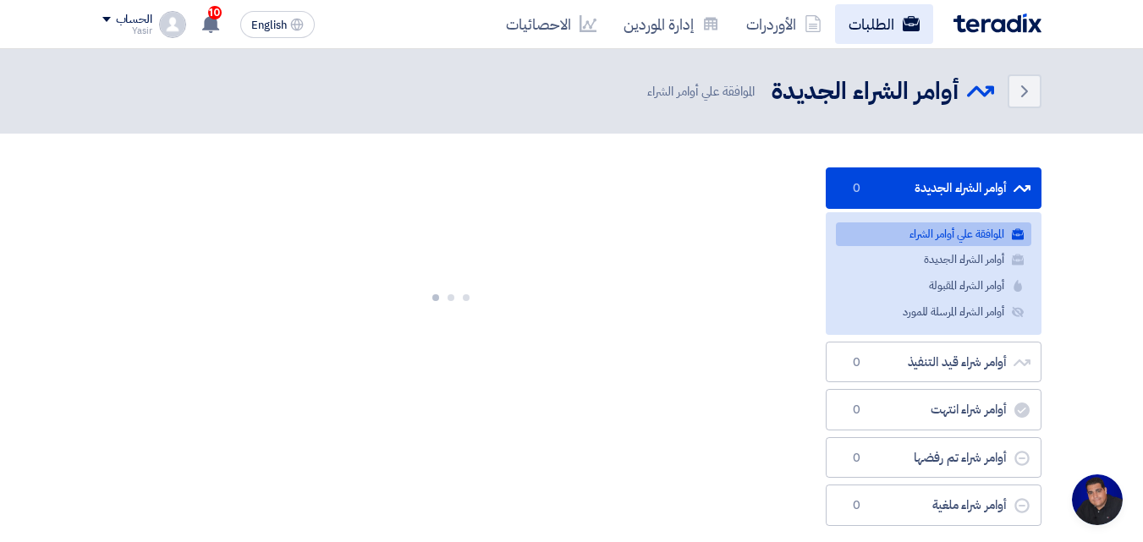
click at [883, 28] on link "الطلبات" at bounding box center [884, 24] width 98 height 40
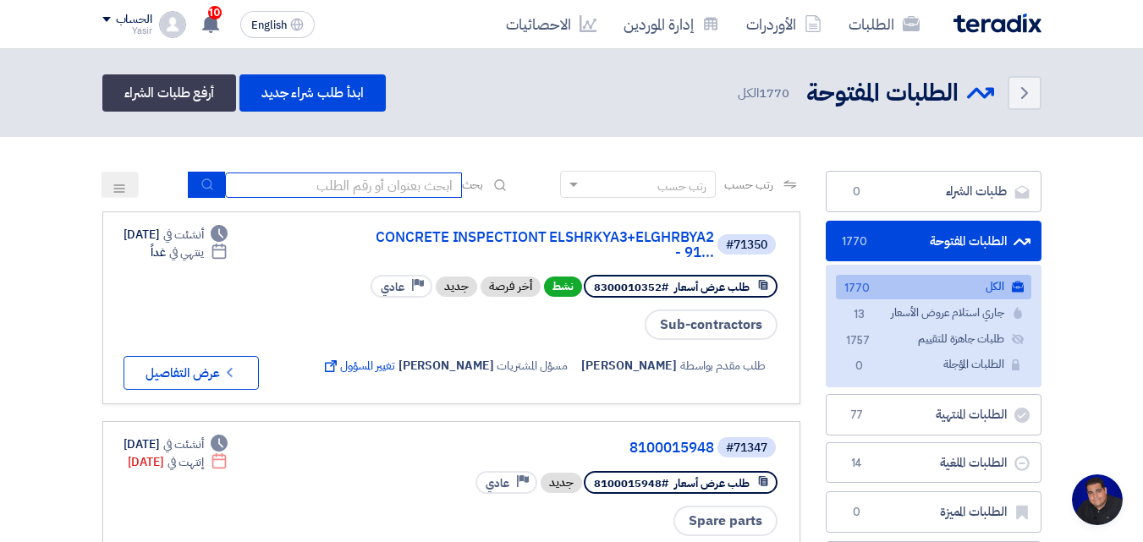
click at [417, 191] on input at bounding box center [343, 185] width 237 height 25
type input "8100015796"
click at [210, 187] on button "submit" at bounding box center [206, 185] width 37 height 26
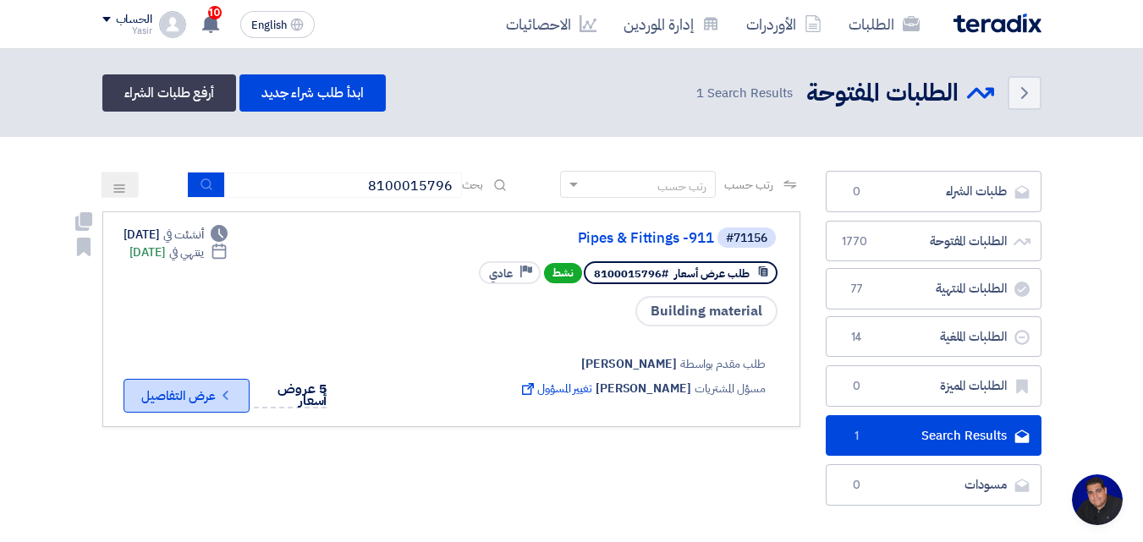
click at [196, 402] on button "Check details عرض التفاصيل" at bounding box center [187, 396] width 126 height 34
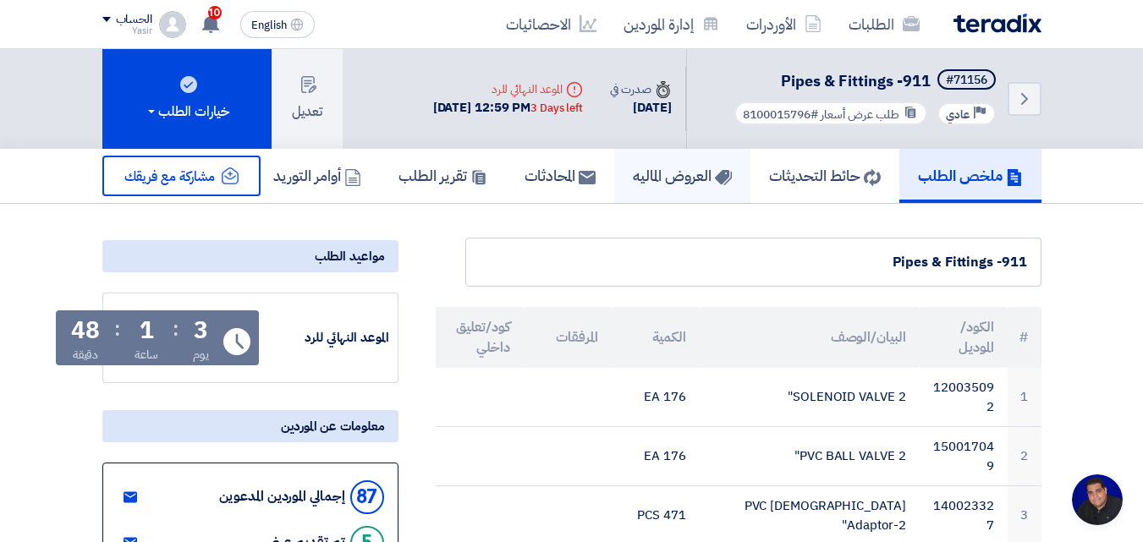
click at [641, 188] on link "العروض الماليه" at bounding box center [682, 176] width 136 height 54
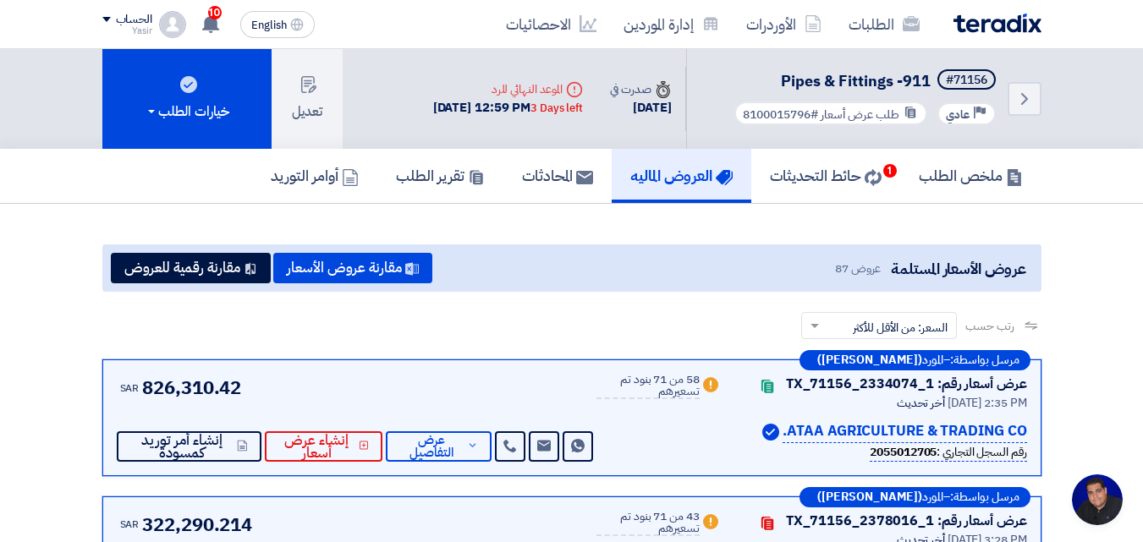
scroll to position [254, 0]
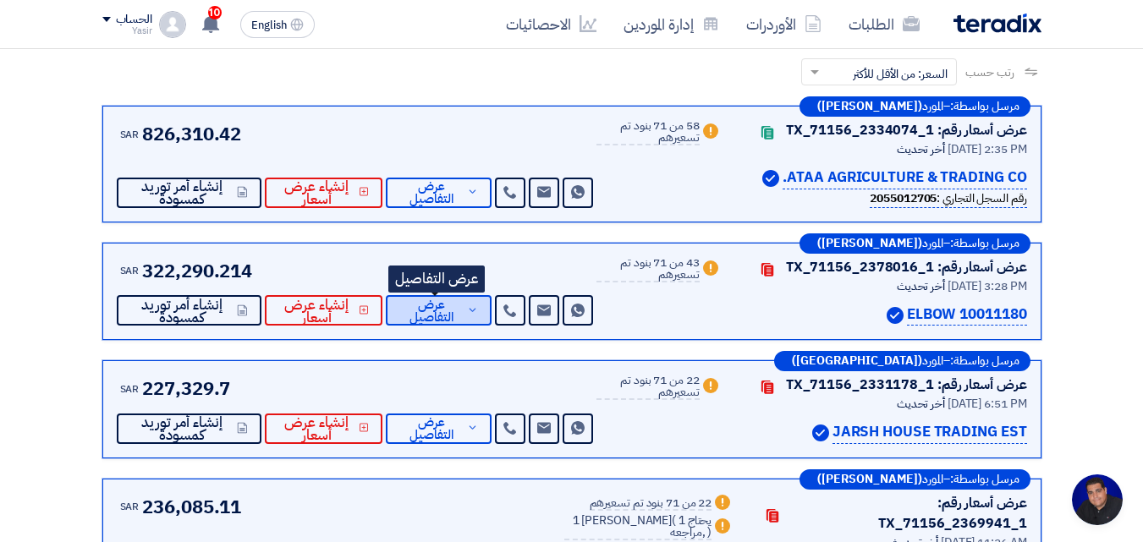
click at [431, 316] on span "عرض التفاصيل" at bounding box center [430, 311] width 63 height 25
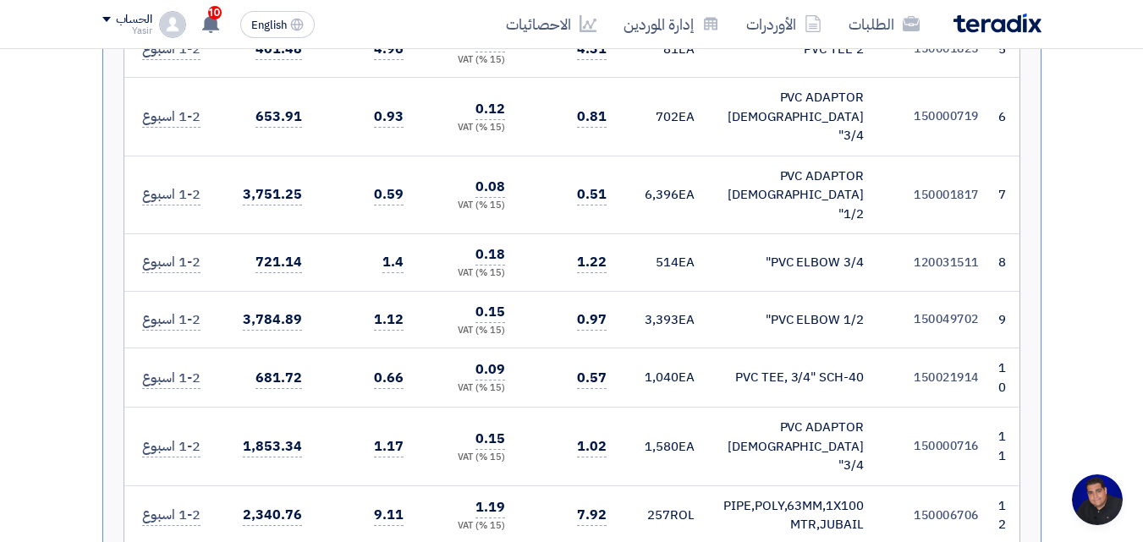
scroll to position [1100, 0]
click at [670, 505] on span "257" at bounding box center [658, 514] width 23 height 19
click at [666, 437] on span "1,580" at bounding box center [662, 446] width 34 height 19
click at [677, 367] on span "1,040" at bounding box center [662, 376] width 34 height 19
click at [668, 310] on span "3,393" at bounding box center [662, 319] width 34 height 19
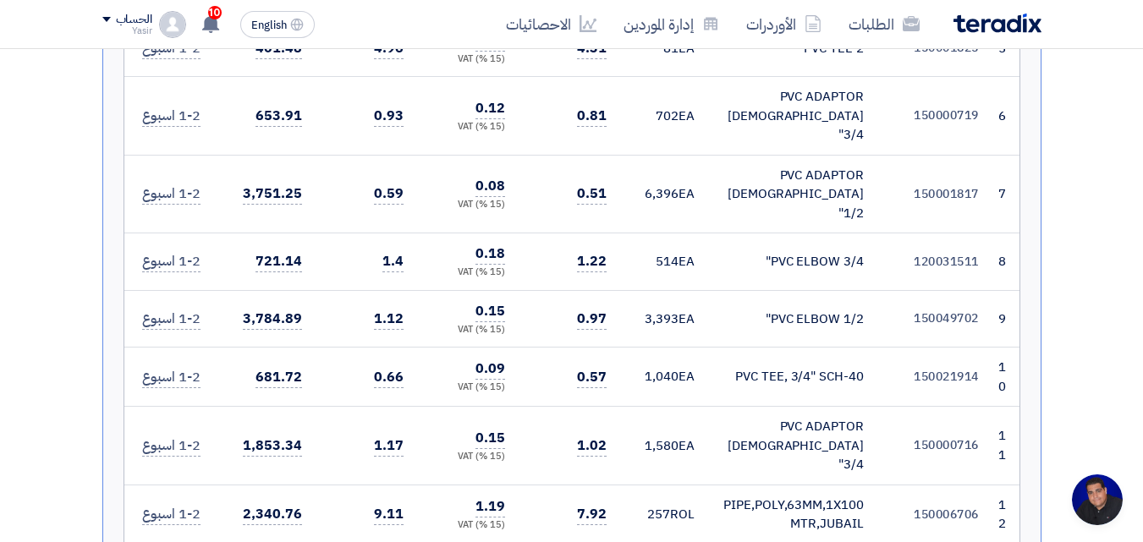
click at [669, 234] on td "514 EA" at bounding box center [664, 263] width 88 height 58
click at [666, 184] on span "6,396" at bounding box center [662, 193] width 34 height 19
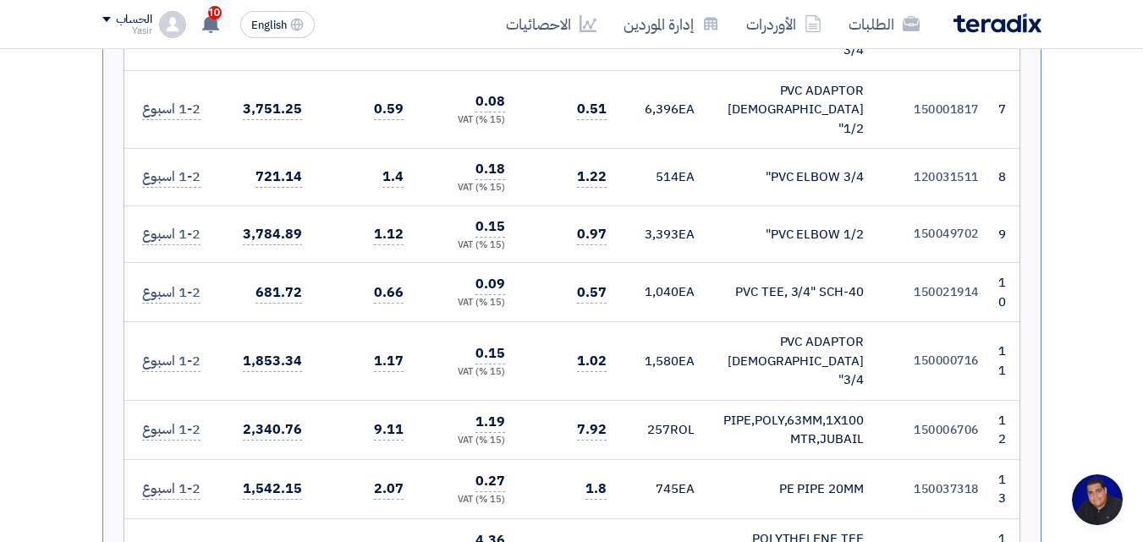
click at [670, 420] on span "257" at bounding box center [658, 429] width 23 height 19
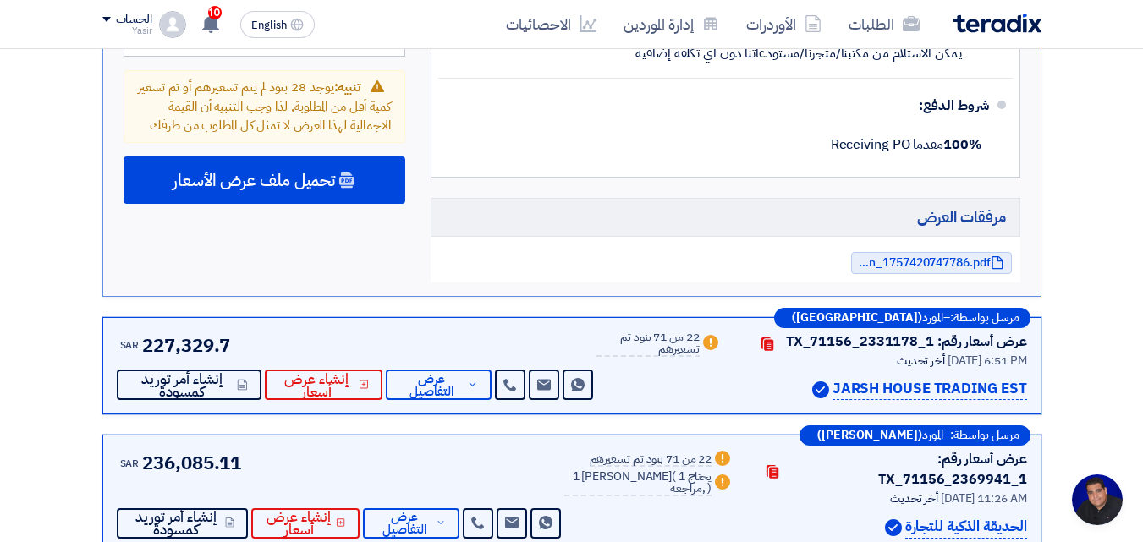
scroll to position [6092, 0]
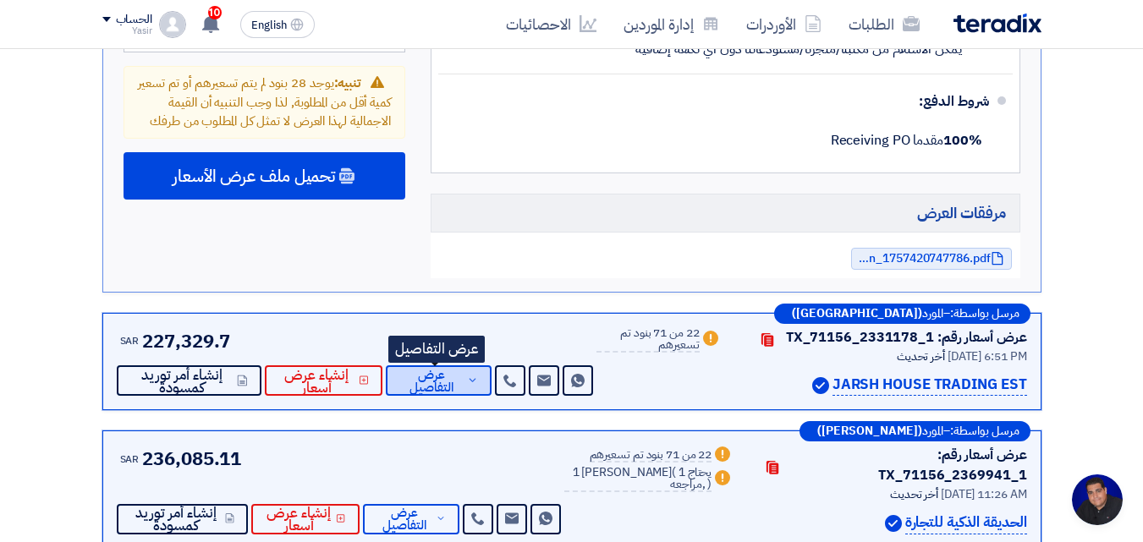
click at [438, 369] on span "عرض التفاصيل" at bounding box center [430, 381] width 63 height 25
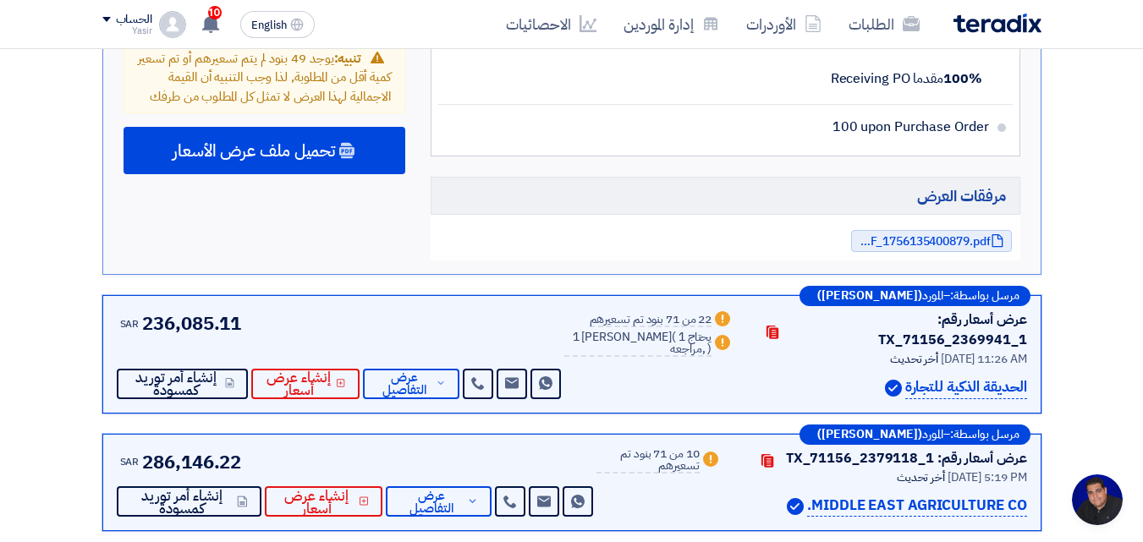
scroll to position [6599, 0]
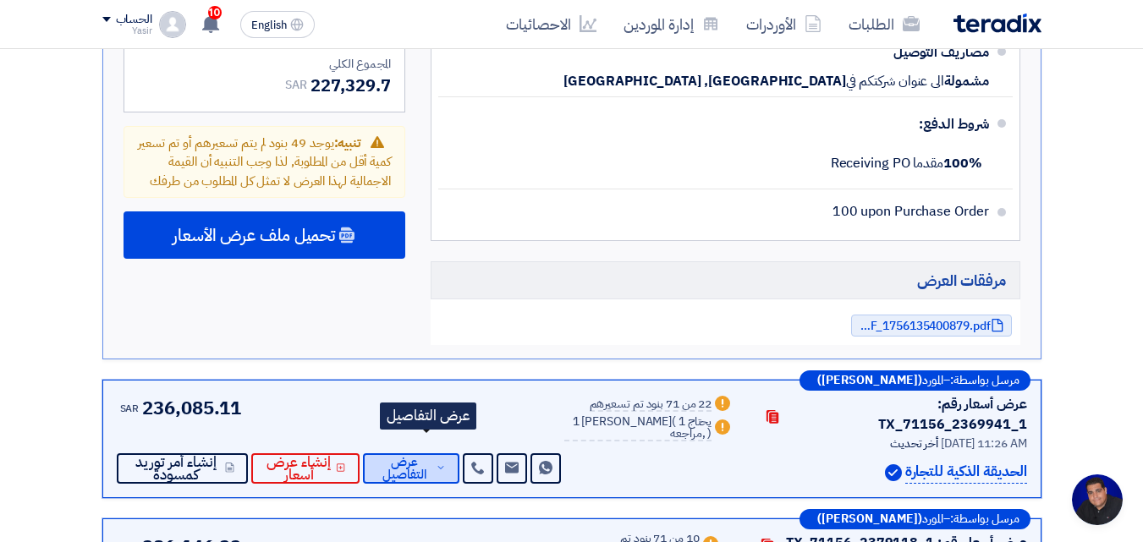
click at [432, 456] on span "عرض التفاصيل" at bounding box center [404, 468] width 56 height 25
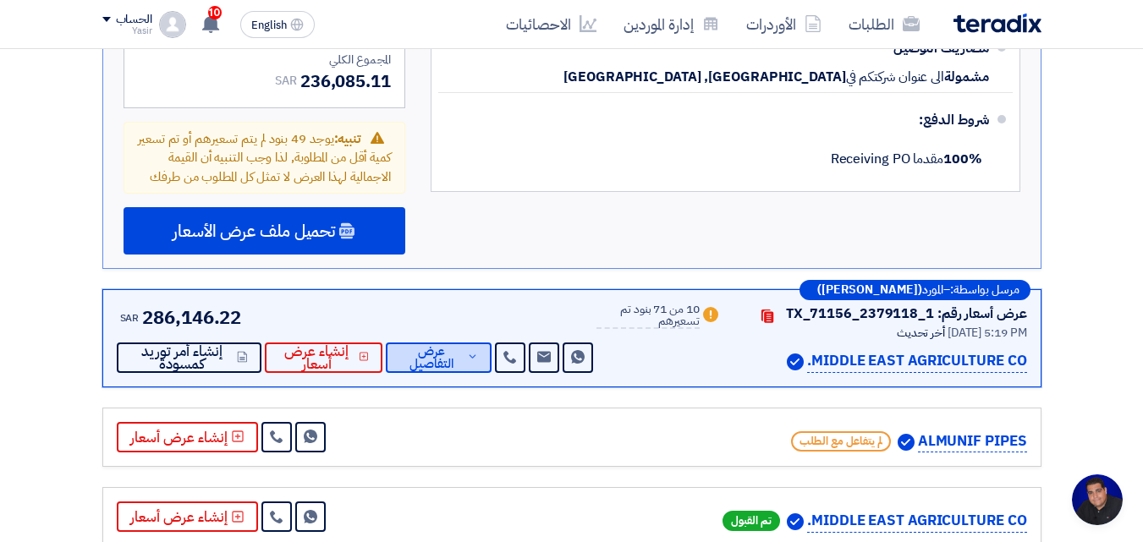
scroll to position [6853, 0]
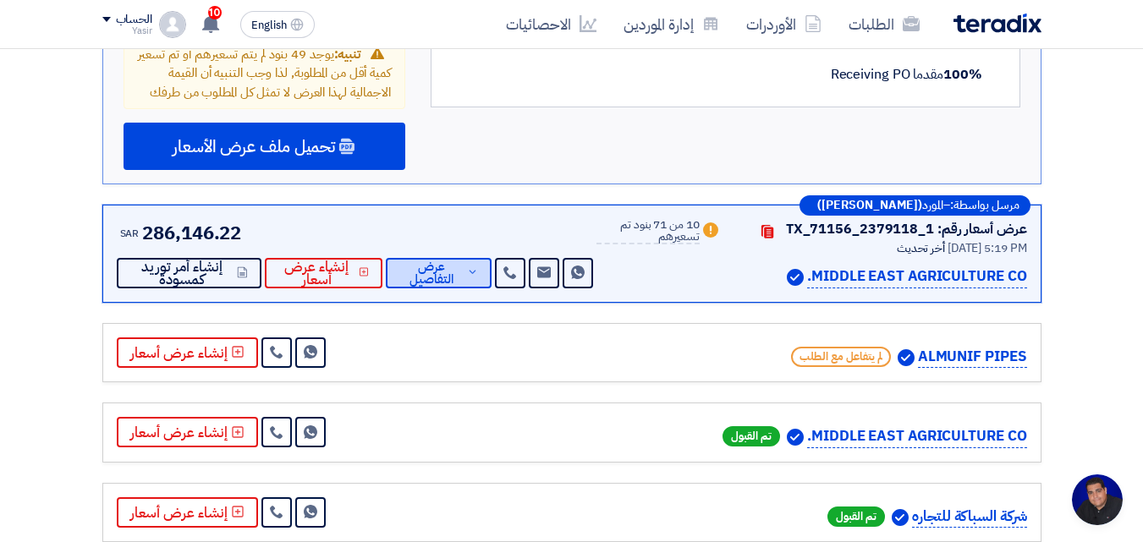
click at [433, 261] on span "عرض التفاصيل" at bounding box center [430, 273] width 63 height 25
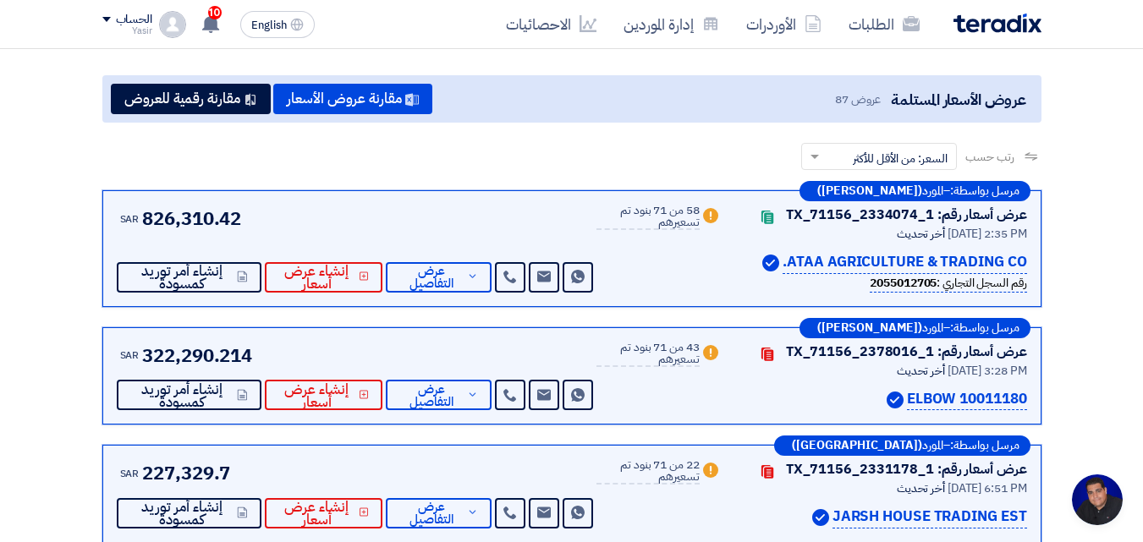
scroll to position [338, 0]
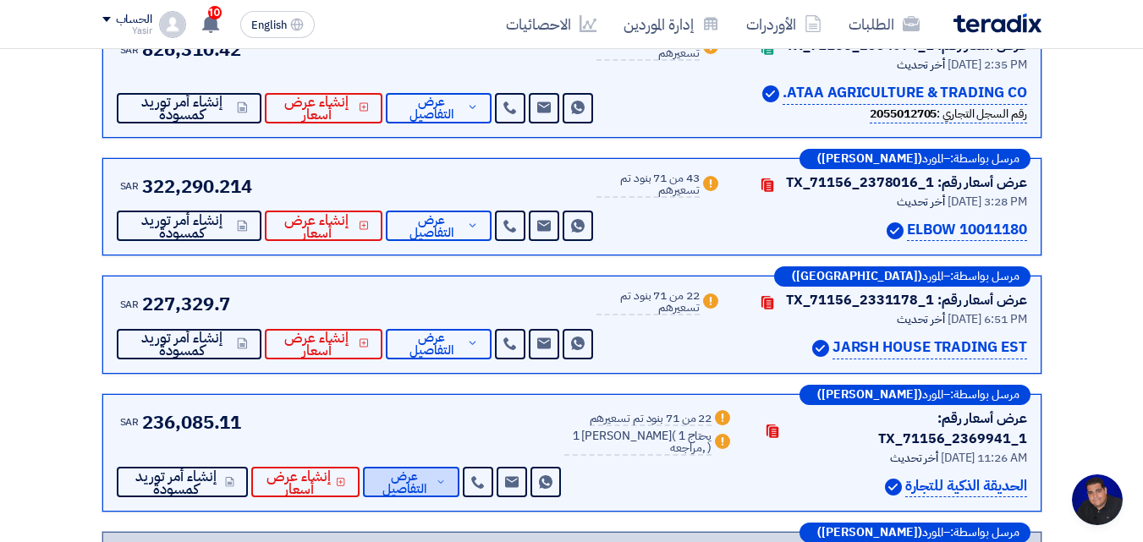
click at [404, 471] on span "عرض التفاصيل" at bounding box center [404, 482] width 56 height 25
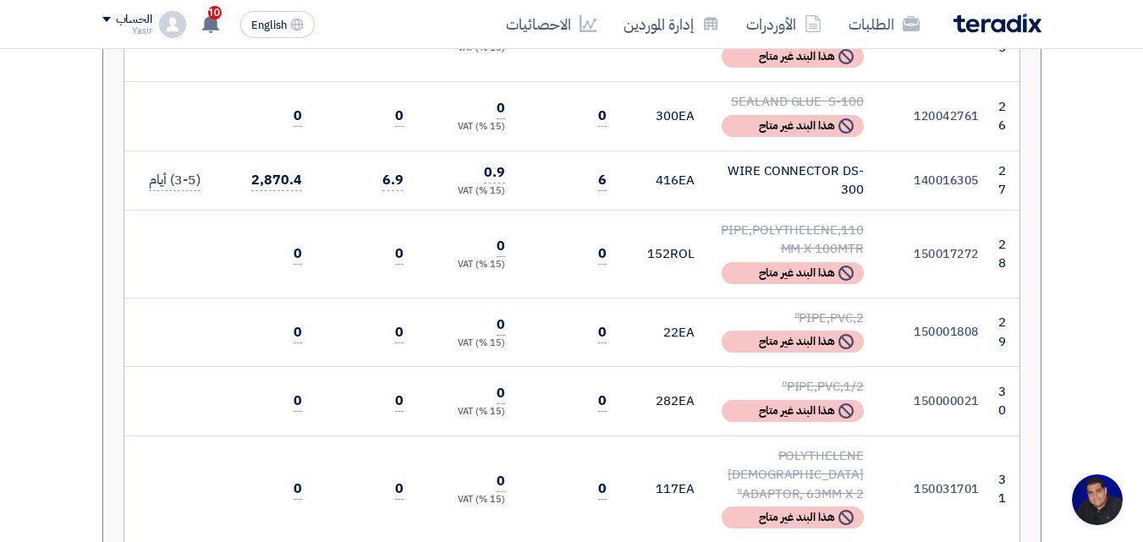
scroll to position [254, 0]
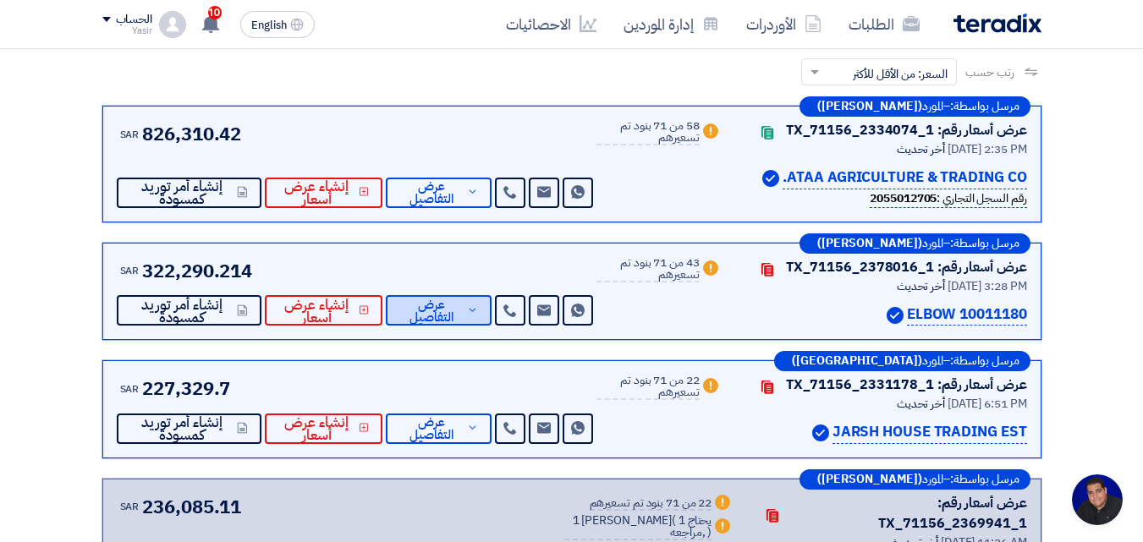
click at [441, 315] on span "عرض التفاصيل" at bounding box center [430, 311] width 63 height 25
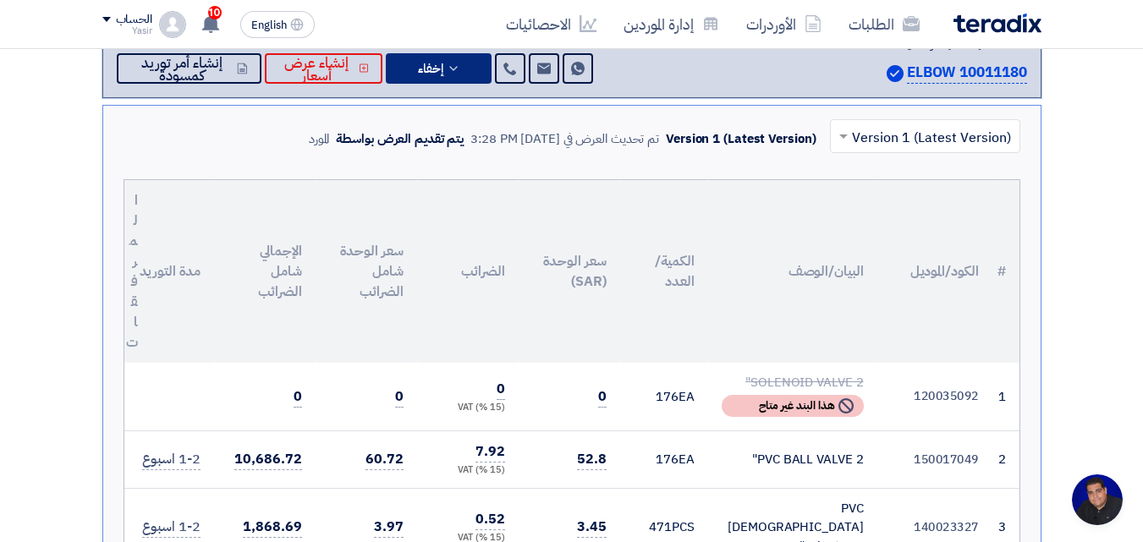
scroll to position [169, 0]
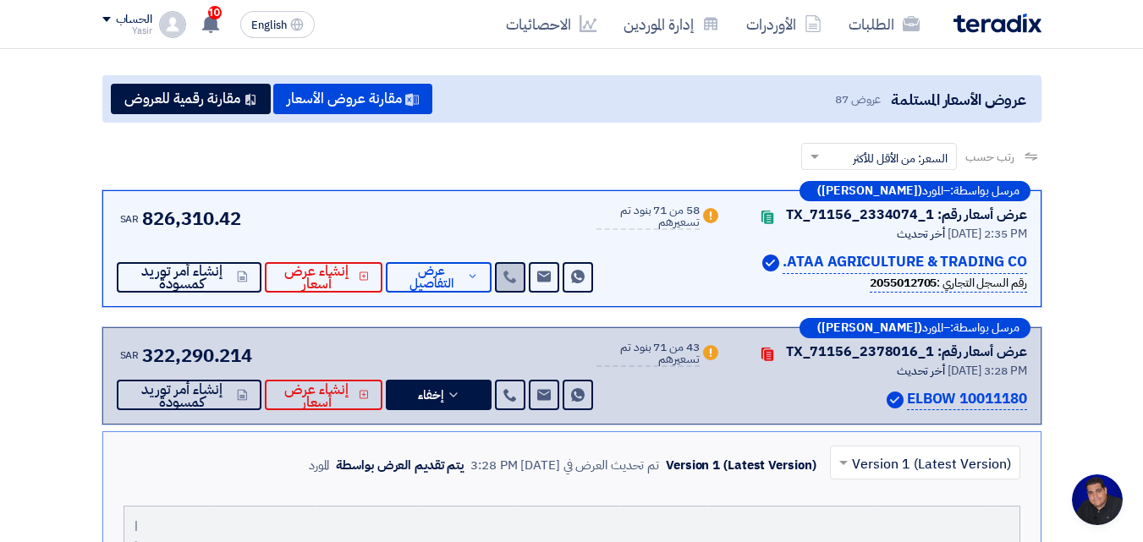
click at [505, 275] on icon at bounding box center [510, 277] width 14 height 14
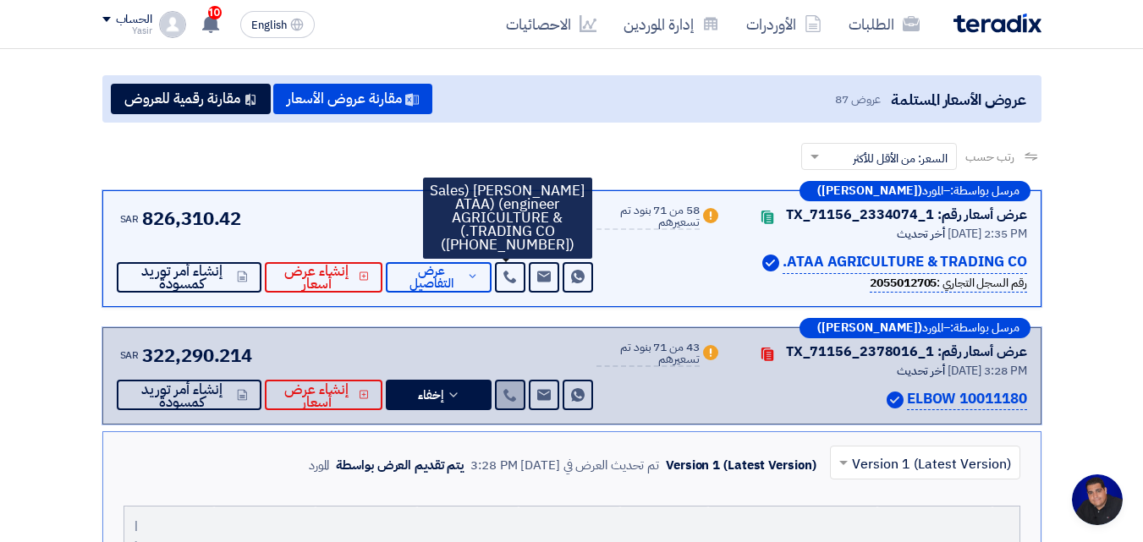
click at [509, 398] on use at bounding box center [509, 395] width 13 height 13
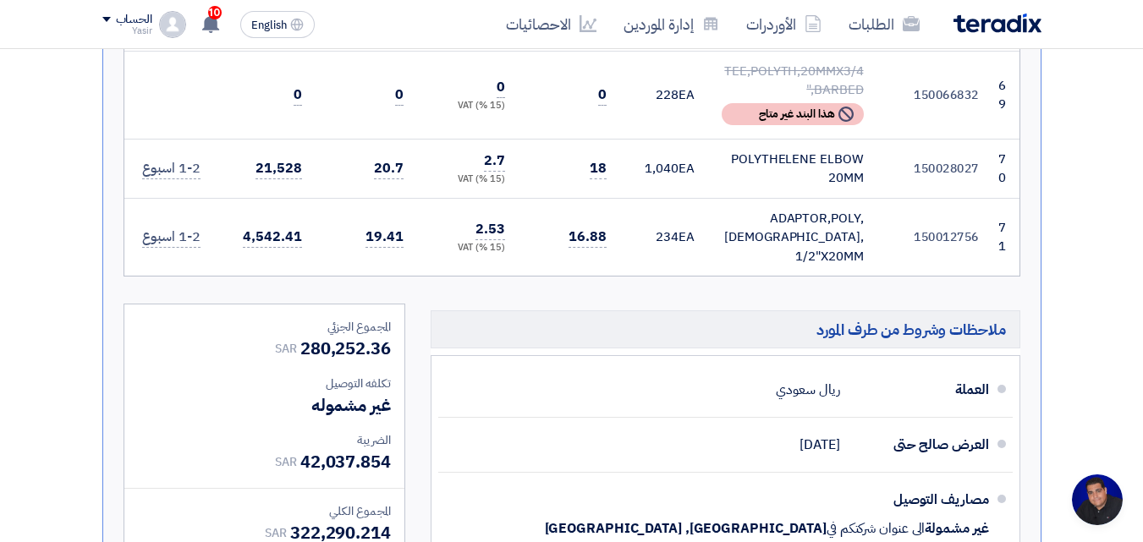
scroll to position [6007, 0]
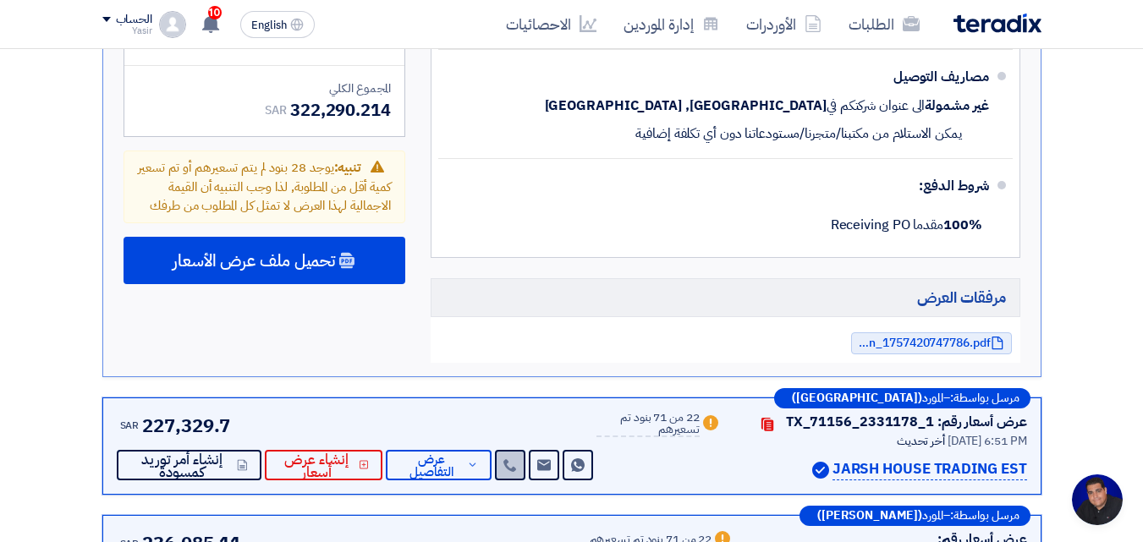
click at [512, 459] on icon at bounding box center [510, 466] width 14 height 14
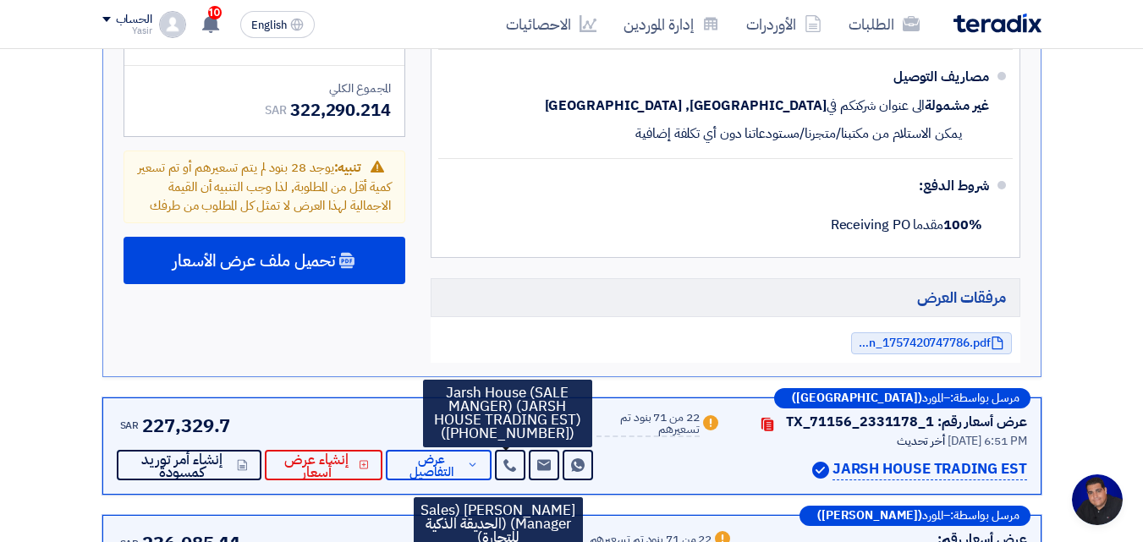
scroll to position [6092, 0]
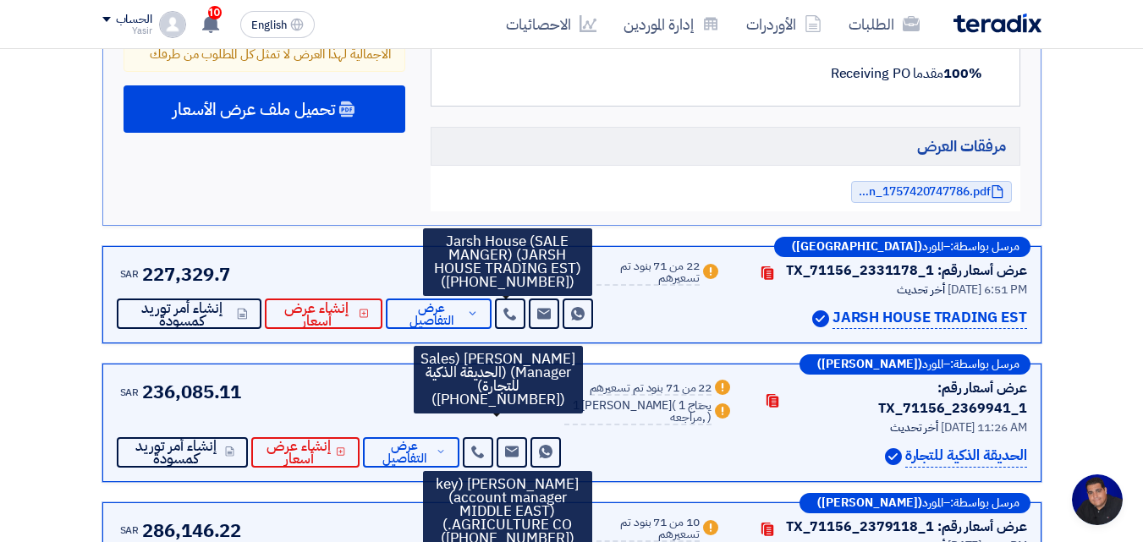
scroll to position [6261, 0]
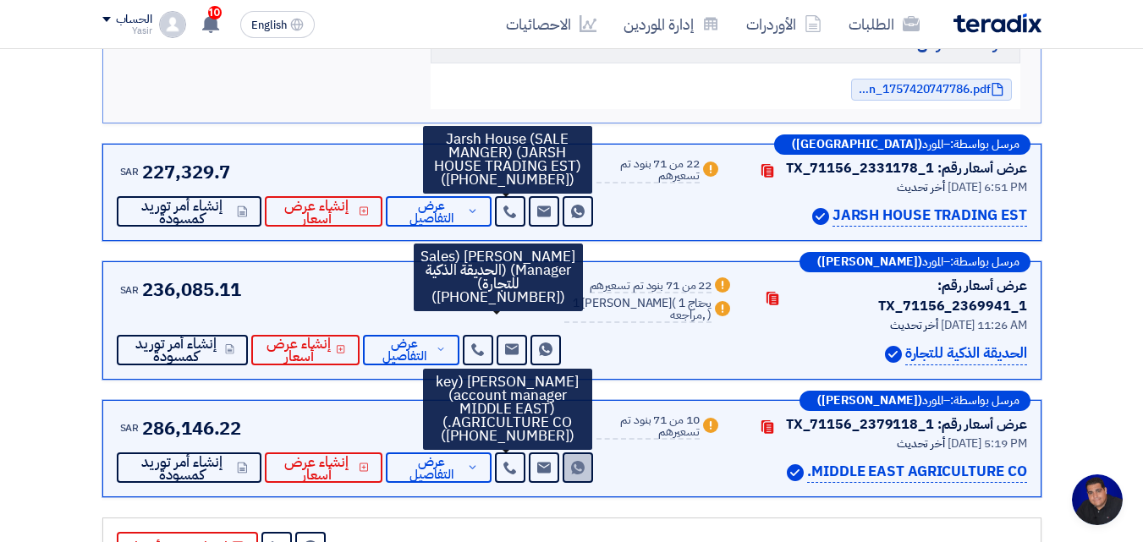
click at [571, 461] on use at bounding box center [578, 468] width 14 height 14
click at [485, 343] on icon at bounding box center [478, 350] width 14 height 14
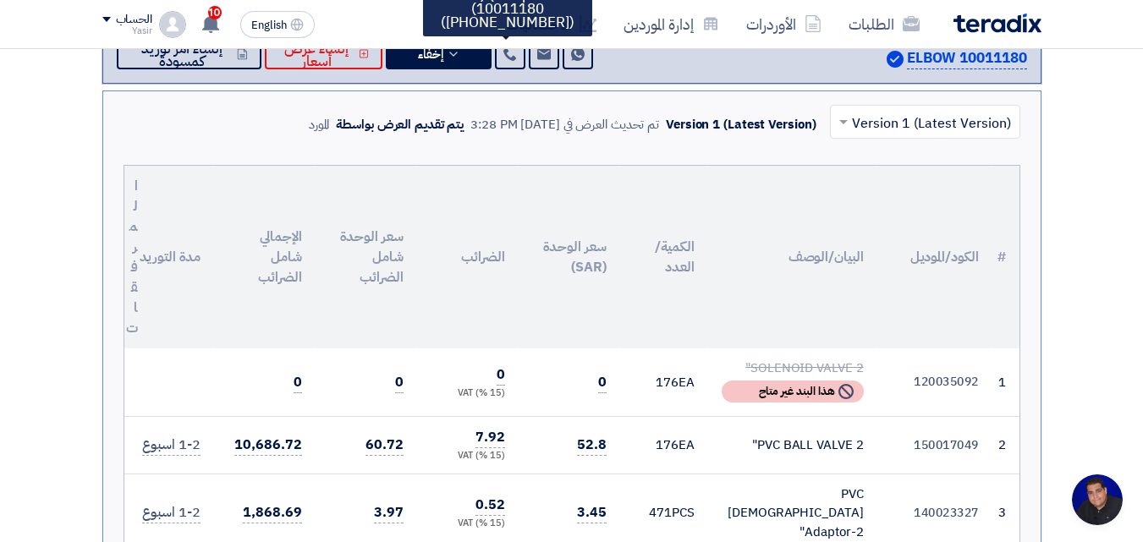
scroll to position [338, 0]
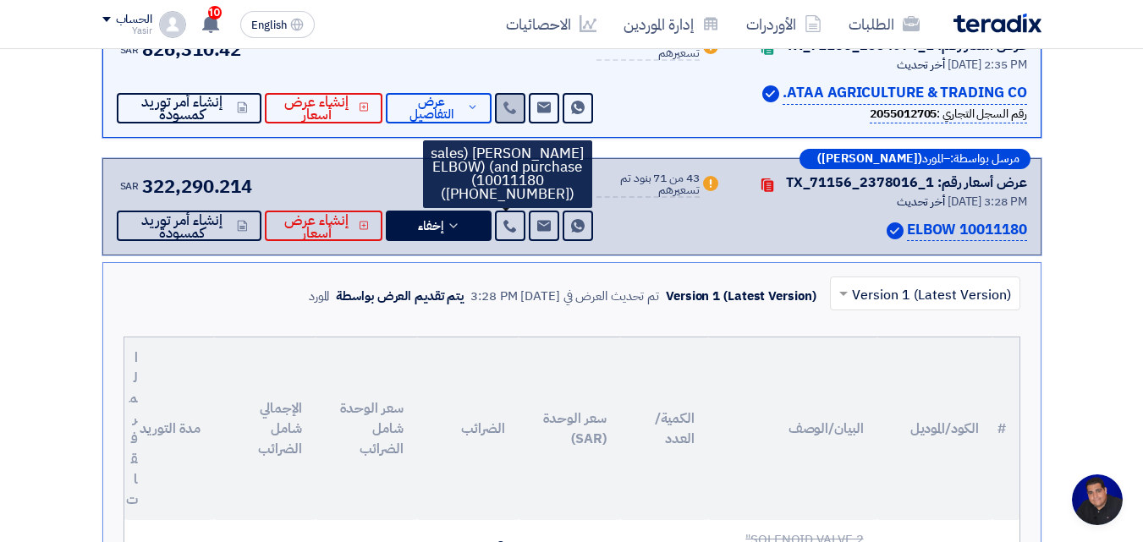
click at [508, 105] on icon at bounding box center [510, 108] width 14 height 14
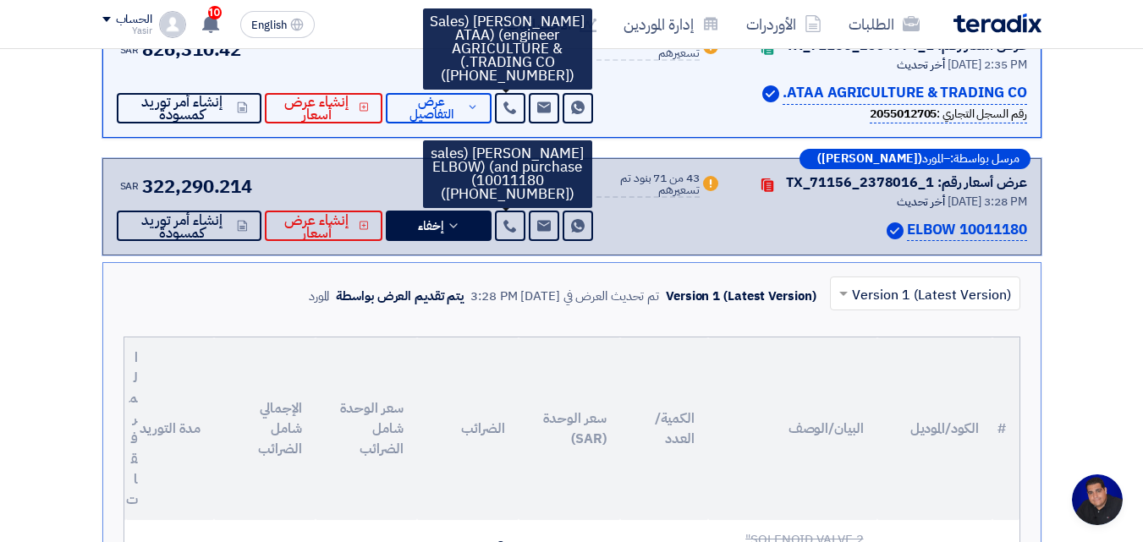
scroll to position [169, 0]
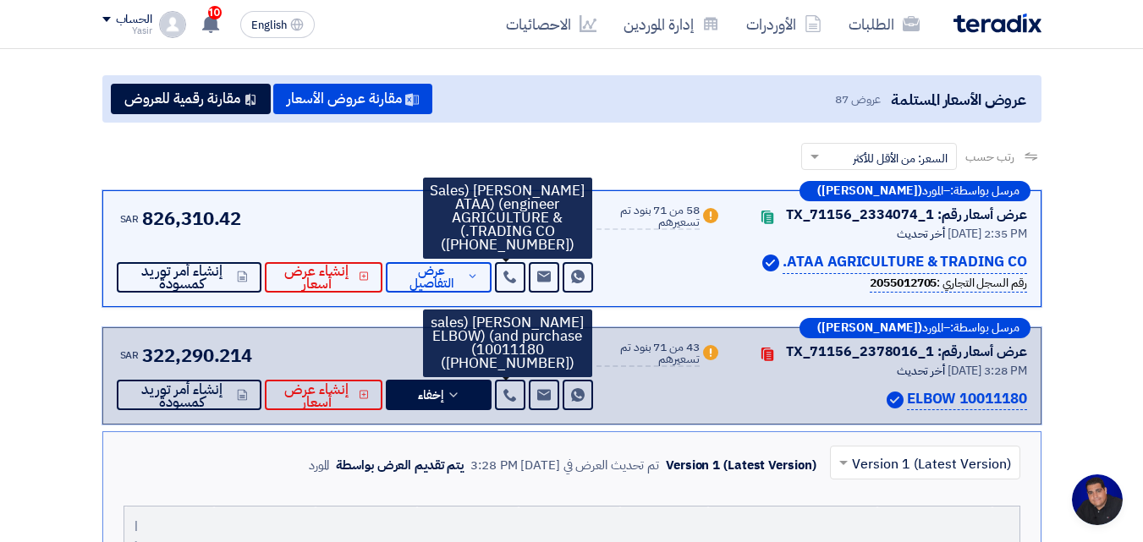
click at [618, 269] on div "Warn 58 من 71 بنود تم تسعيرهم" at bounding box center [658, 249] width 124 height 88
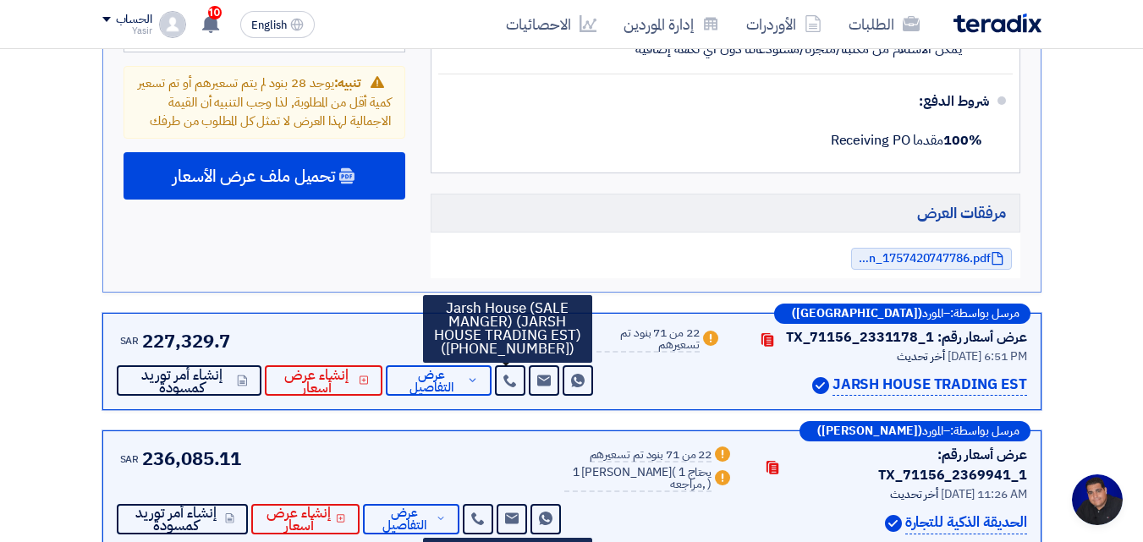
scroll to position [6345, 0]
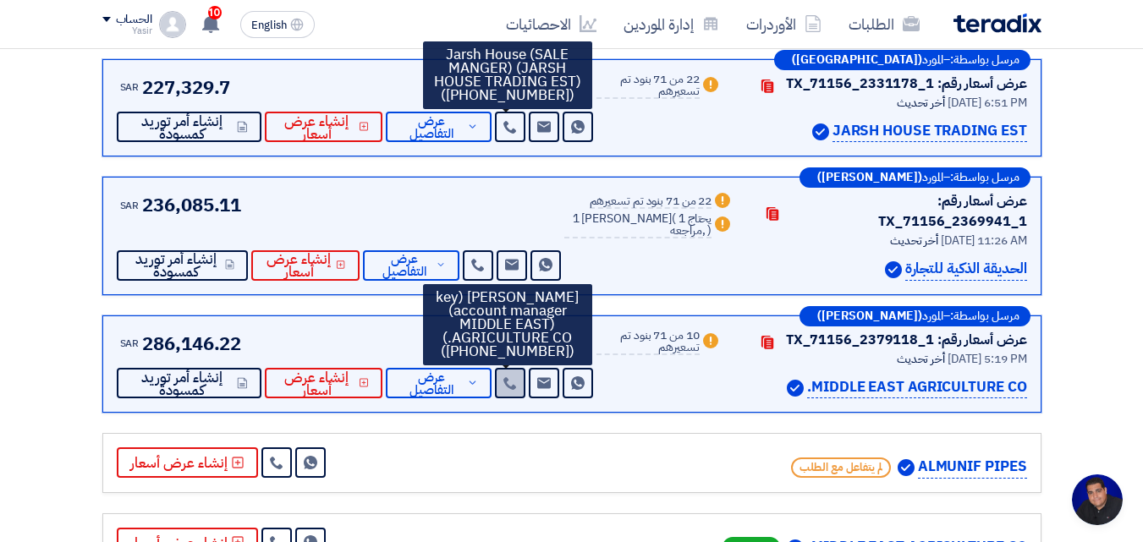
click at [485, 258] on icon at bounding box center [478, 265] width 14 height 14
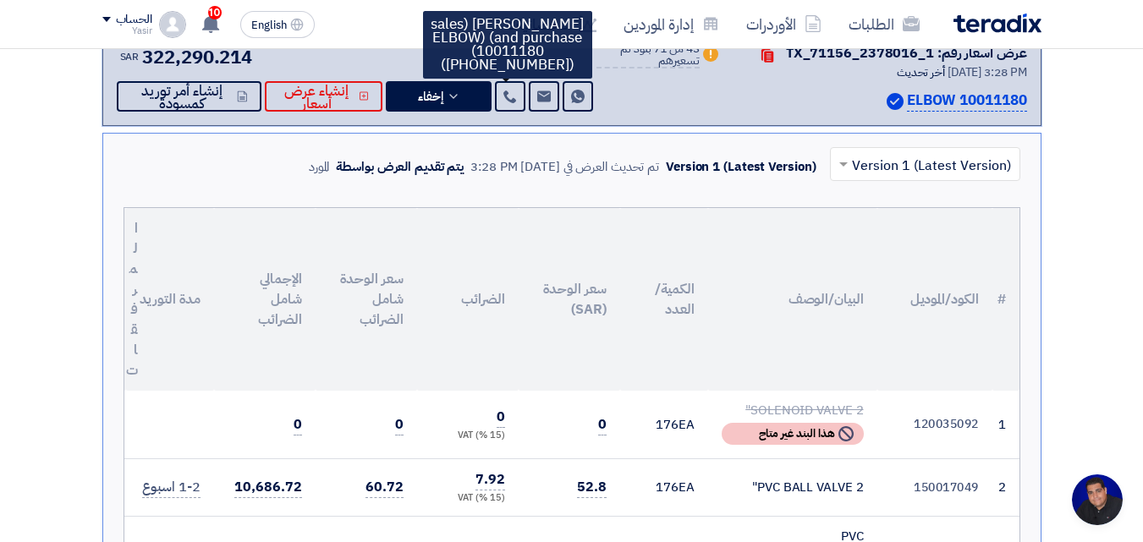
scroll to position [423, 0]
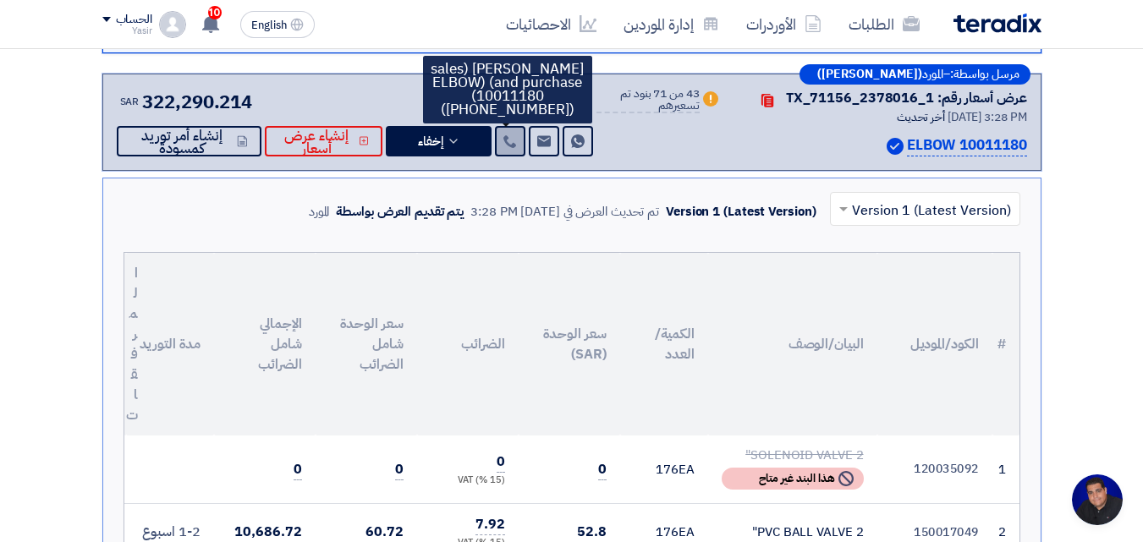
click at [505, 144] on use at bounding box center [509, 141] width 13 height 13
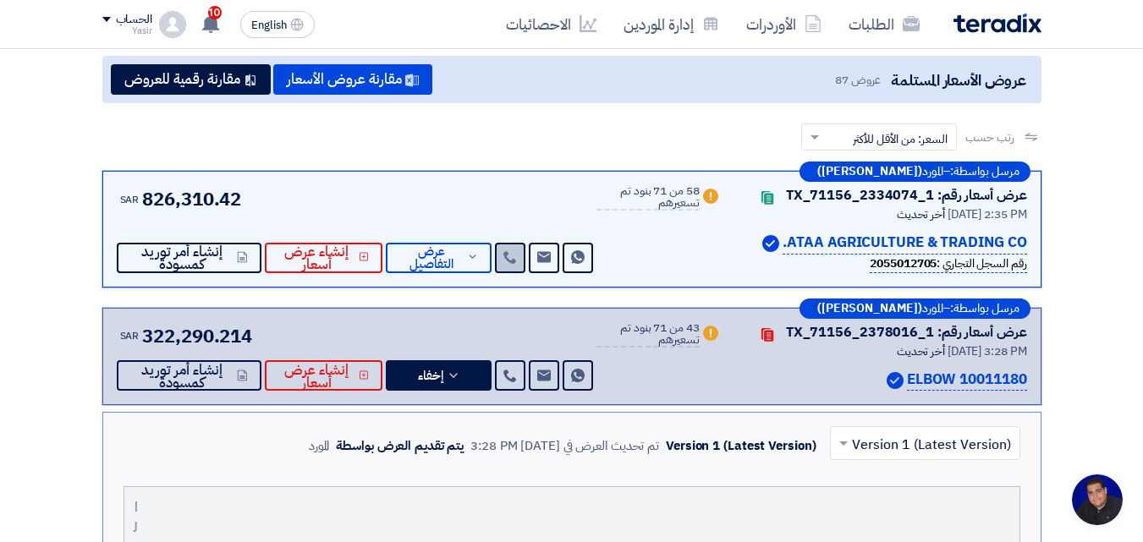
scroll to position [169, 0]
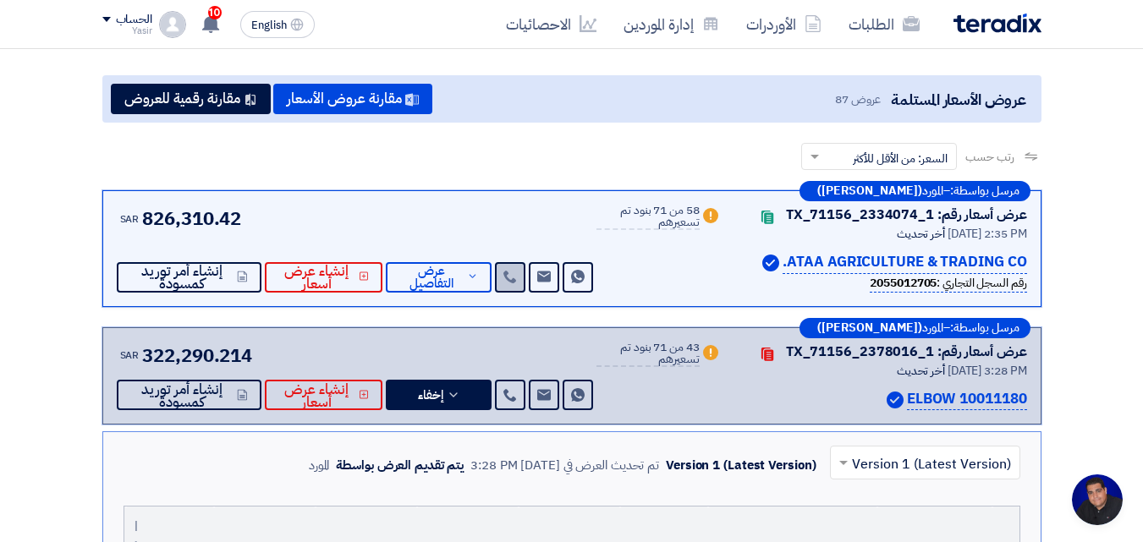
click at [500, 286] on link at bounding box center [510, 277] width 30 height 30
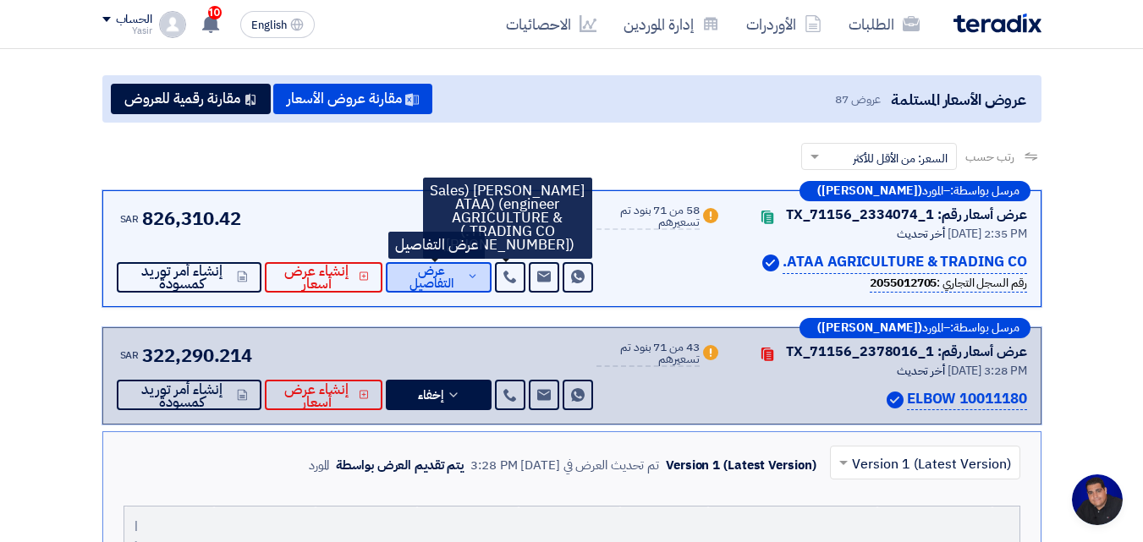
click at [442, 273] on span "عرض التفاصيل" at bounding box center [430, 277] width 63 height 25
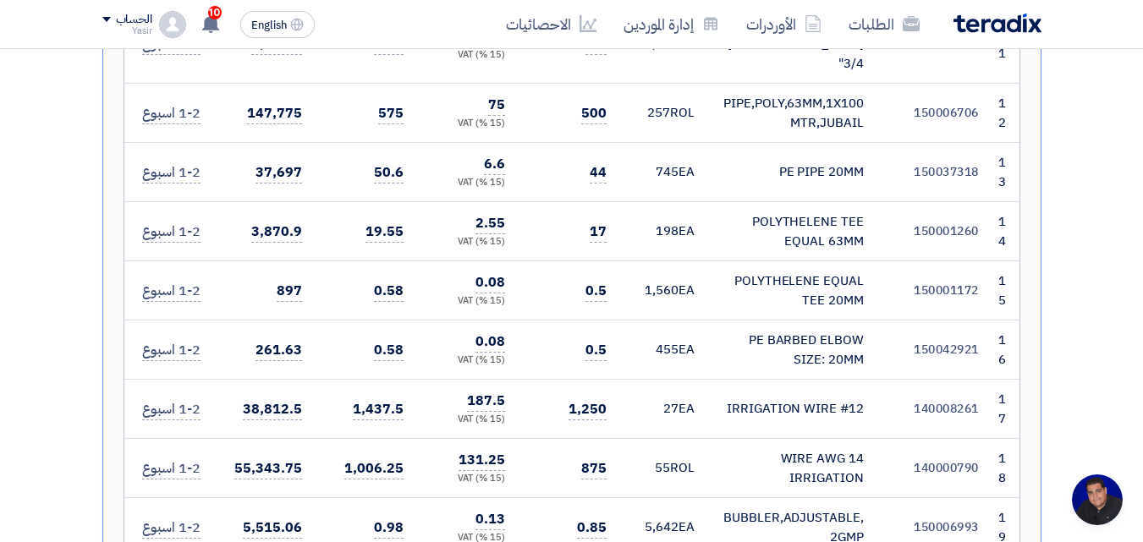
scroll to position [254, 0]
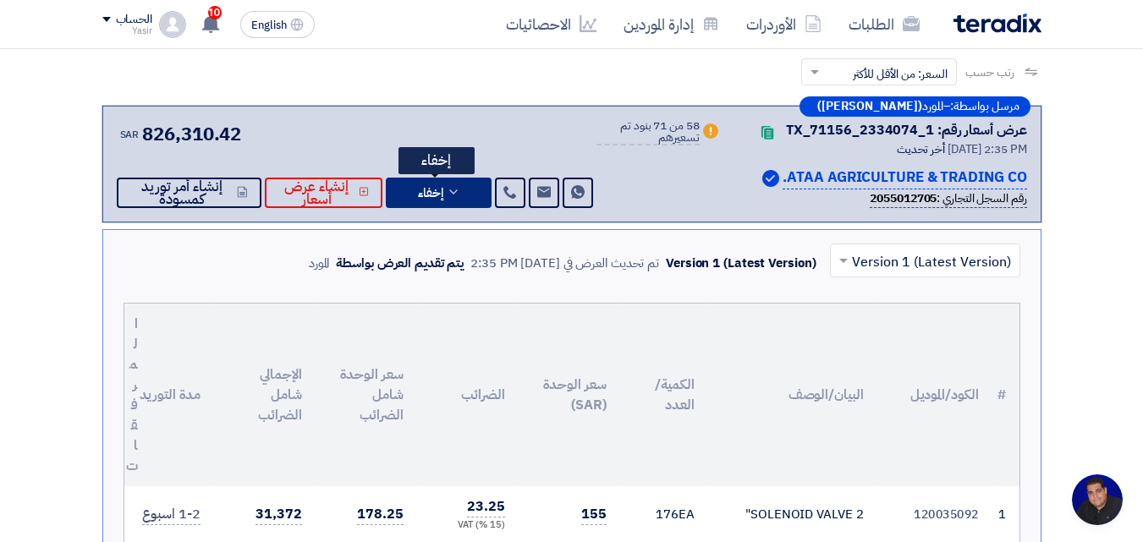
click at [434, 198] on span "إخفاء" at bounding box center [430, 193] width 25 height 13
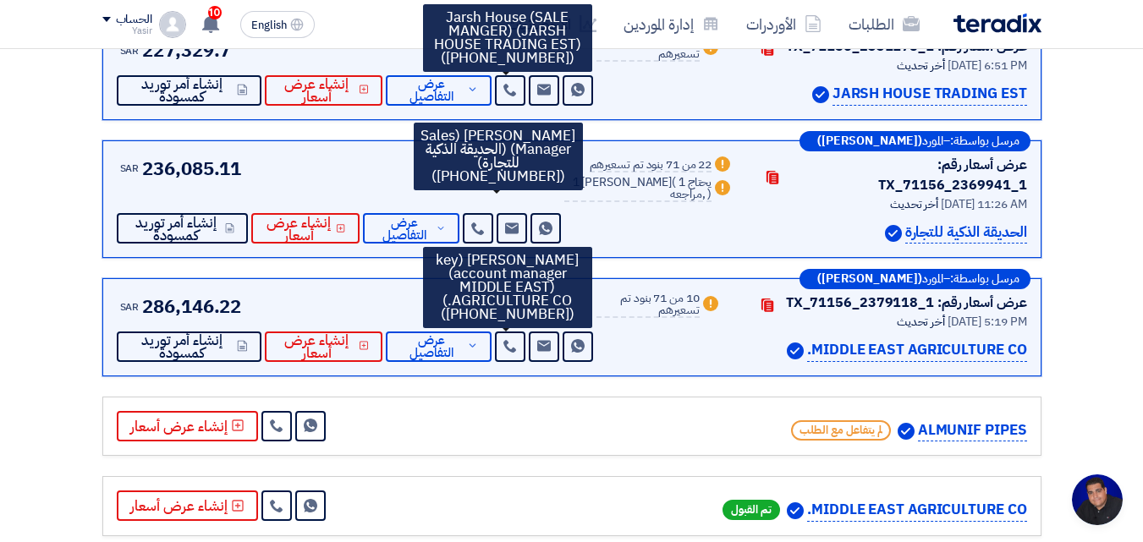
scroll to position [761, 0]
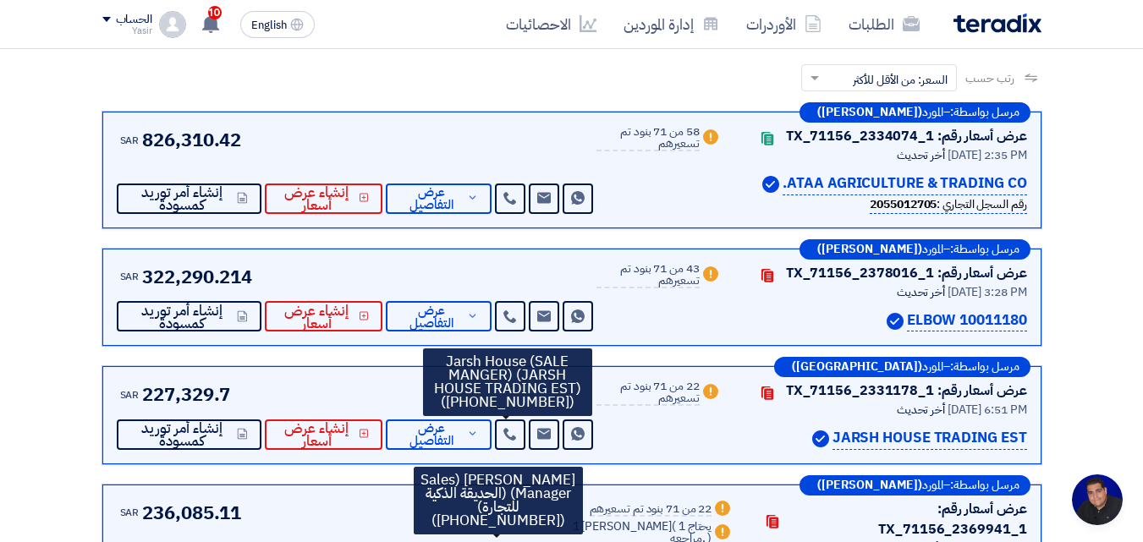
scroll to position [254, 0]
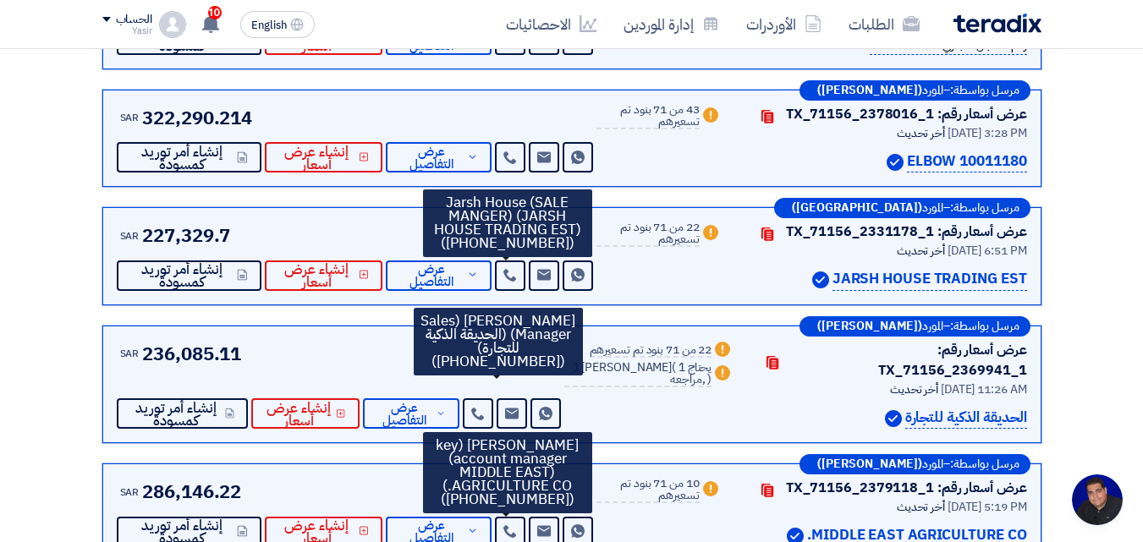
scroll to position [508, 0]
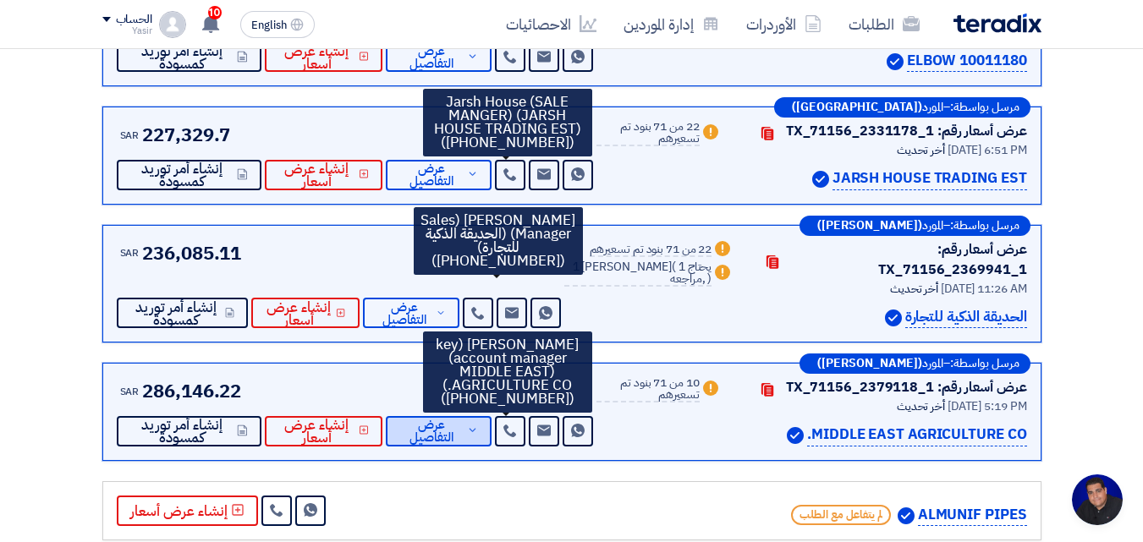
click at [422, 419] on span "عرض التفاصيل" at bounding box center [430, 431] width 63 height 25
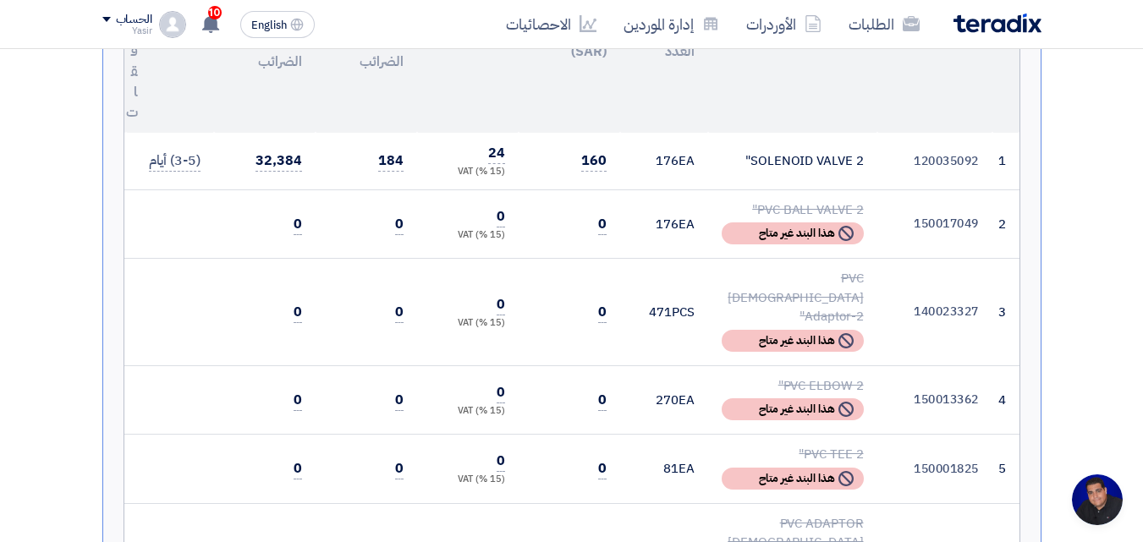
scroll to position [592, 0]
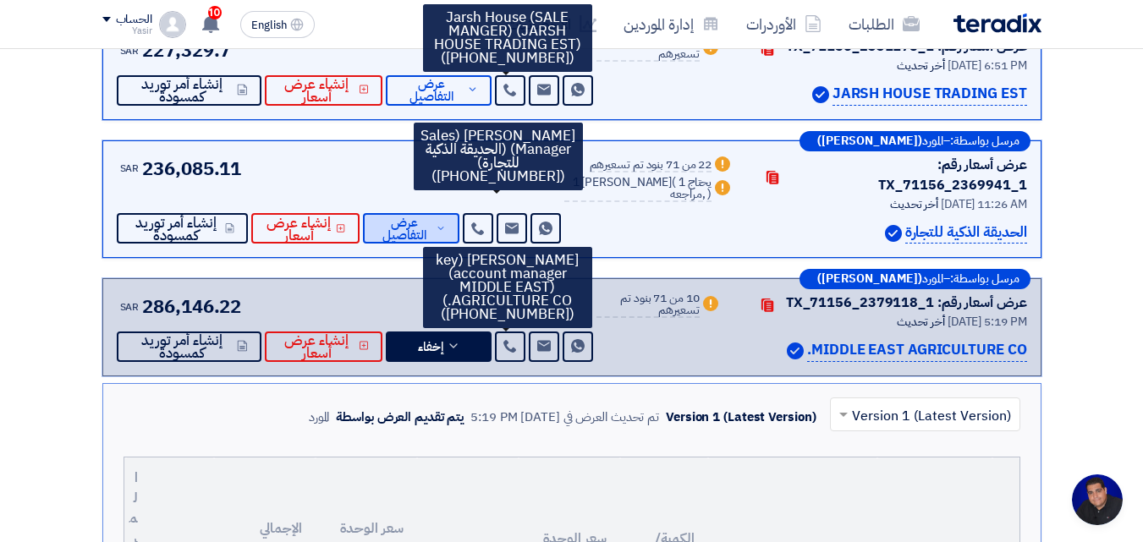
click at [402, 217] on span "عرض التفاصيل" at bounding box center [404, 229] width 56 height 25
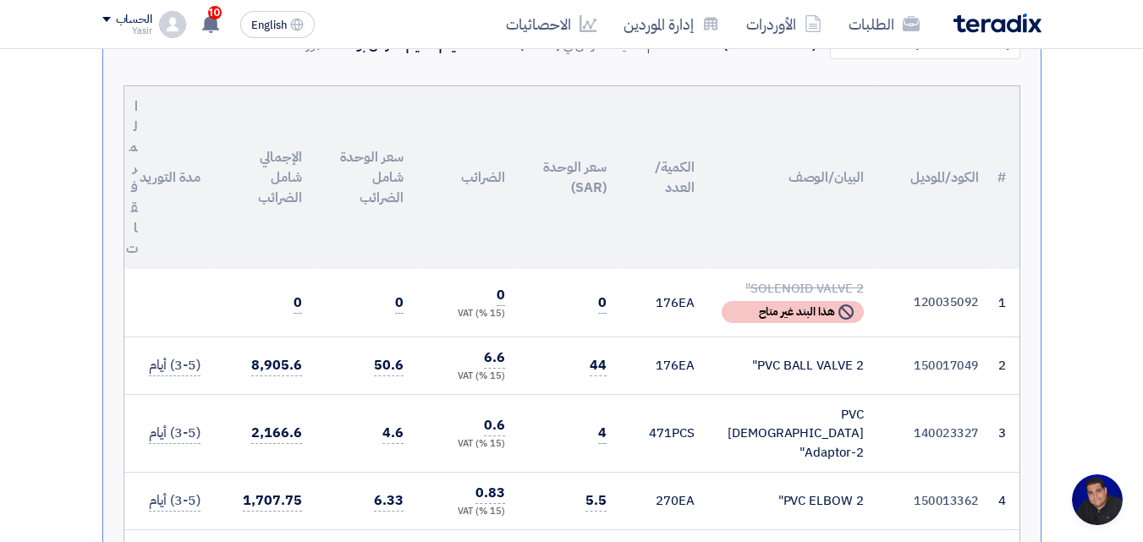
scroll to position [508, 0]
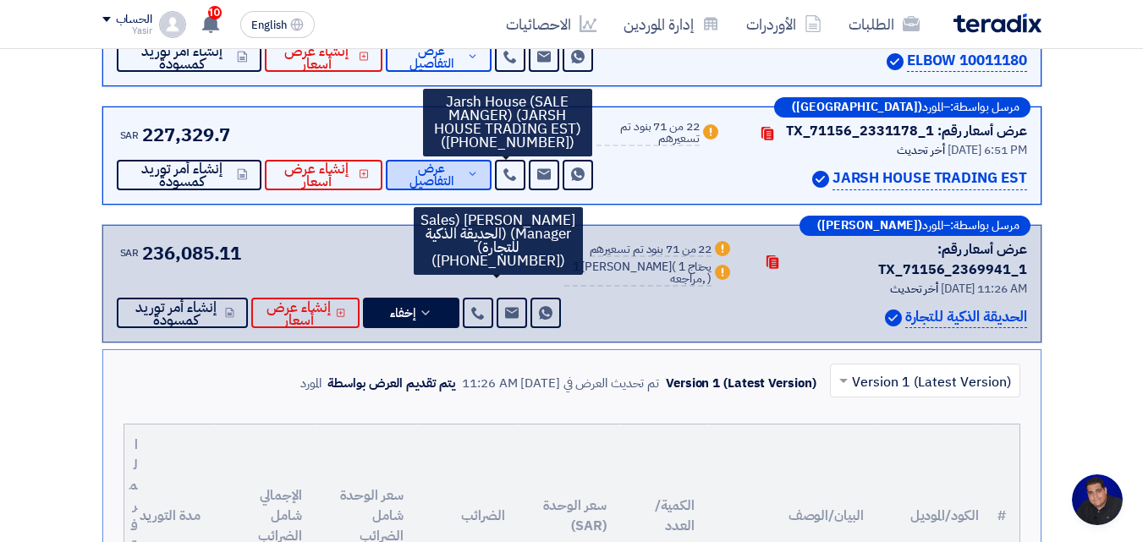
click at [420, 178] on span "عرض التفاصيل" at bounding box center [430, 174] width 63 height 25
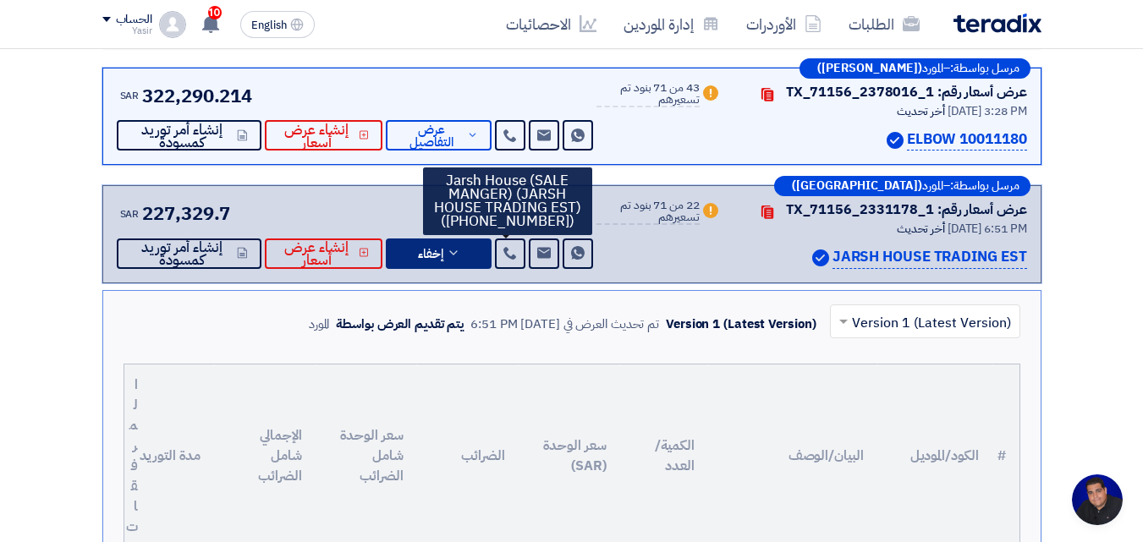
scroll to position [338, 0]
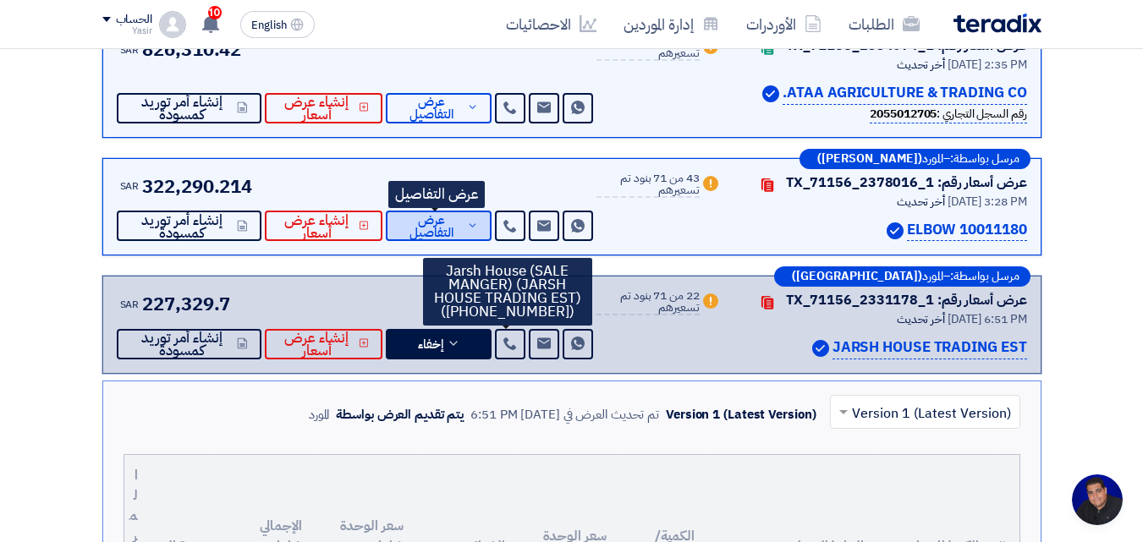
click at [419, 220] on span "عرض التفاصيل" at bounding box center [430, 226] width 63 height 25
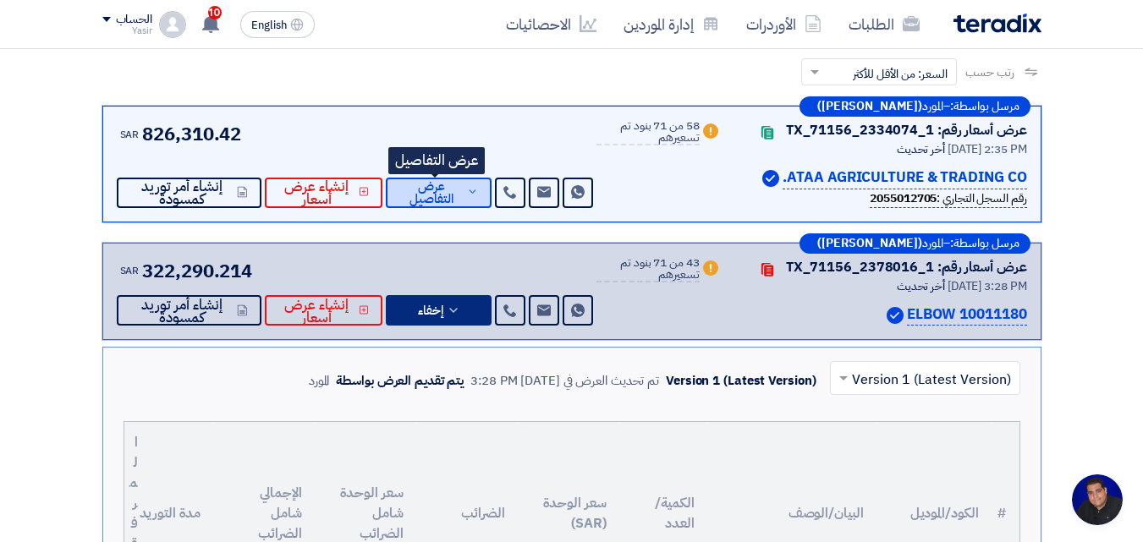
scroll to position [169, 0]
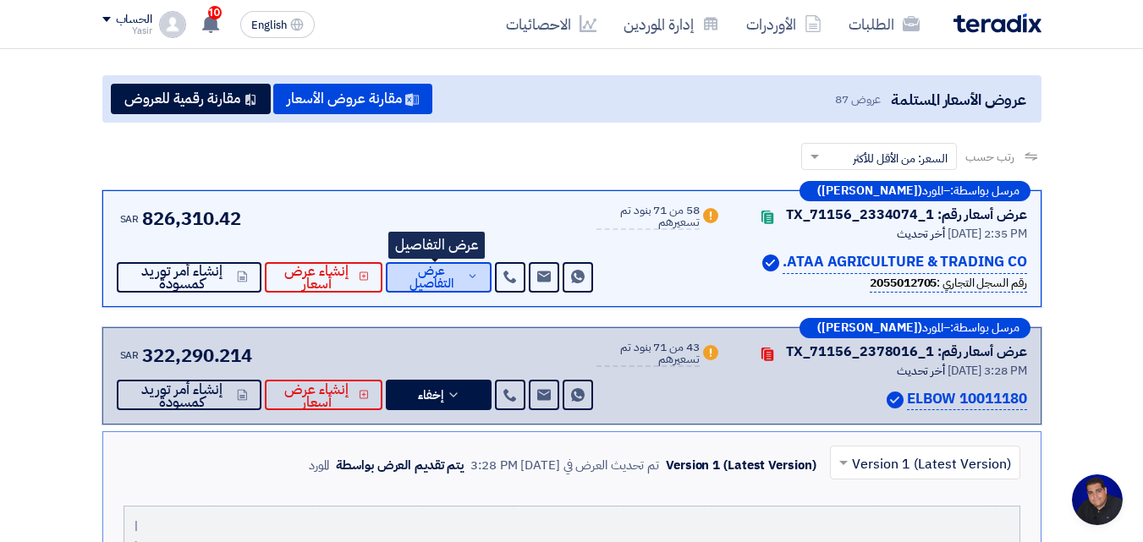
click at [414, 276] on span "عرض التفاصيل" at bounding box center [430, 277] width 63 height 25
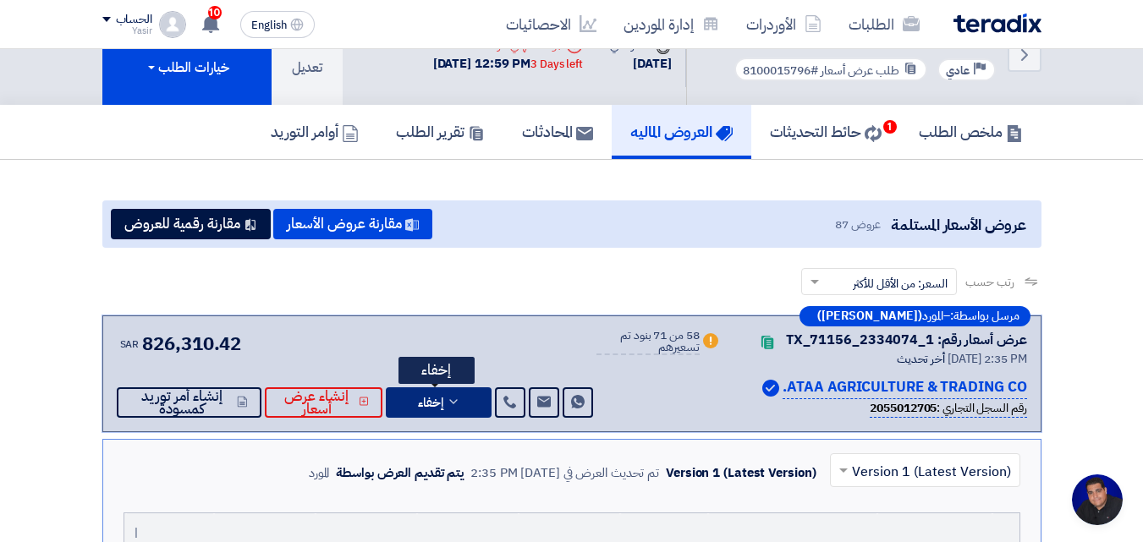
scroll to position [0, 0]
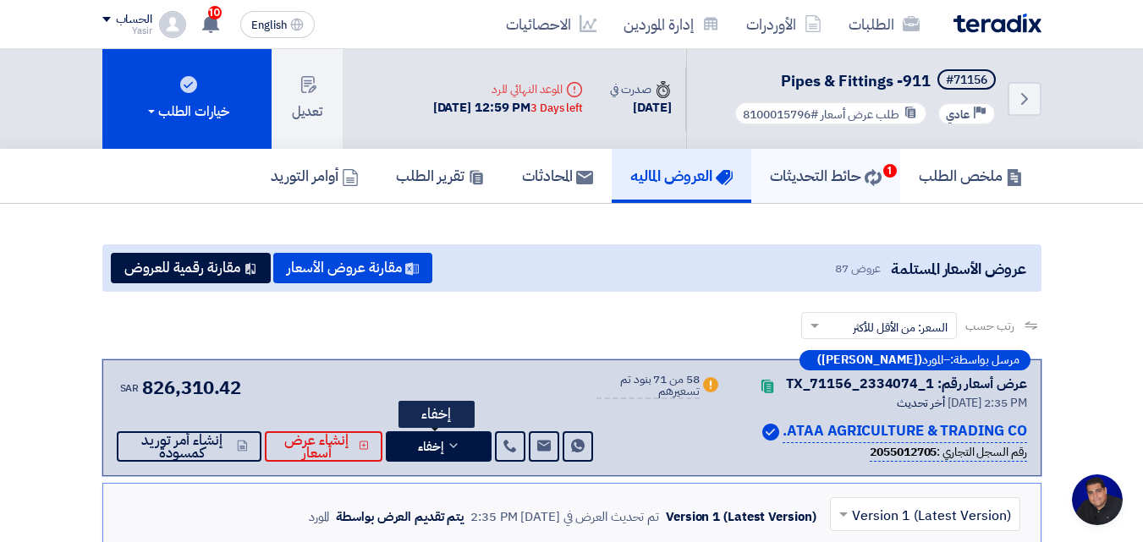
click at [783, 173] on h5 "حائط التحديثات 1" at bounding box center [826, 175] width 112 height 19
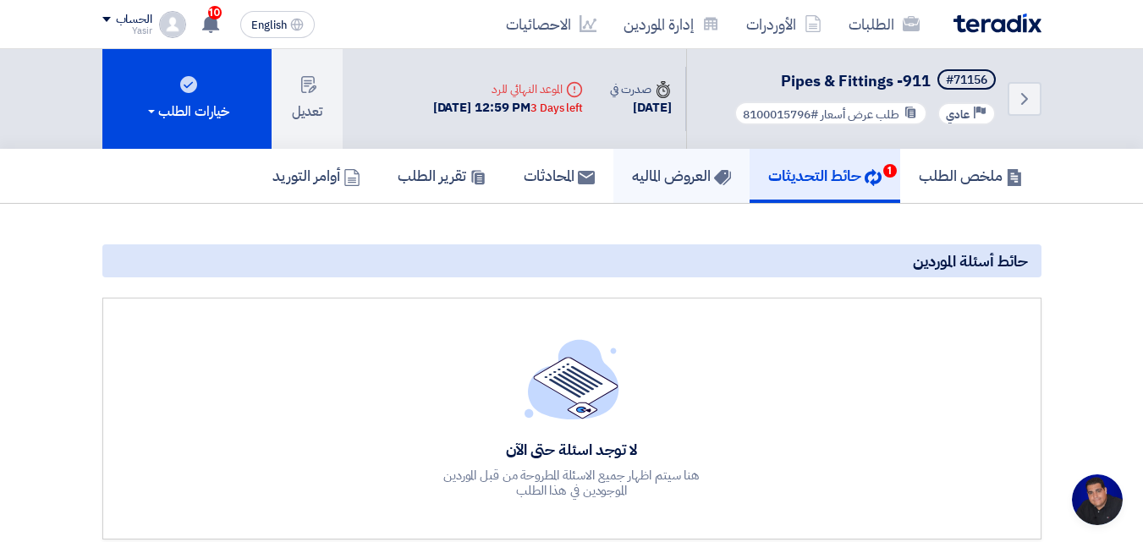
click at [708, 189] on link "العروض الماليه" at bounding box center [681, 176] width 136 height 54
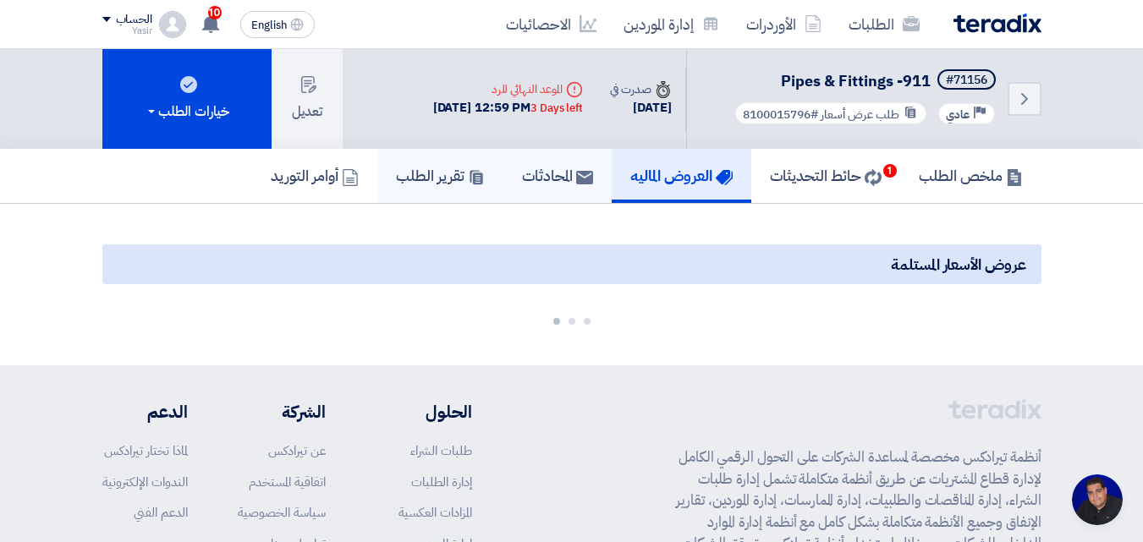
click at [551, 175] on h5 "المحادثات" at bounding box center [557, 175] width 71 height 19
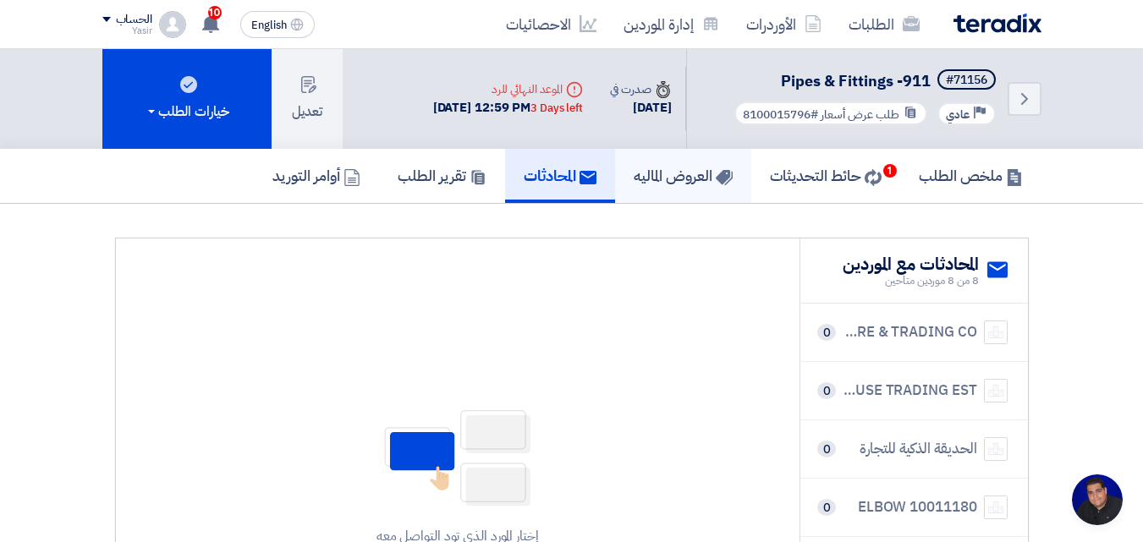
click at [645, 175] on h5 "العروض الماليه" at bounding box center [683, 175] width 99 height 19
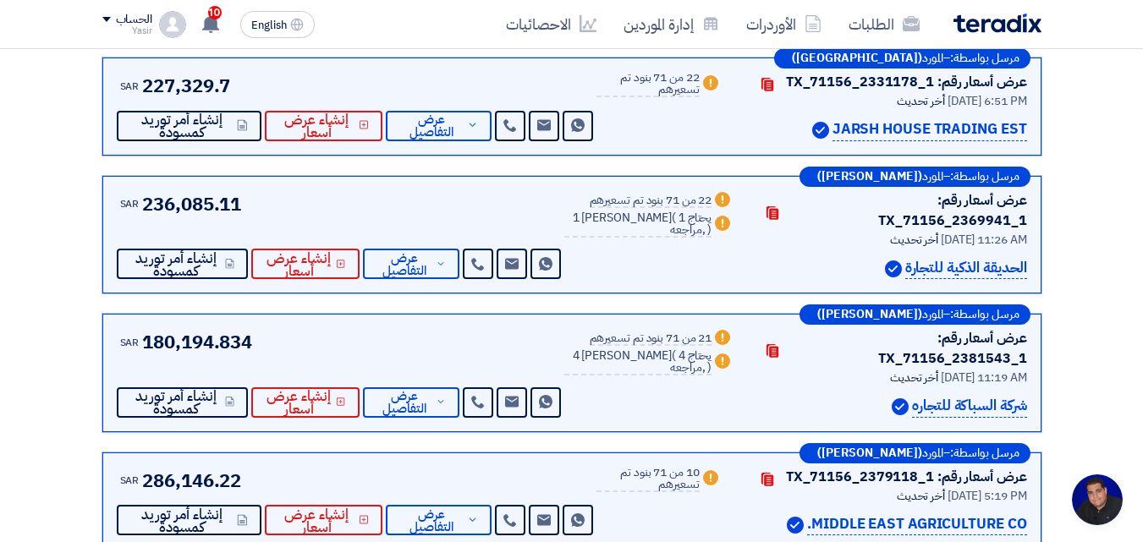
scroll to position [592, 0]
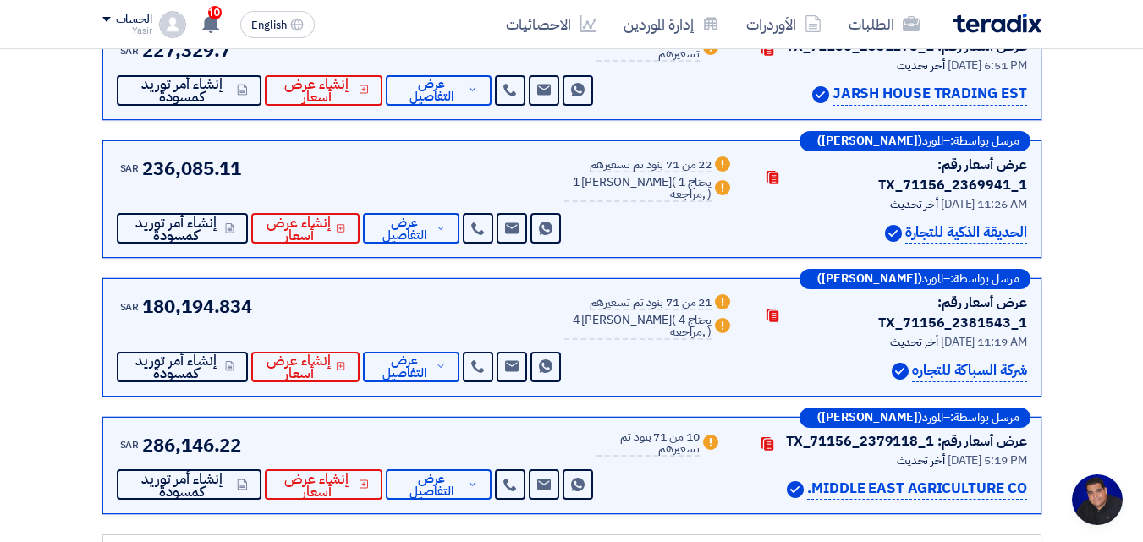
click at [411, 346] on div "مرسل بواسطة: – المورد (بشار الخطيب) عرض أسعار رقم: TX_71156_2381543_1 Contacts …" at bounding box center [571, 337] width 939 height 118
click at [408, 355] on span "عرض التفاصيل" at bounding box center [404, 367] width 56 height 25
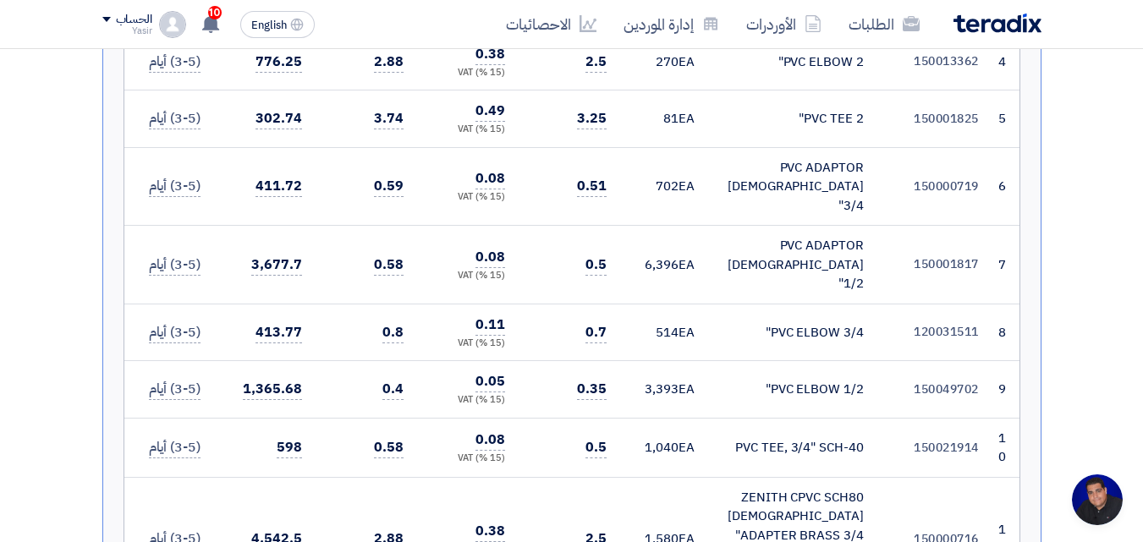
scroll to position [1438, 0]
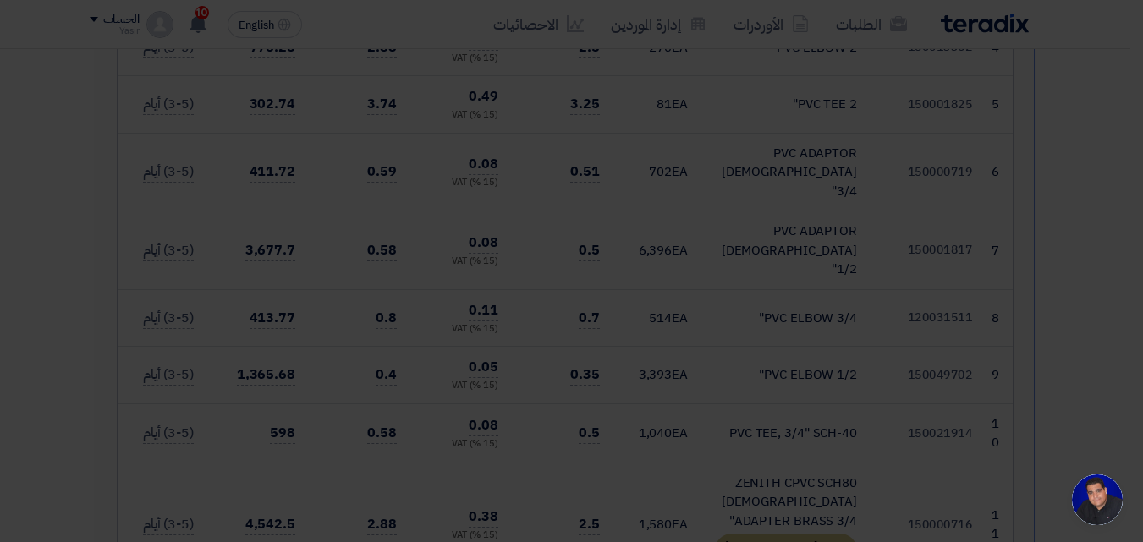
click at [789, 455] on modal-container "المورد يقترح1 بدائل لهذا الطلب × البند الأصلي PVC ADAPTOR FEMALE 3/4" الموديل 1…" at bounding box center [571, 271] width 1143 height 542
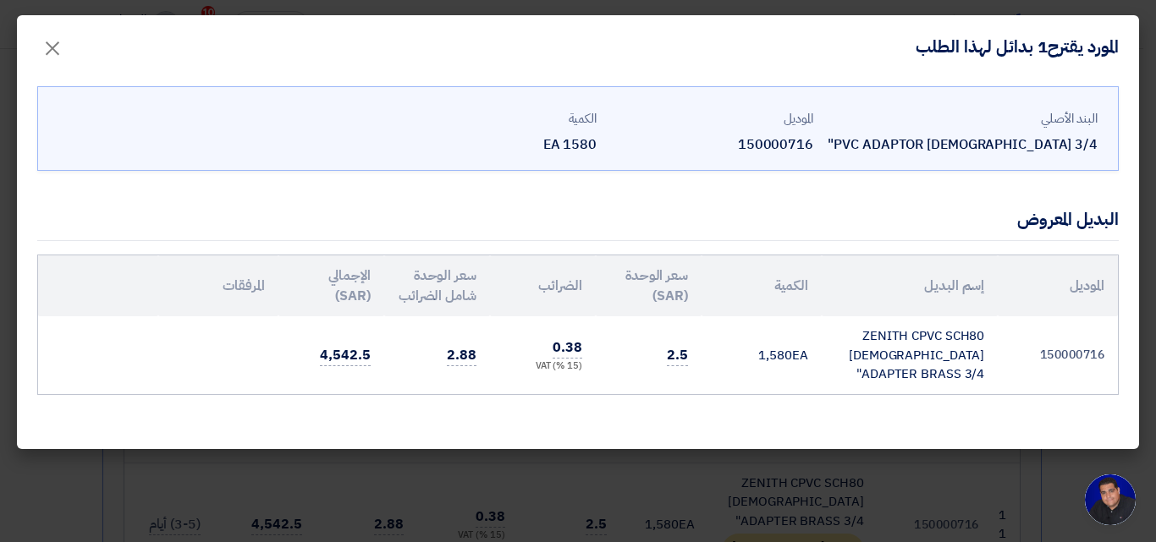
click at [1014, 144] on div "PVC ADAPTOR [DEMOGRAPHIC_DATA] 3/4"" at bounding box center [962, 145] width 271 height 20
drag, startPoint x: 1014, startPoint y: 144, endPoint x: 248, endPoint y: 76, distance: 768.7
click at [702, 154] on div "البند الأصلي PVC ADAPTOR FEMALE 3/4" الموديل 150000716 الكمية 1580 EA" at bounding box center [577, 132] width 1039 height 60
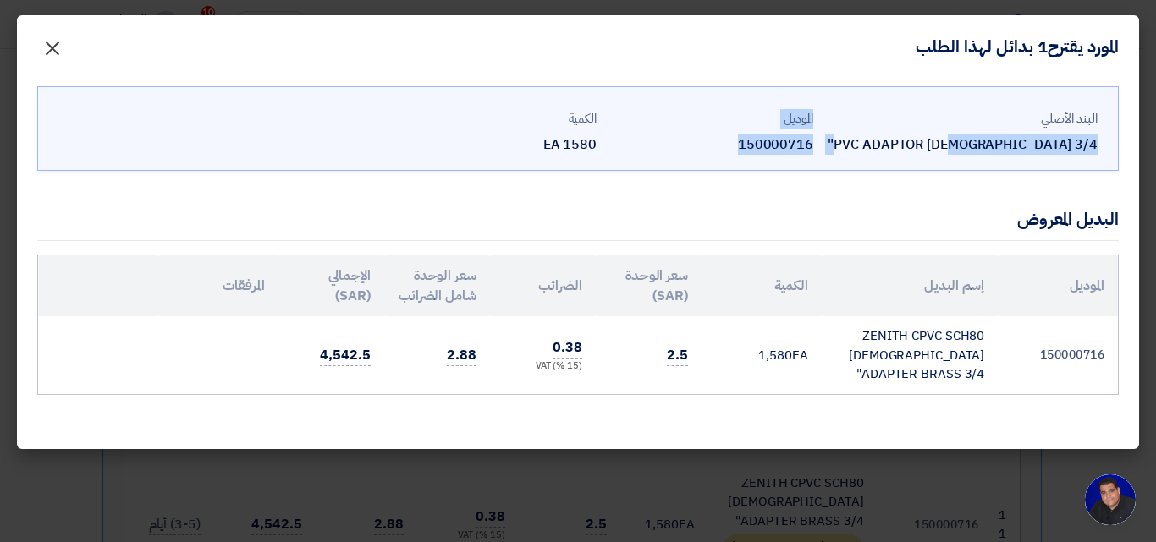
click at [42, 52] on span "×" at bounding box center [52, 47] width 20 height 51
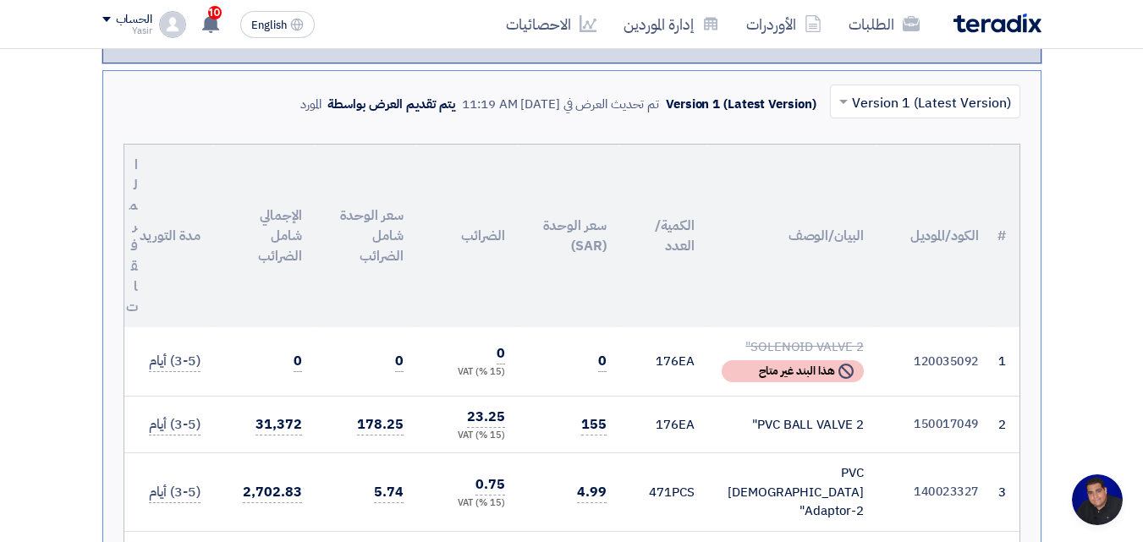
scroll to position [761, 0]
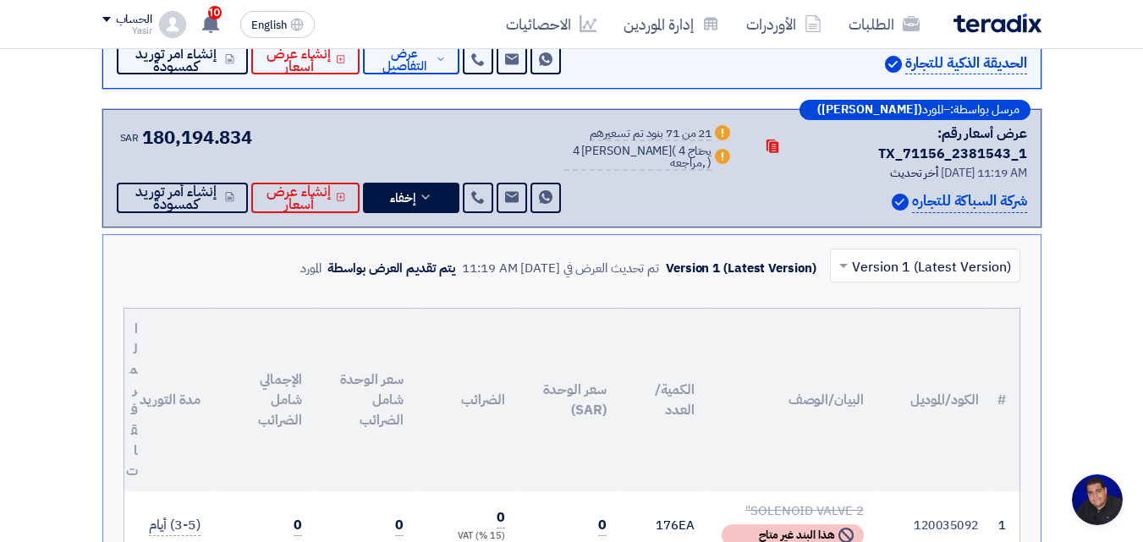
click at [881, 253] on input "text" at bounding box center [934, 267] width 157 height 28
drag, startPoint x: 878, startPoint y: 227, endPoint x: 773, endPoint y: 229, distance: 104.9
click at [878, 253] on input "text" at bounding box center [934, 267] width 157 height 28
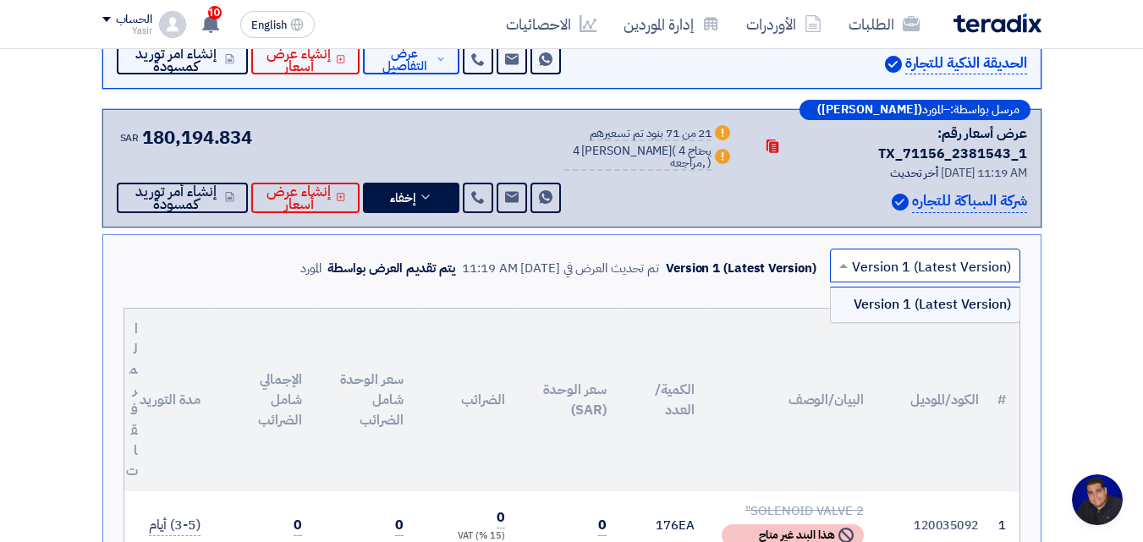
click at [857, 251] on div at bounding box center [925, 265] width 189 height 28
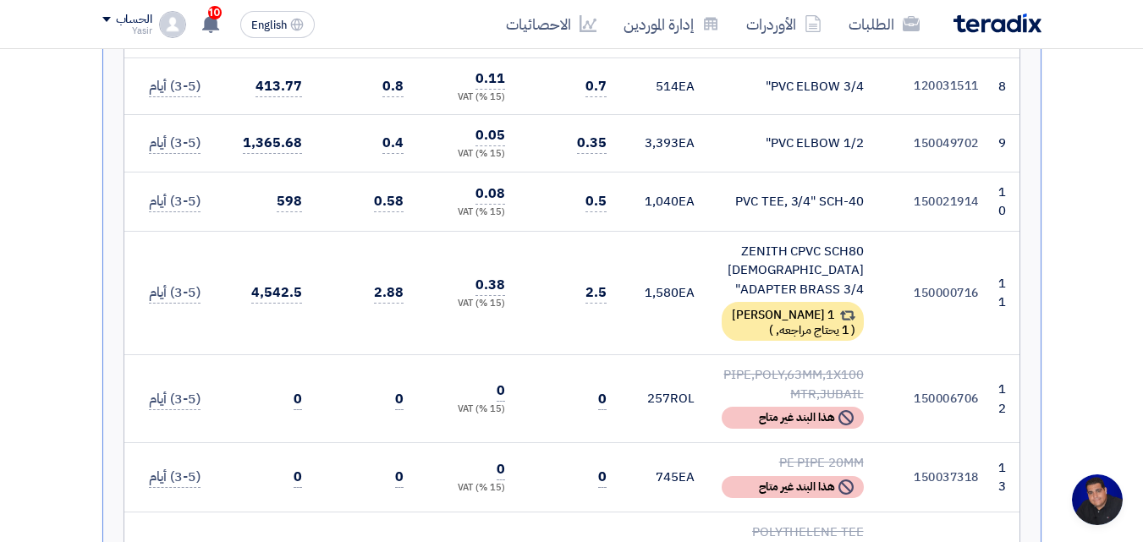
scroll to position [1861, 0]
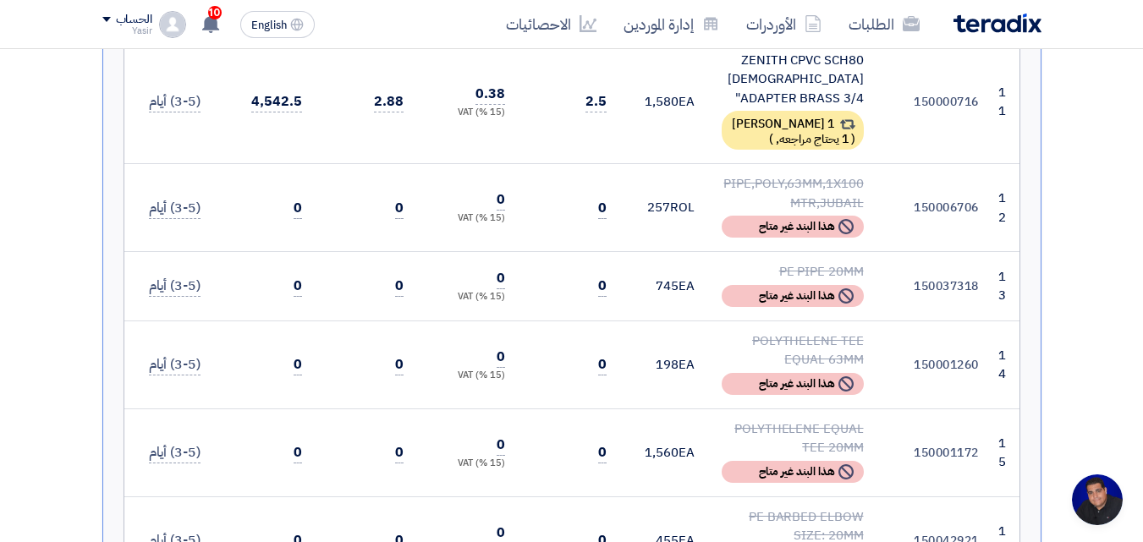
drag, startPoint x: 518, startPoint y: 306, endPoint x: 406, endPoint y: 305, distance: 111.7
click at [407, 321] on td "0" at bounding box center [367, 365] width 102 height 88
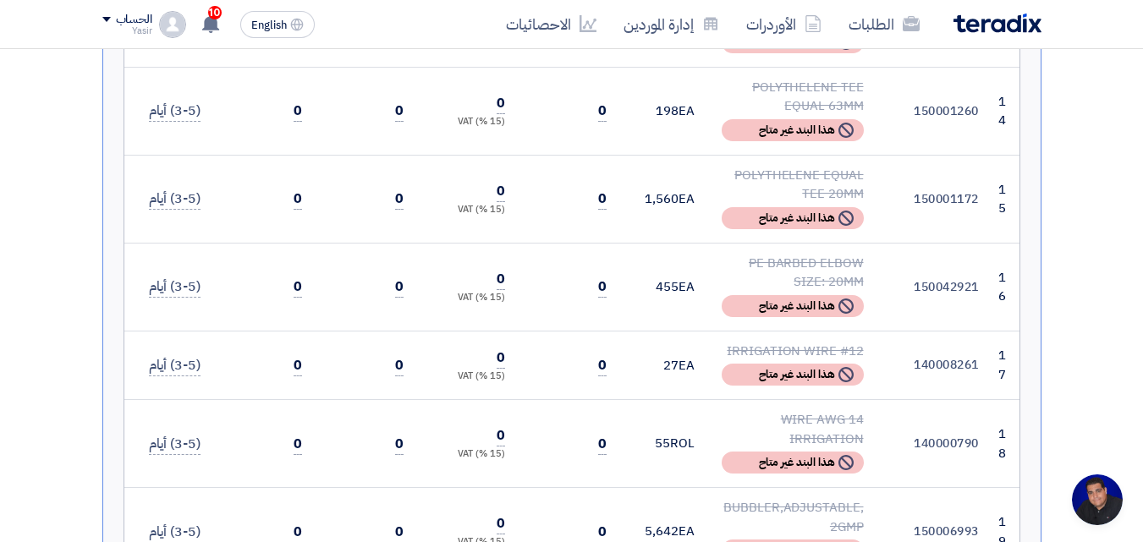
scroll to position [0, 0]
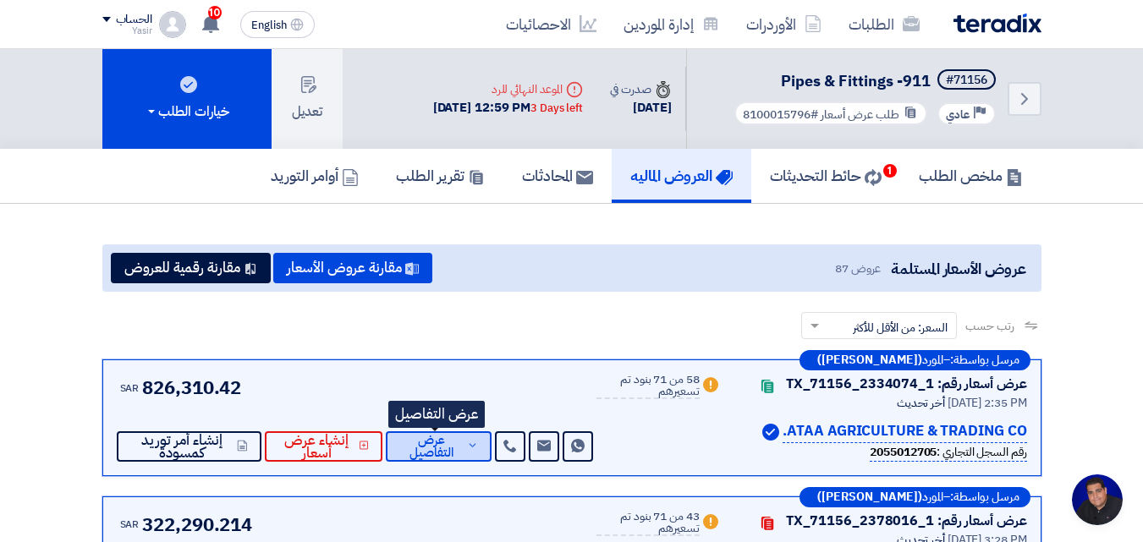
click at [420, 444] on span "عرض التفاصيل" at bounding box center [430, 446] width 63 height 25
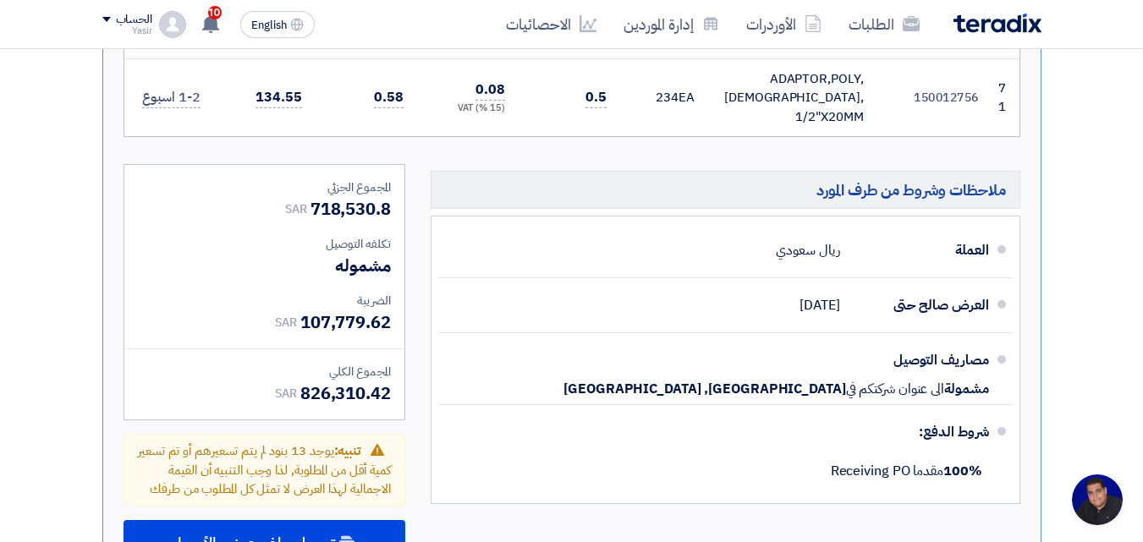
scroll to position [5584, 0]
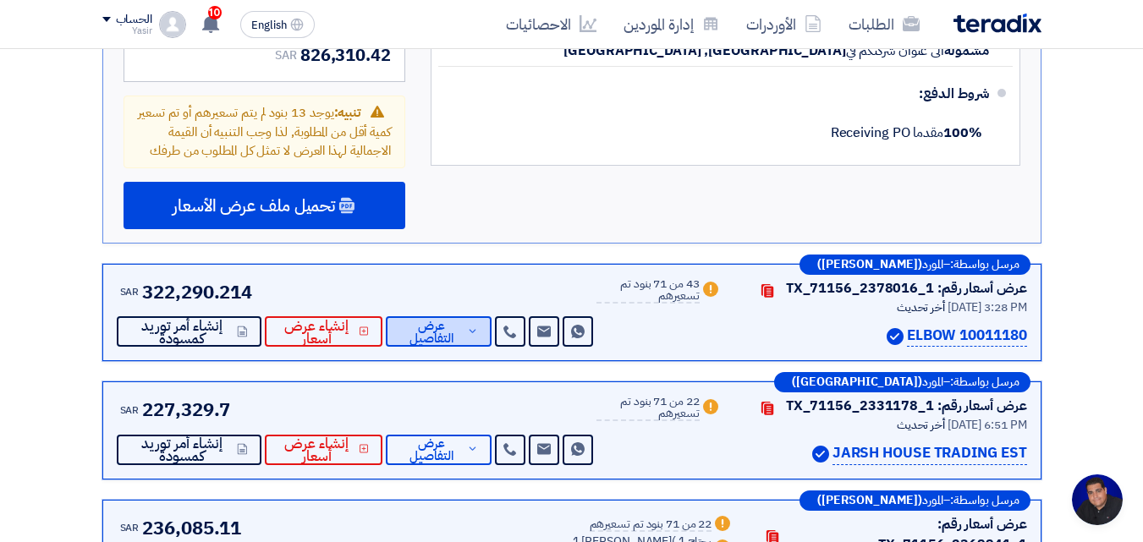
click at [433, 320] on span "عرض التفاصيل" at bounding box center [430, 332] width 63 height 25
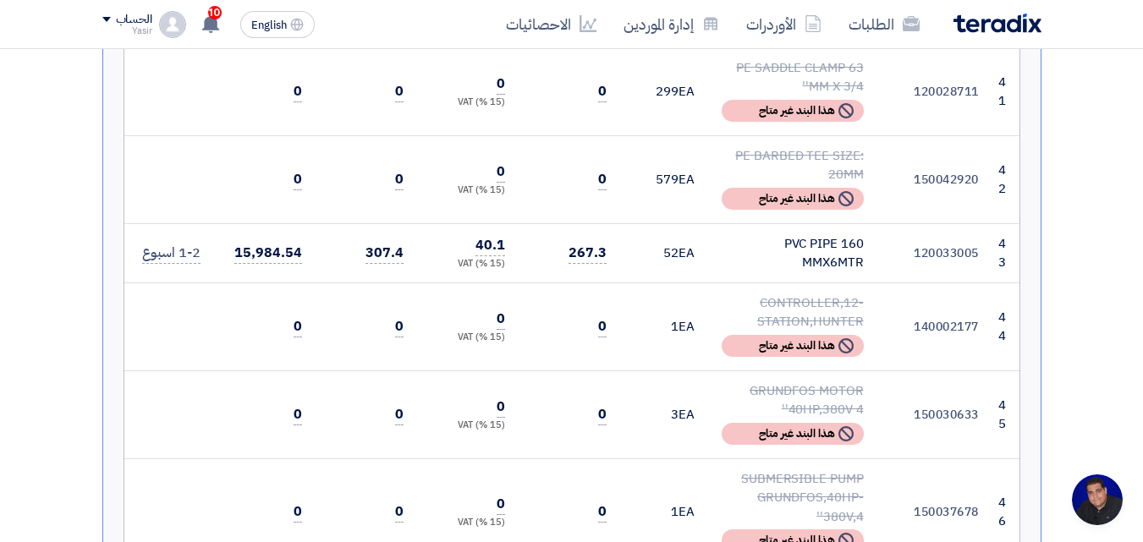
scroll to position [3469, 0]
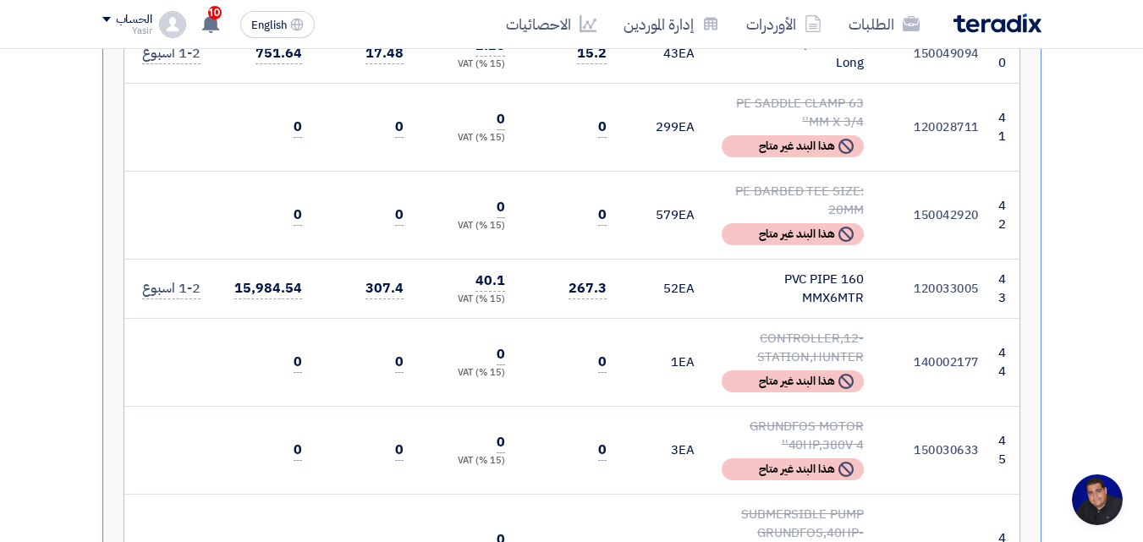
click at [833, 270] on div "PVC PIPE 160 MMX6MTR" at bounding box center [793, 289] width 142 height 38
click at [815, 270] on div "PVC PIPE 160 MMX6MTR" at bounding box center [793, 289] width 142 height 38
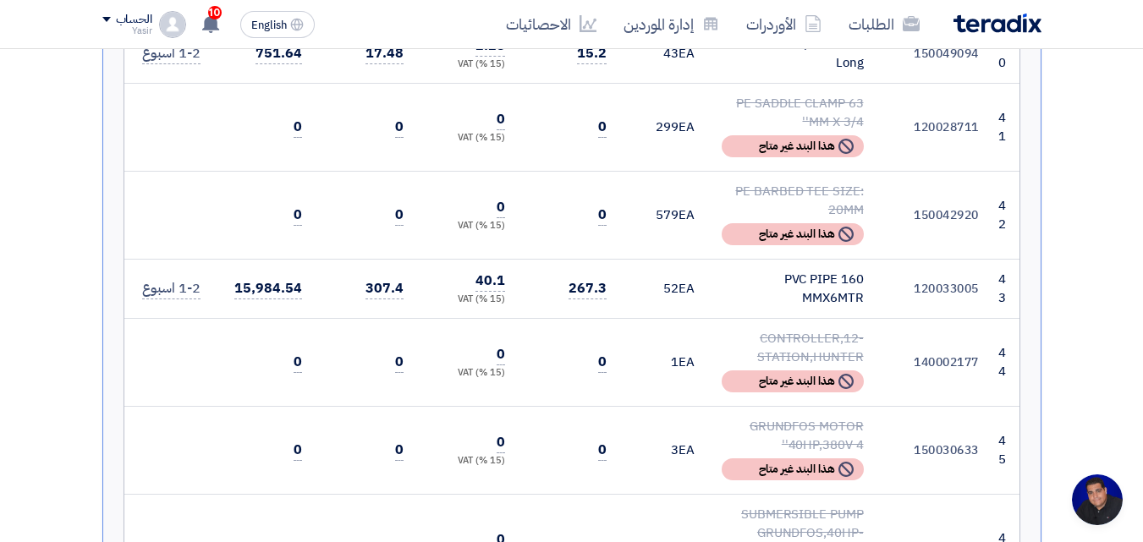
click at [815, 270] on div "PVC PIPE 160 MMX6MTR" at bounding box center [793, 289] width 142 height 38
click at [715, 259] on td "PVC PIPE 160 MMX6MTR" at bounding box center [792, 288] width 169 height 59
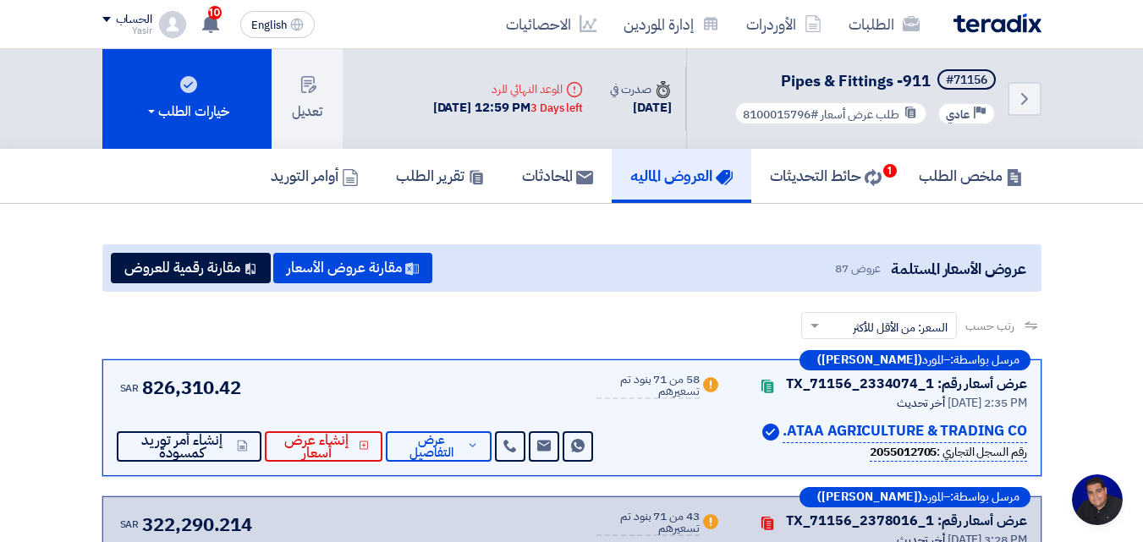
scroll to position [254, 0]
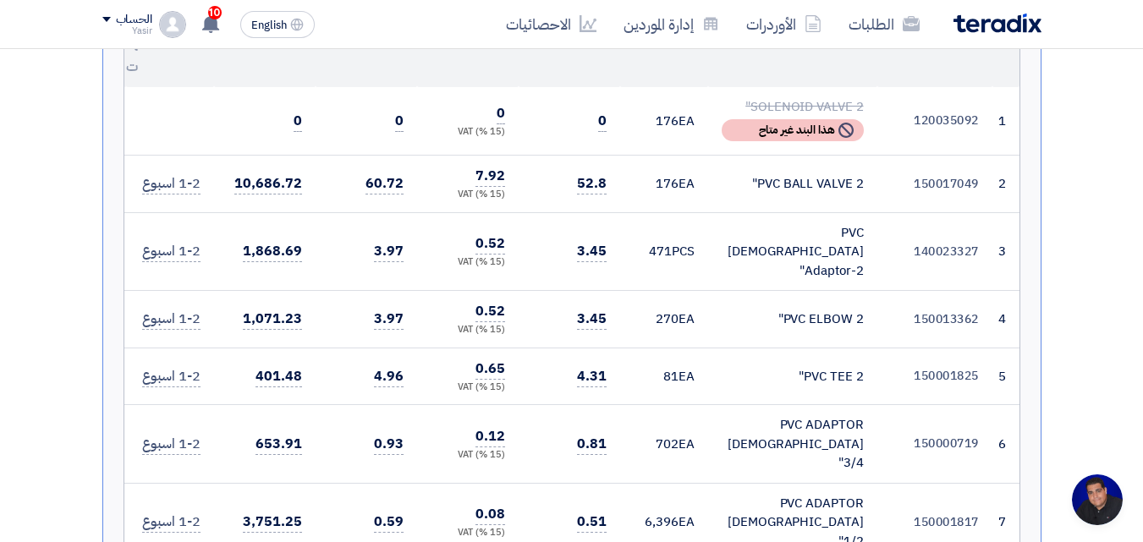
scroll to position [340, 0]
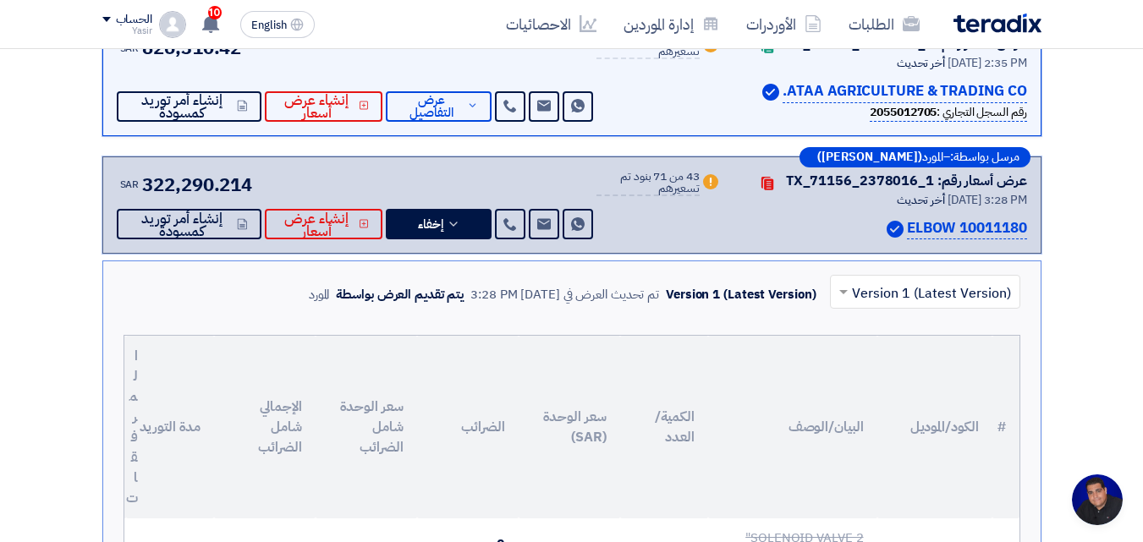
drag, startPoint x: 432, startPoint y: 91, endPoint x: 625, endPoint y: 226, distance: 235.2
click at [432, 89] on div "SAR 826,310.42 Send Message Send Message" at bounding box center [357, 78] width 481 height 88
click at [431, 106] on span "عرض التفاصيل" at bounding box center [430, 106] width 63 height 25
click at [438, 116] on span "عرض التفاصيل" at bounding box center [430, 106] width 63 height 25
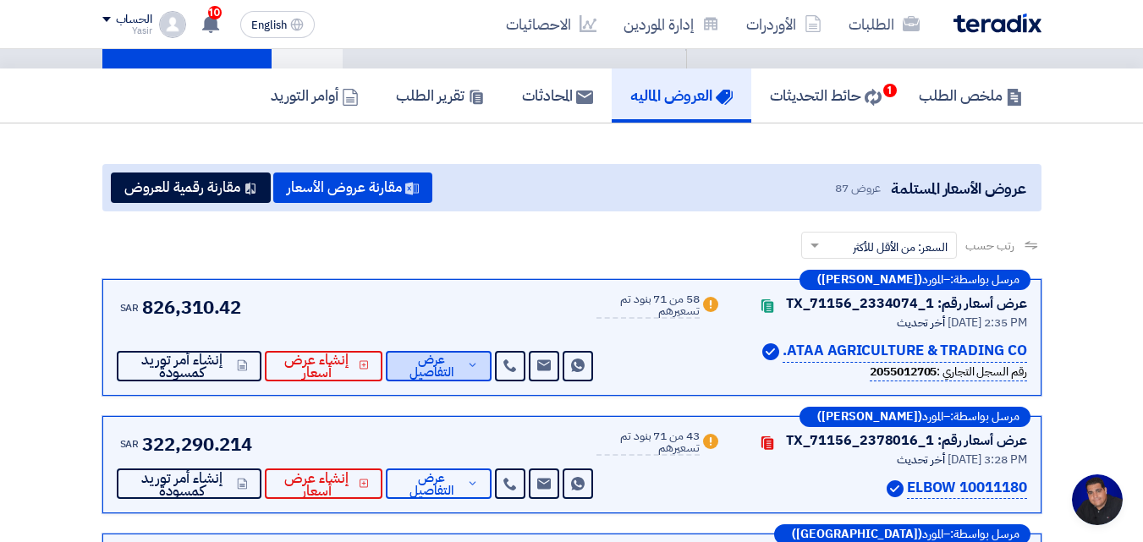
scroll to position [0, 0]
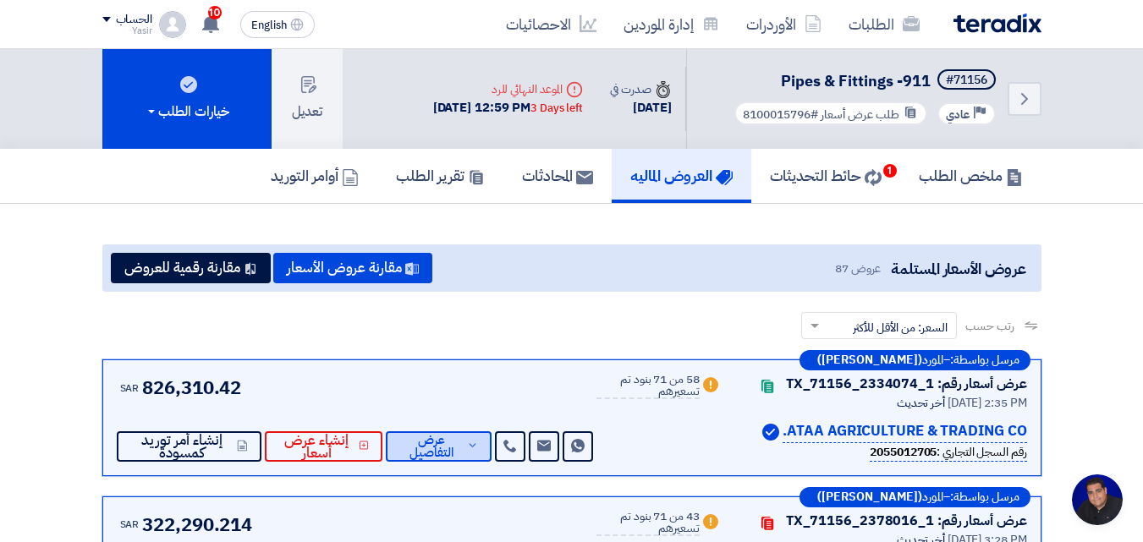
click at [438, 453] on span "عرض التفاصيل" at bounding box center [430, 446] width 63 height 25
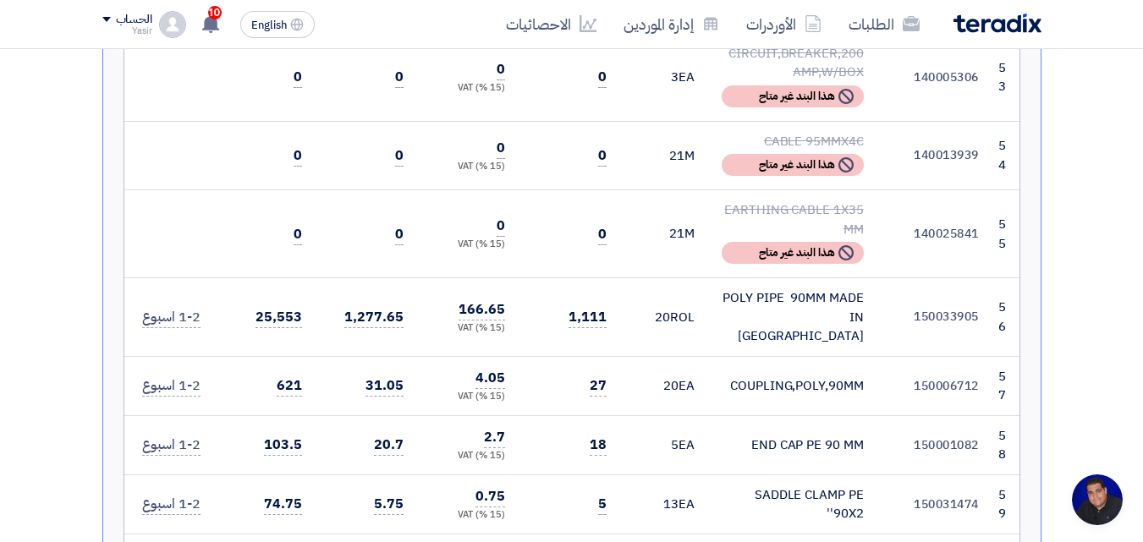
scroll to position [5584, 0]
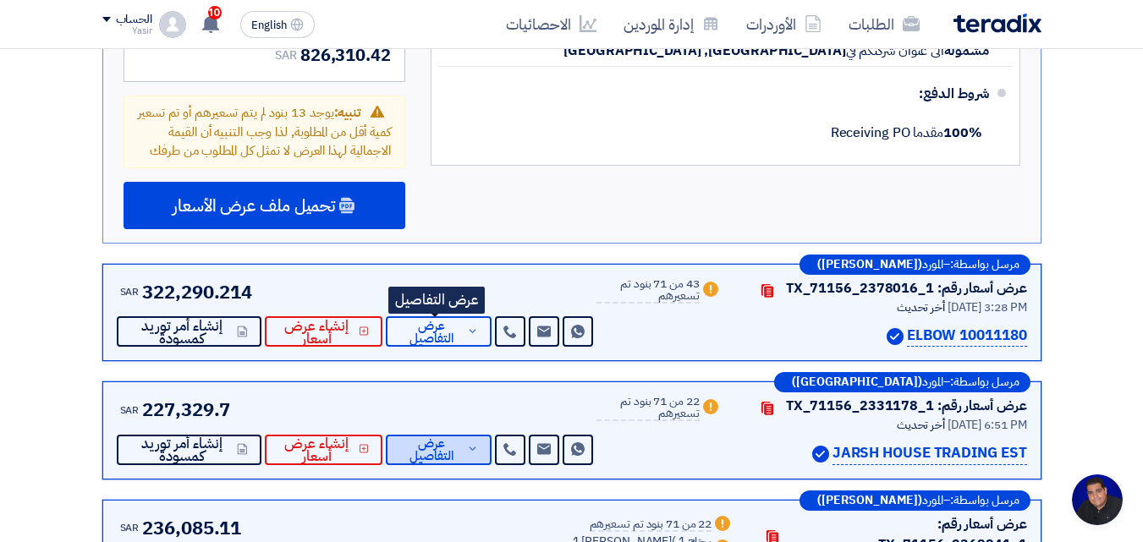
click at [446, 437] on span "عرض التفاصيل" at bounding box center [430, 449] width 63 height 25
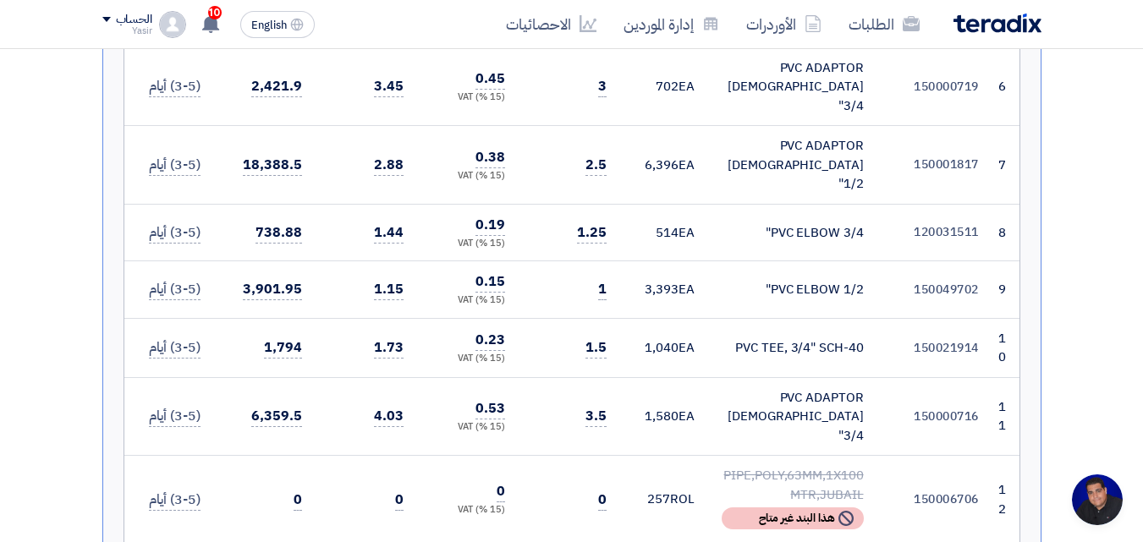
scroll to position [1269, 0]
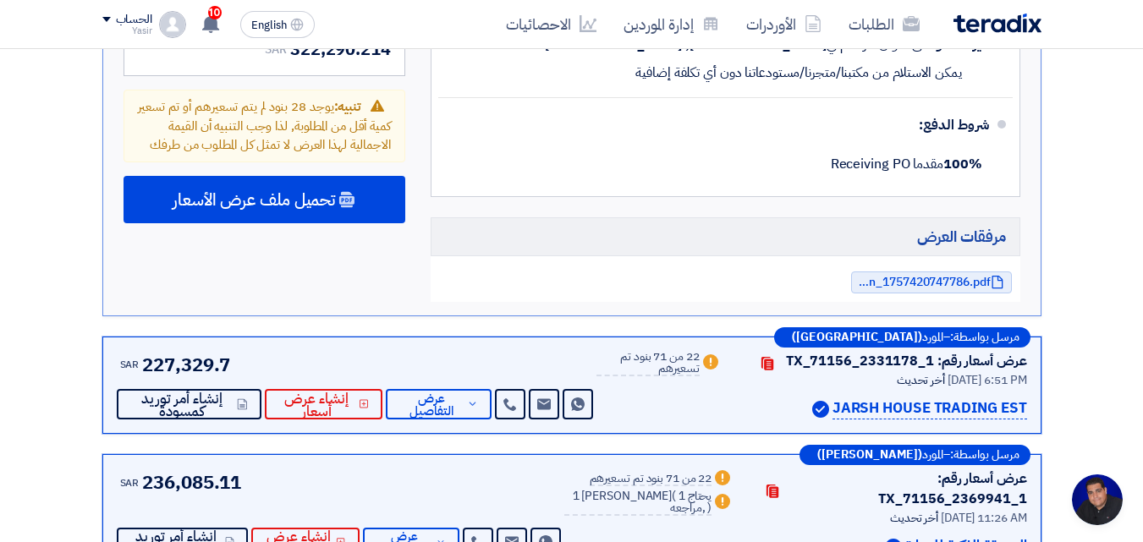
scroll to position [6109, 0]
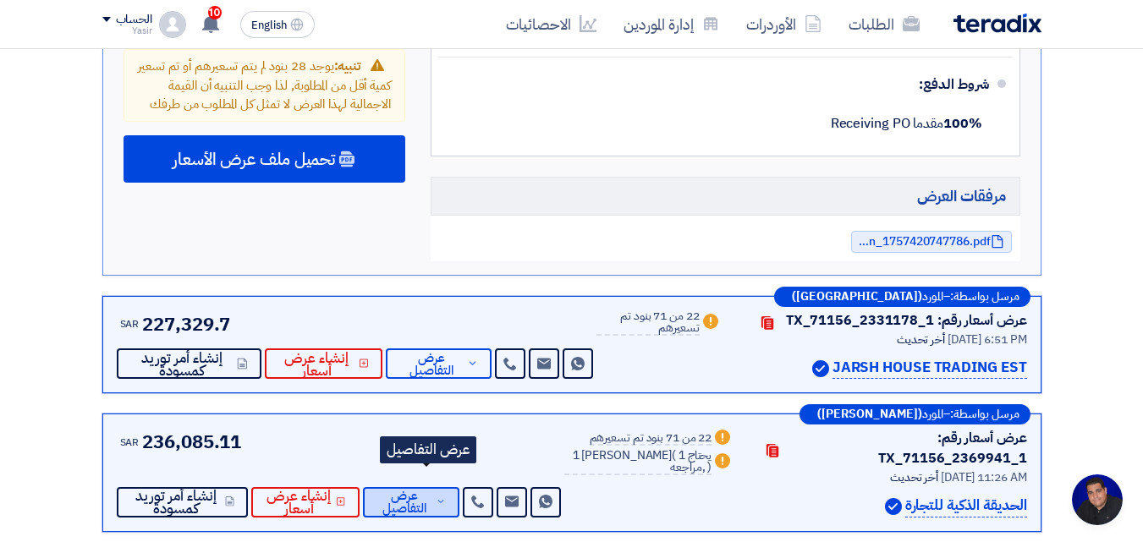
click at [425, 490] on span "عرض التفاصيل" at bounding box center [404, 502] width 56 height 25
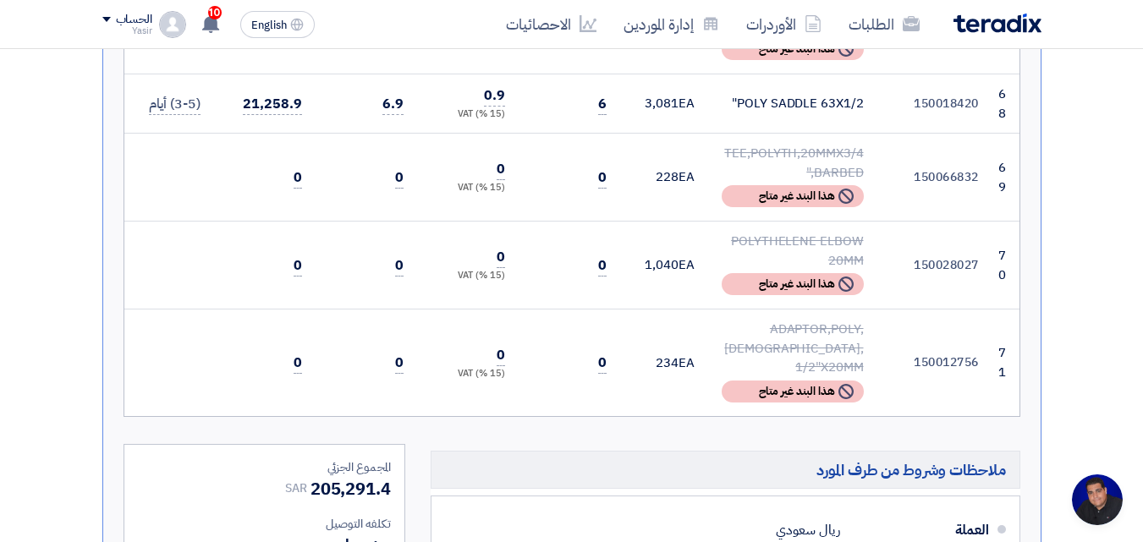
scroll to position [6684, 0]
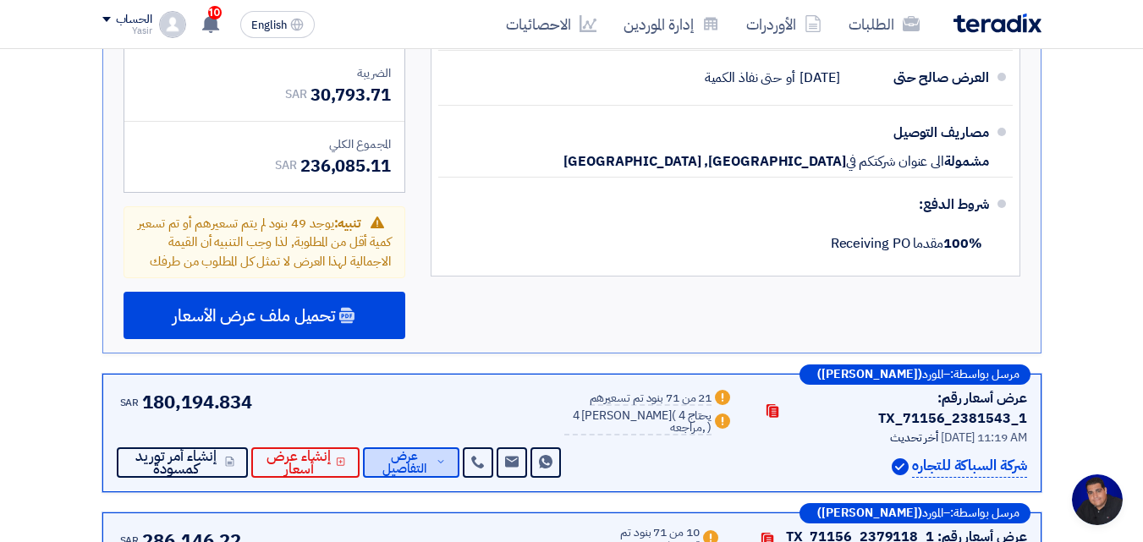
click at [432, 450] on span "عرض التفاصيل" at bounding box center [404, 462] width 56 height 25
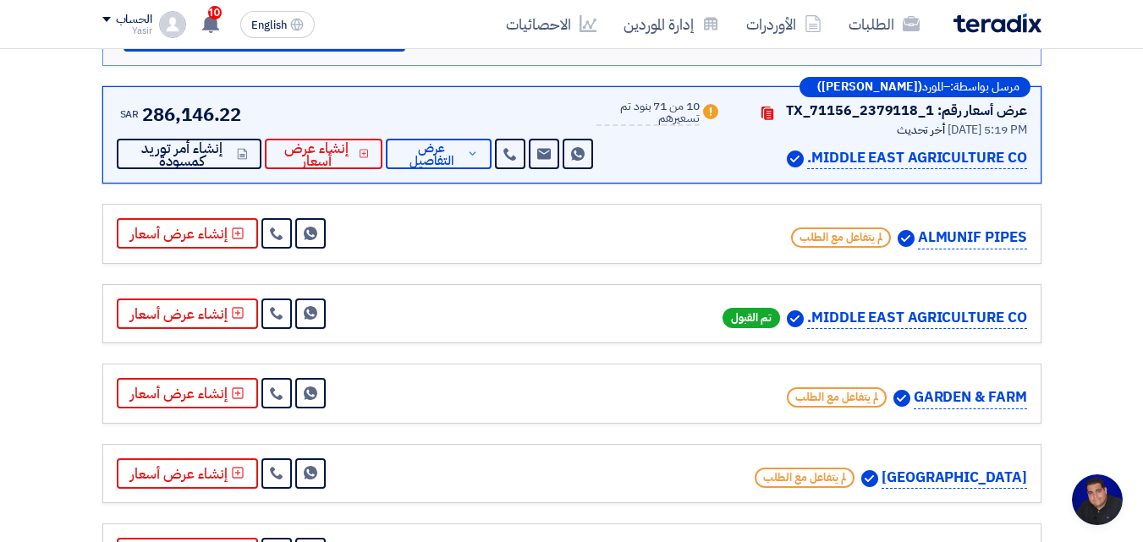
scroll to position [7182, 0]
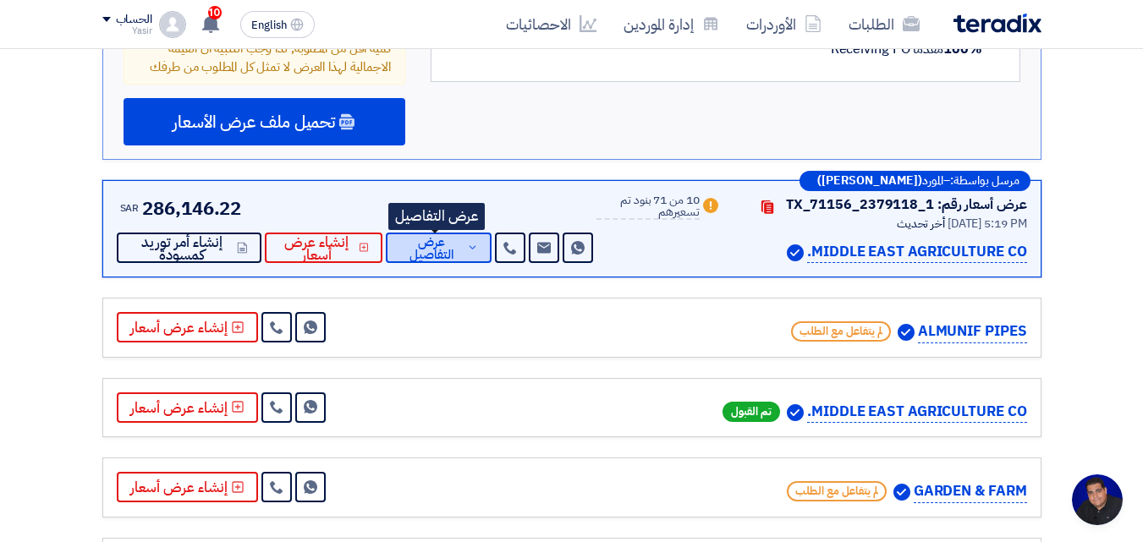
click at [451, 248] on span "عرض التفاصيل" at bounding box center [430, 248] width 63 height 25
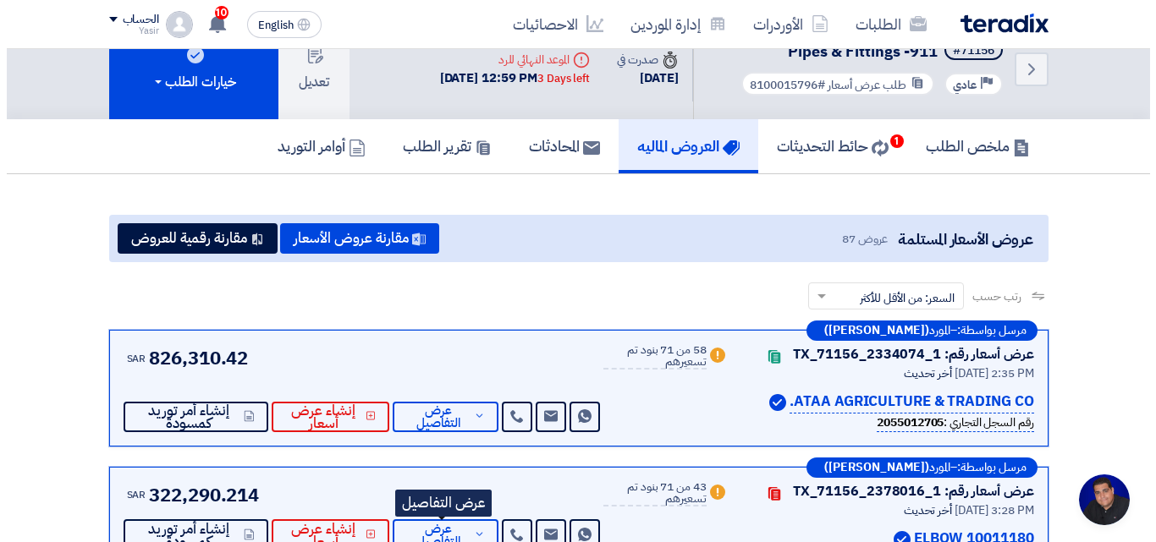
scroll to position [0, 0]
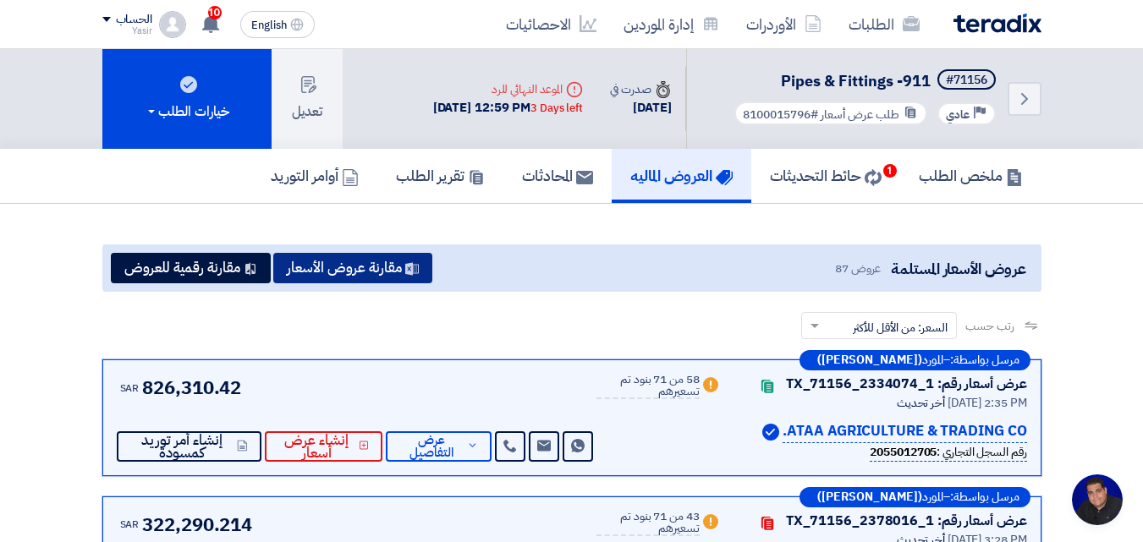
click at [371, 272] on button "مقارنة عروض الأسعار" at bounding box center [352, 268] width 159 height 30
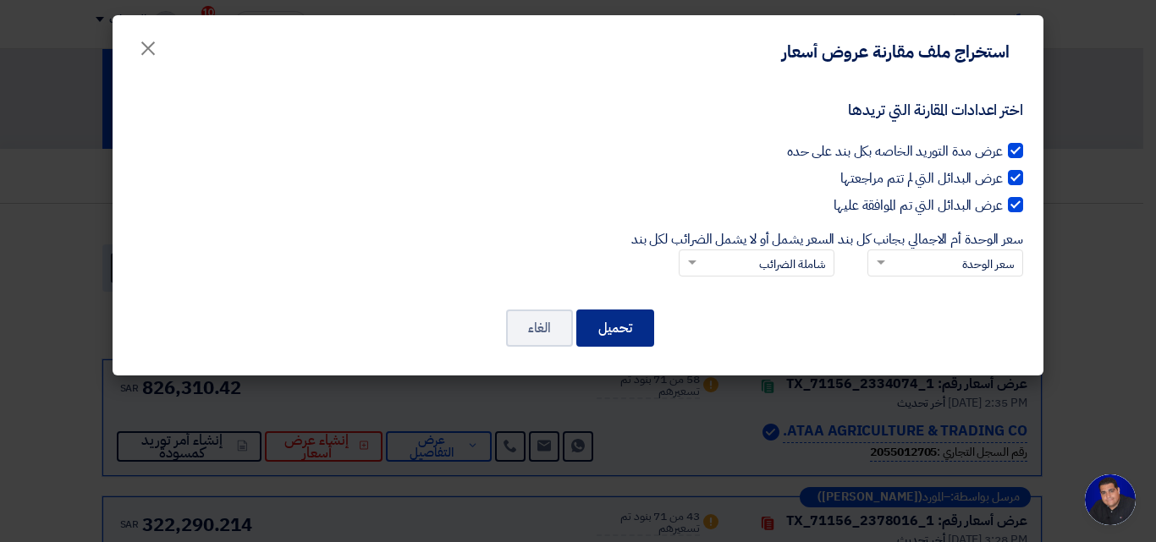
click at [613, 330] on button "تحميل" at bounding box center [615, 328] width 78 height 37
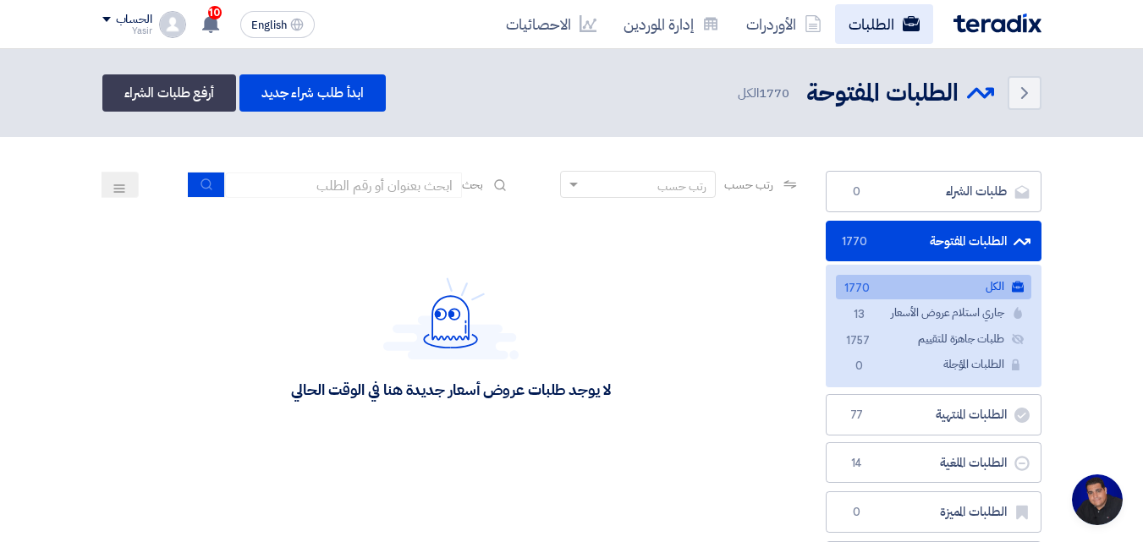
scroll to position [80, 0]
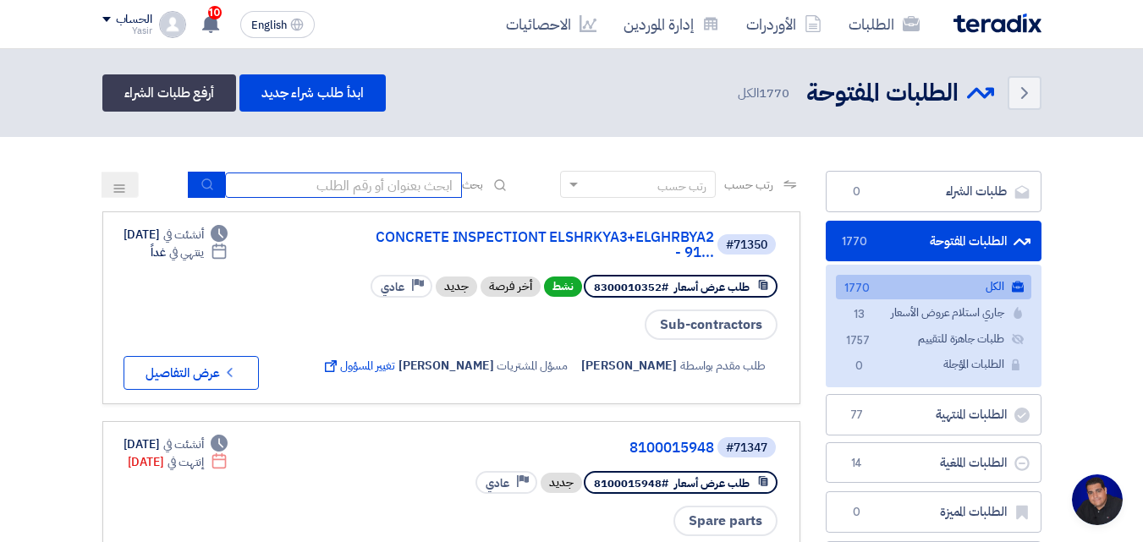
click at [404, 182] on input at bounding box center [343, 185] width 237 height 25
type input "8100015796"
click at [204, 187] on icon "submit" at bounding box center [208, 185] width 14 height 14
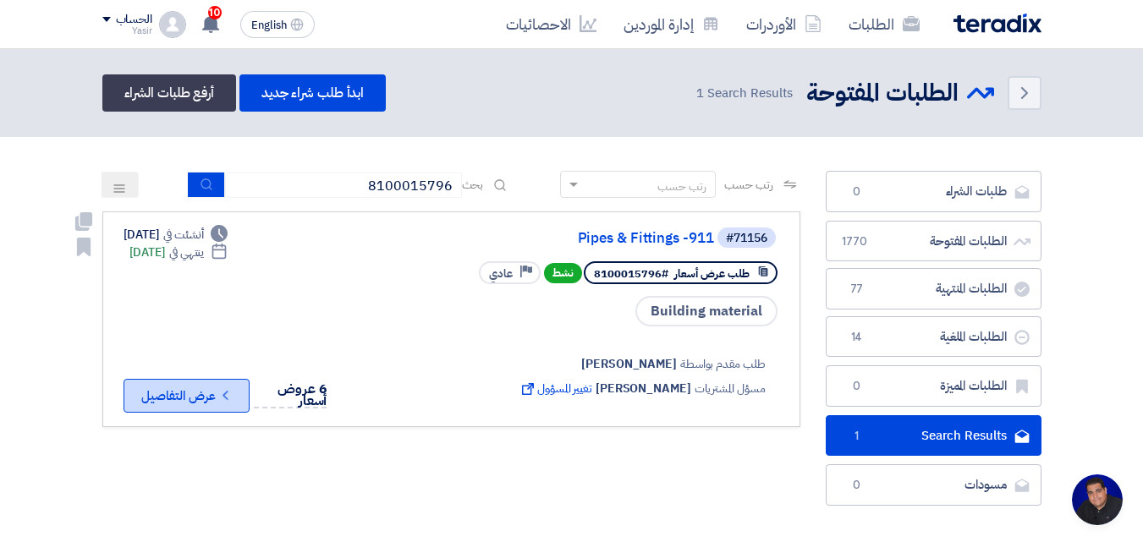
click at [218, 384] on button "Check details عرض التفاصيل" at bounding box center [187, 396] width 126 height 34
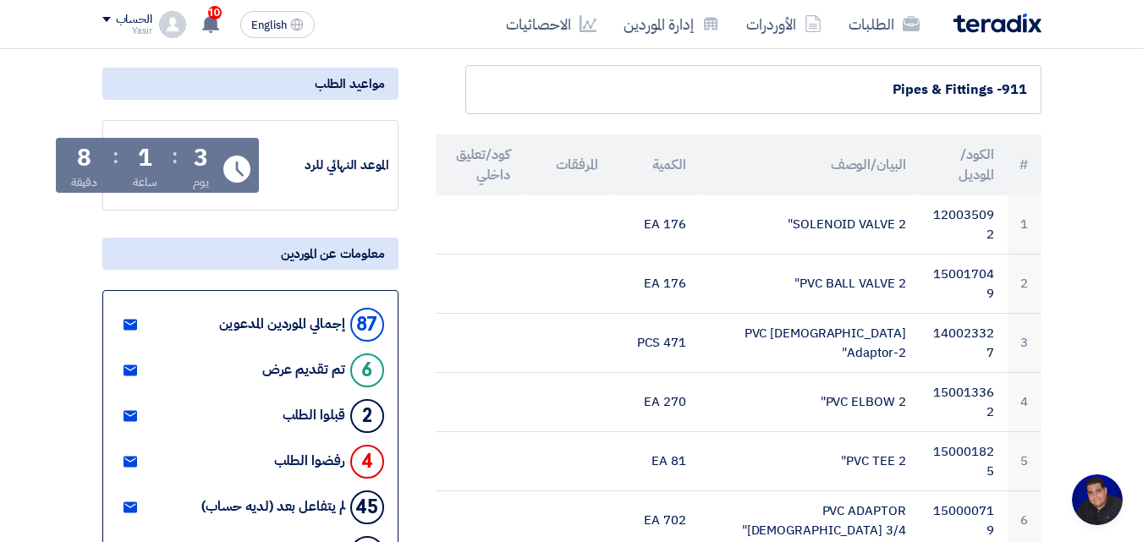
scroll to position [85, 0]
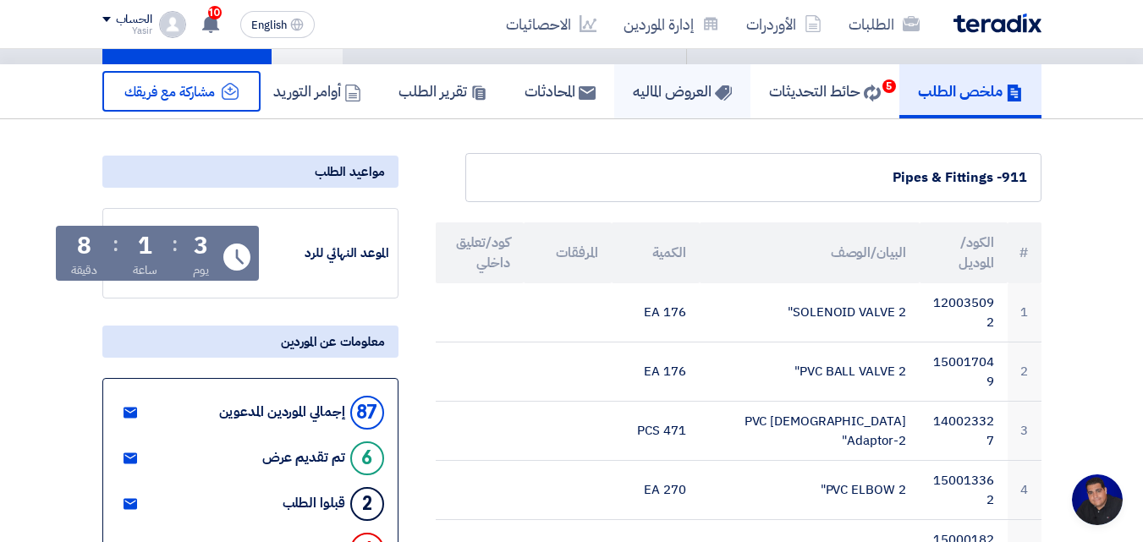
click at [676, 102] on link "العروض الماليه" at bounding box center [682, 91] width 136 height 54
